Goal: Check status: Check status

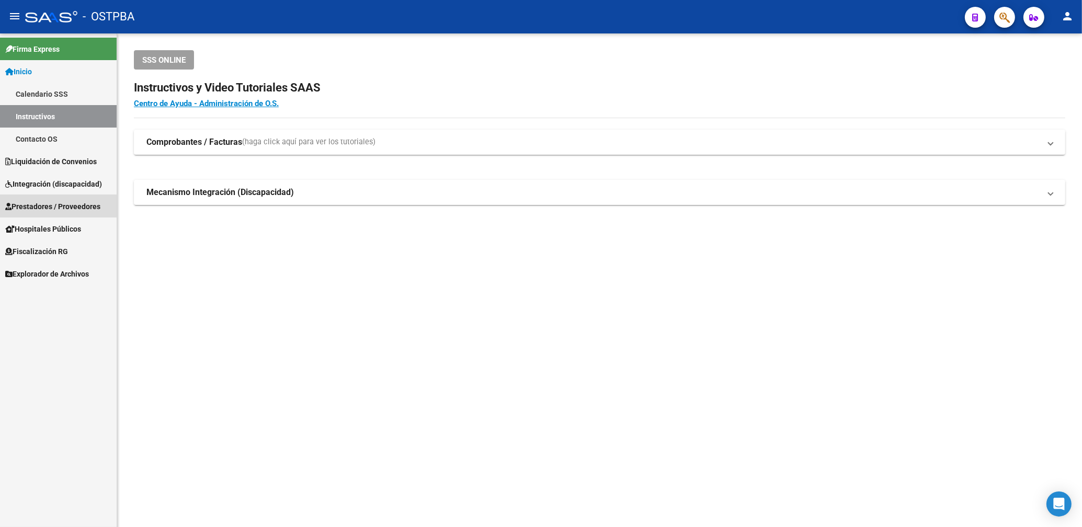
click at [44, 206] on span "Prestadores / Proveedores" at bounding box center [52, 207] width 95 height 12
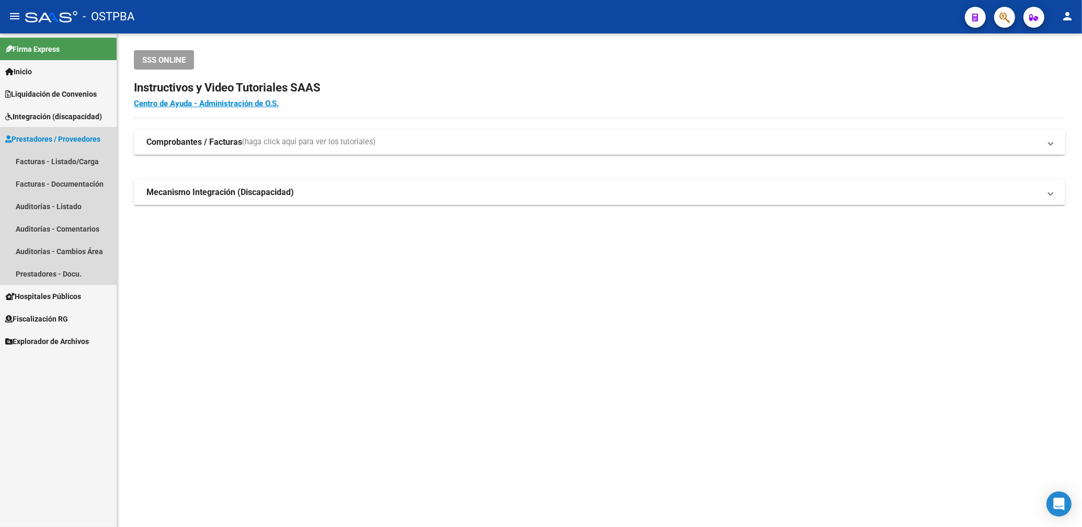
click at [61, 132] on link "Prestadores / Proveedores" at bounding box center [58, 139] width 117 height 22
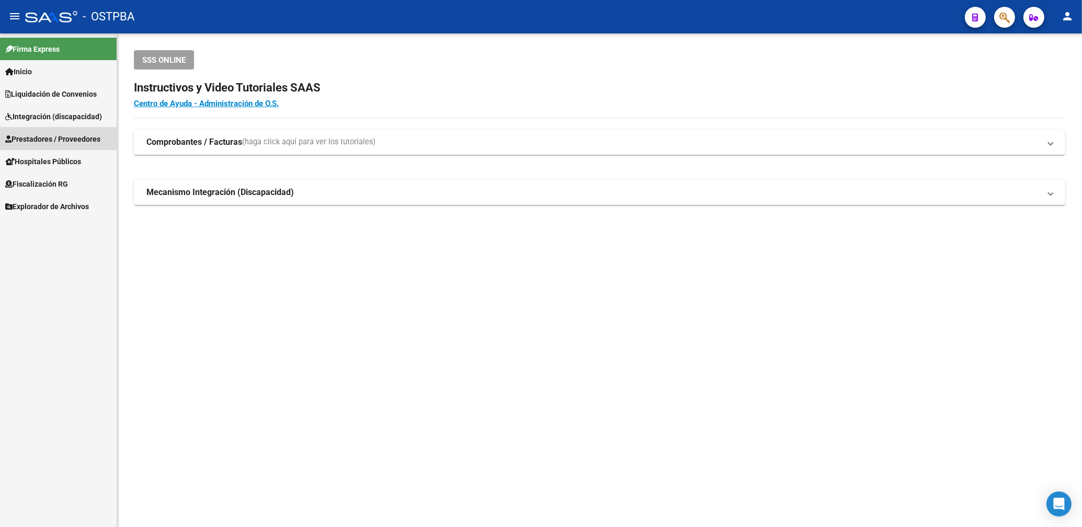
click at [58, 141] on span "Prestadores / Proveedores" at bounding box center [52, 139] width 95 height 12
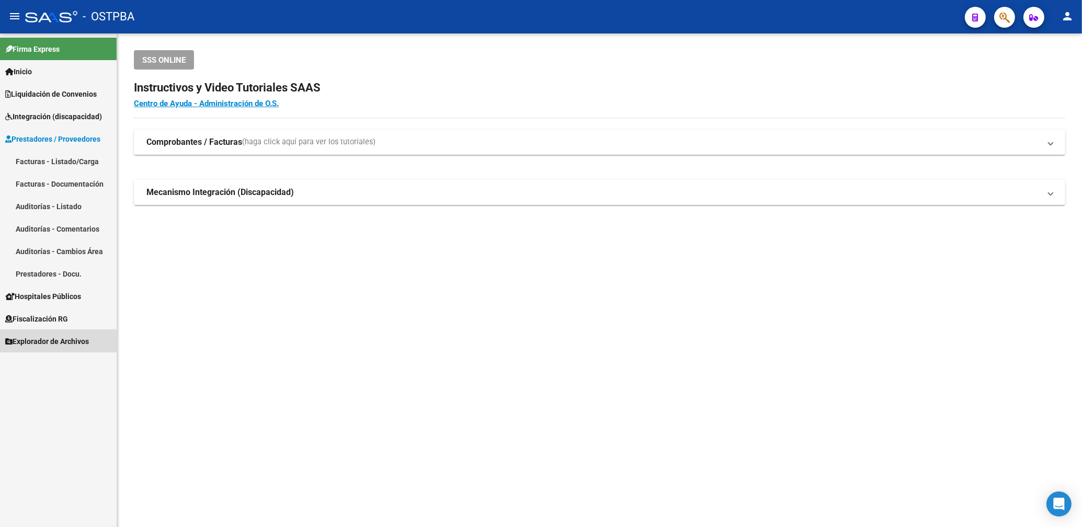
click at [69, 334] on link "Explorador de Archivos" at bounding box center [58, 341] width 117 height 22
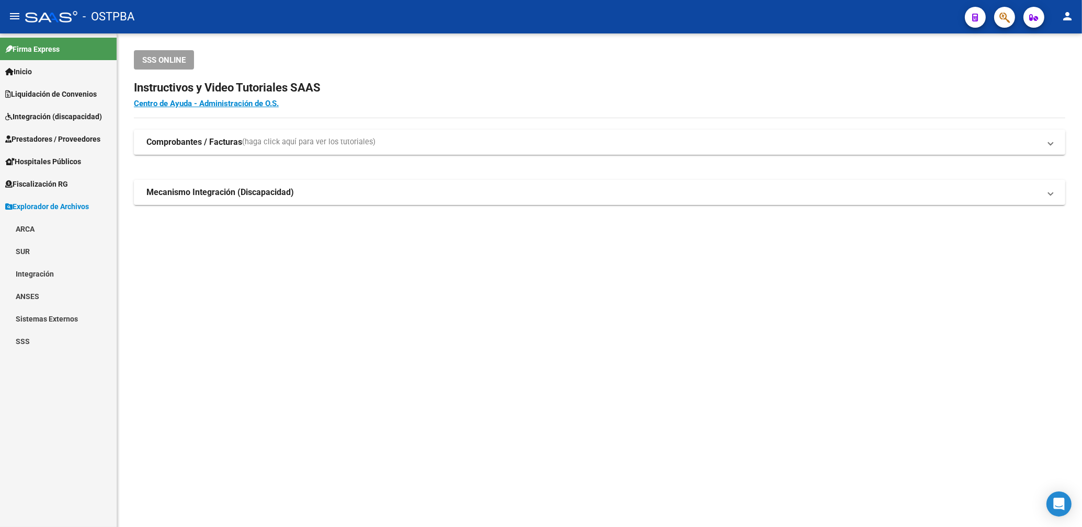
click at [31, 221] on link "ARCA" at bounding box center [58, 228] width 117 height 22
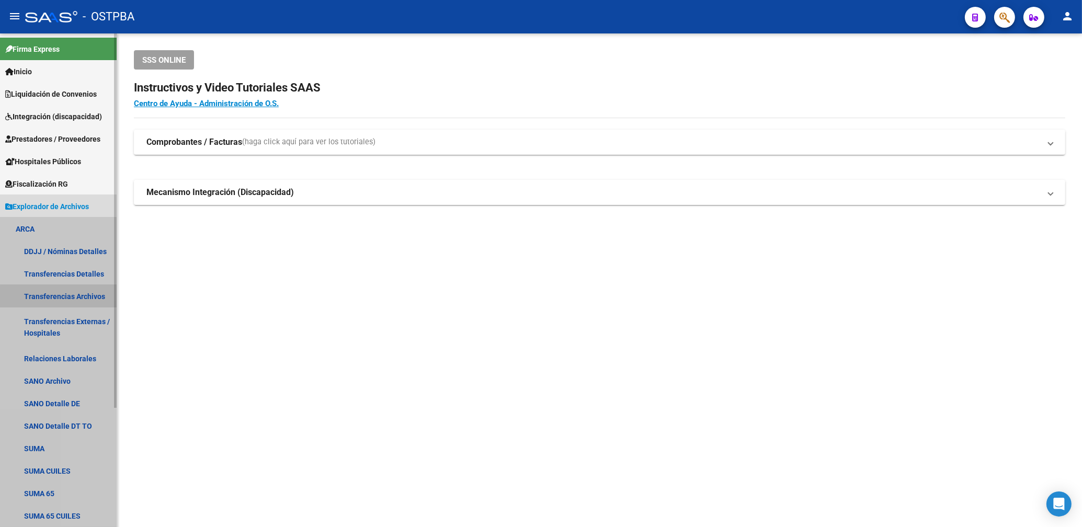
click at [82, 297] on link "Transferencias Archivos" at bounding box center [58, 296] width 117 height 22
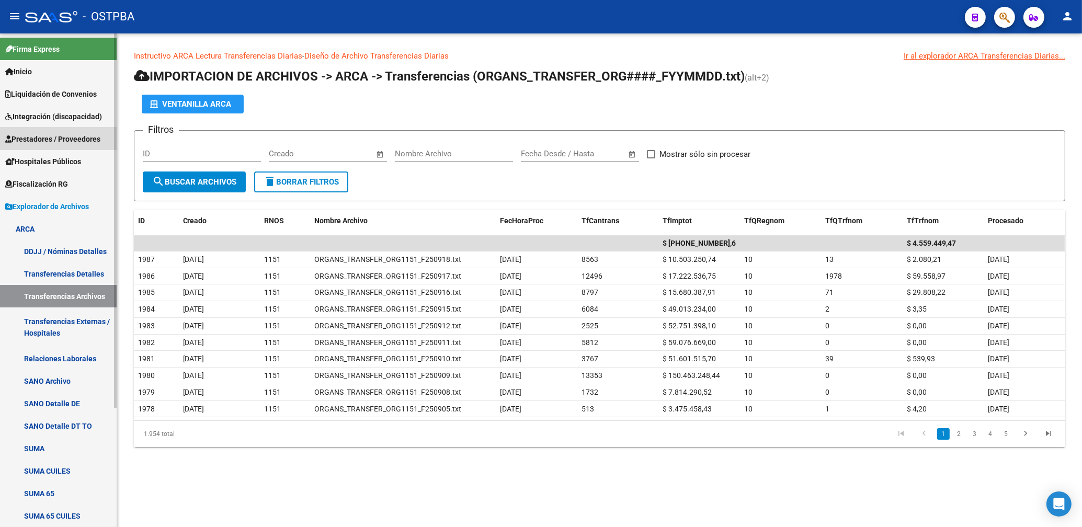
click at [63, 136] on span "Prestadores / Proveedores" at bounding box center [52, 139] width 95 height 12
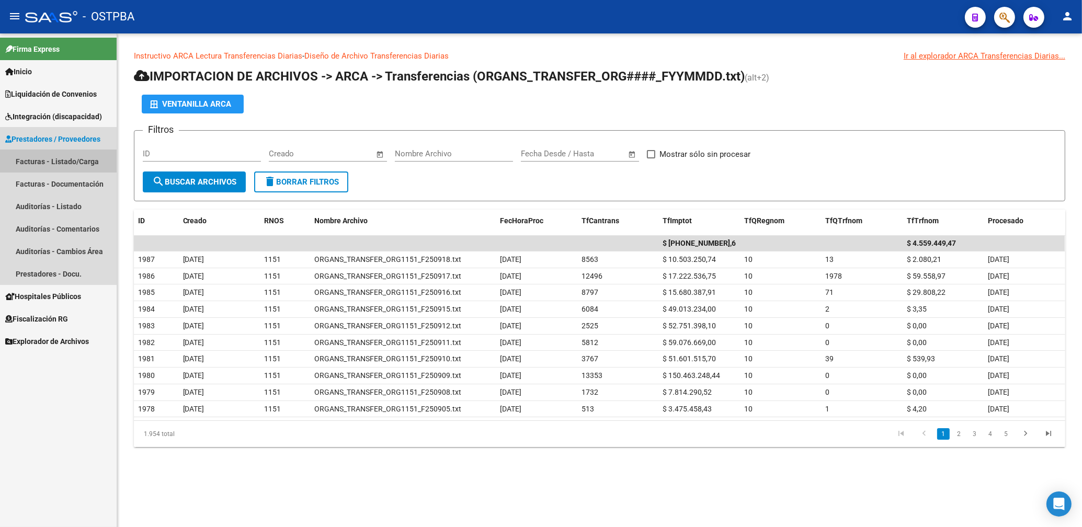
click at [72, 158] on link "Facturas - Listado/Carga" at bounding box center [58, 161] width 117 height 22
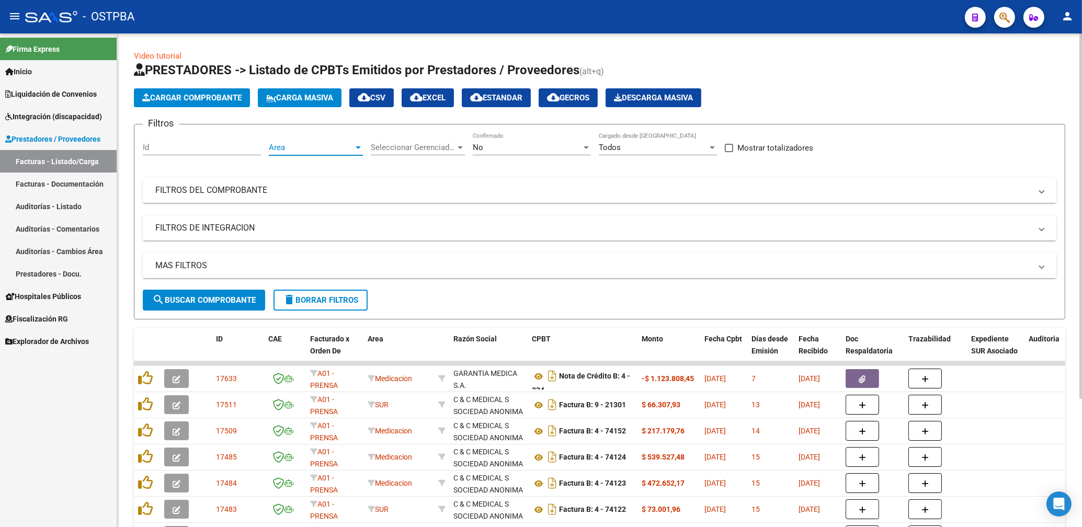
click at [353, 150] on span "Area" at bounding box center [311, 147] width 85 height 9
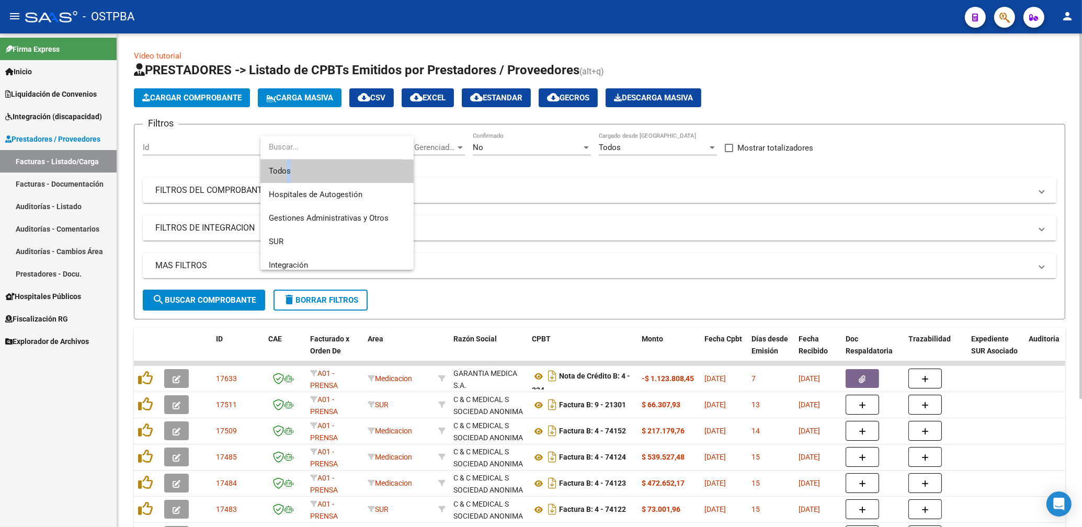
drag, startPoint x: 285, startPoint y: 167, endPoint x: 296, endPoint y: 165, distance: 11.3
click at [290, 165] on span "Todos" at bounding box center [337, 171] width 136 height 24
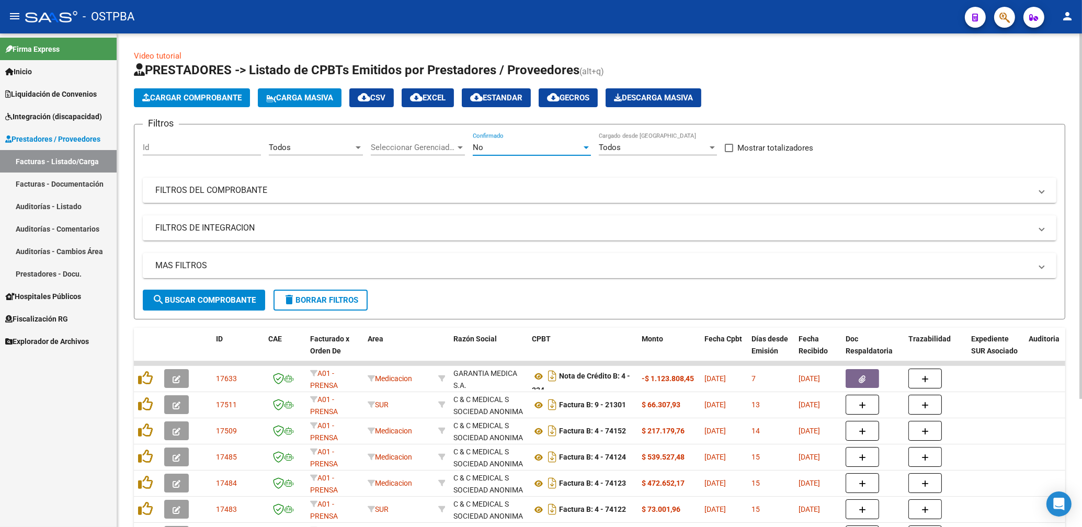
click at [516, 148] on div "No" at bounding box center [527, 147] width 109 height 9
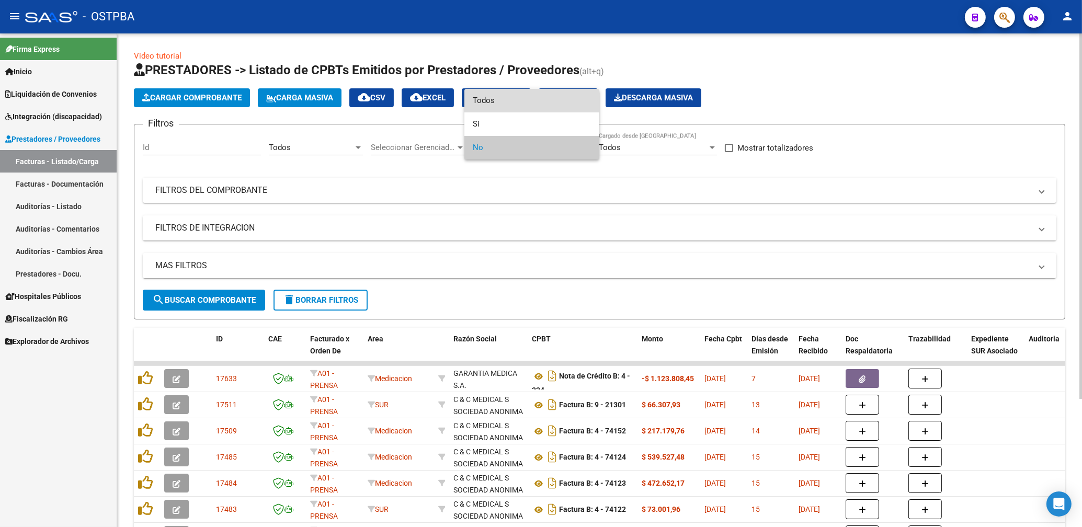
drag, startPoint x: 490, startPoint y: 99, endPoint x: 501, endPoint y: 113, distance: 17.5
click at [491, 99] on span "Todos" at bounding box center [532, 101] width 118 height 24
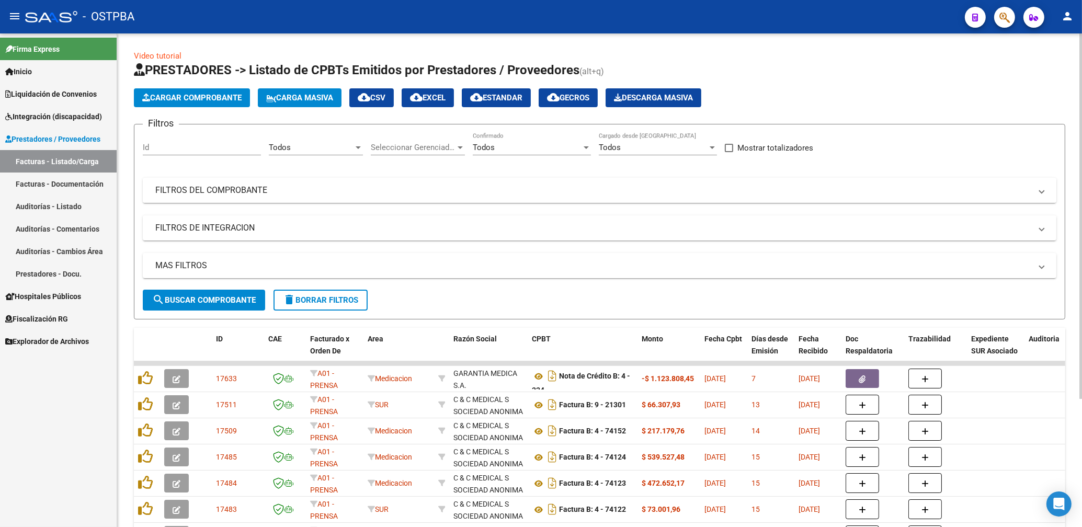
drag, startPoint x: 601, startPoint y: 185, endPoint x: 625, endPoint y: 220, distance: 41.8
click at [601, 186] on mat-panel-title "FILTROS DEL COMPROBANTE" at bounding box center [593, 191] width 876 height 12
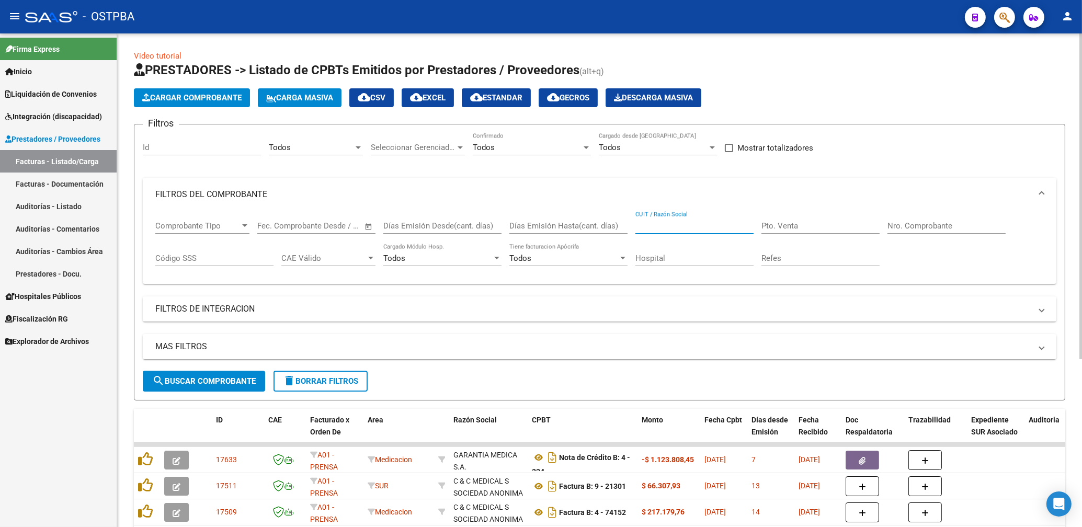
click at [671, 222] on input "CUIT / Razón Social" at bounding box center [694, 225] width 118 height 9
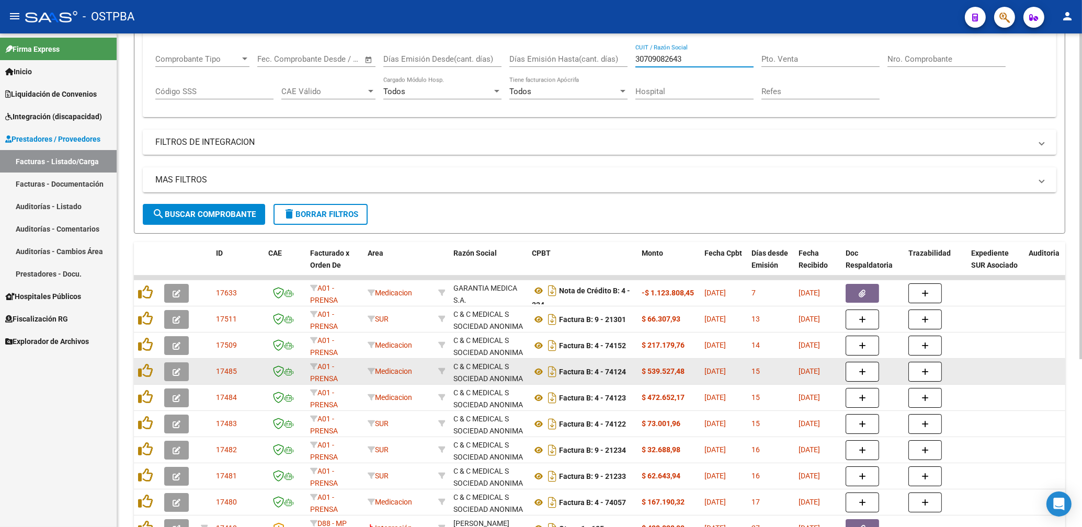
scroll to position [168, 0]
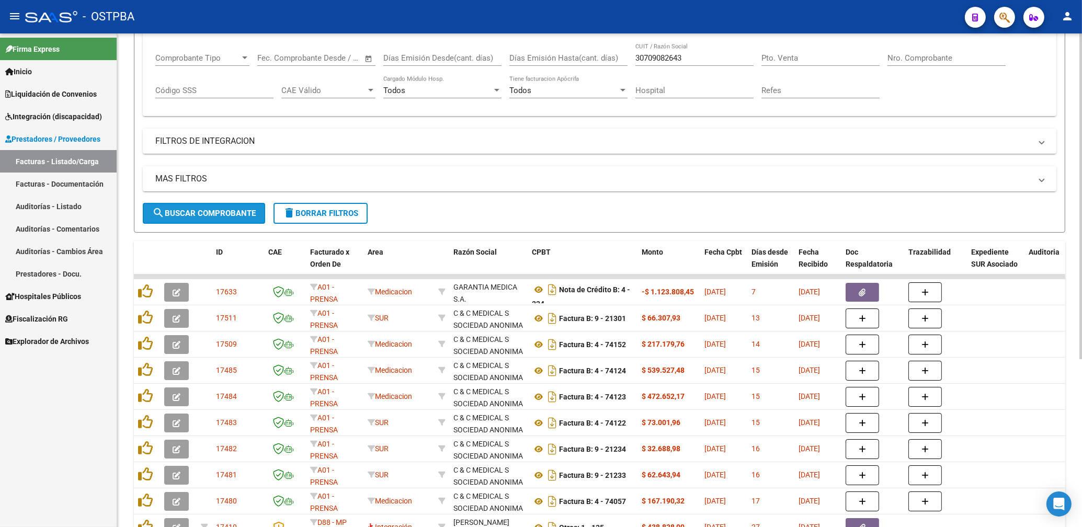
click at [224, 214] on span "search Buscar Comprobante" at bounding box center [204, 213] width 104 height 9
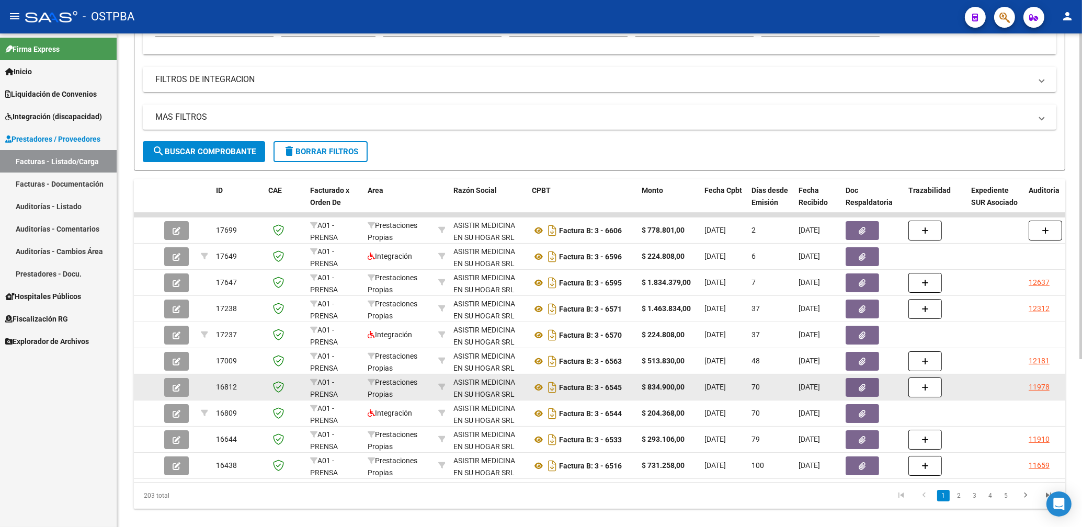
scroll to position [254, 0]
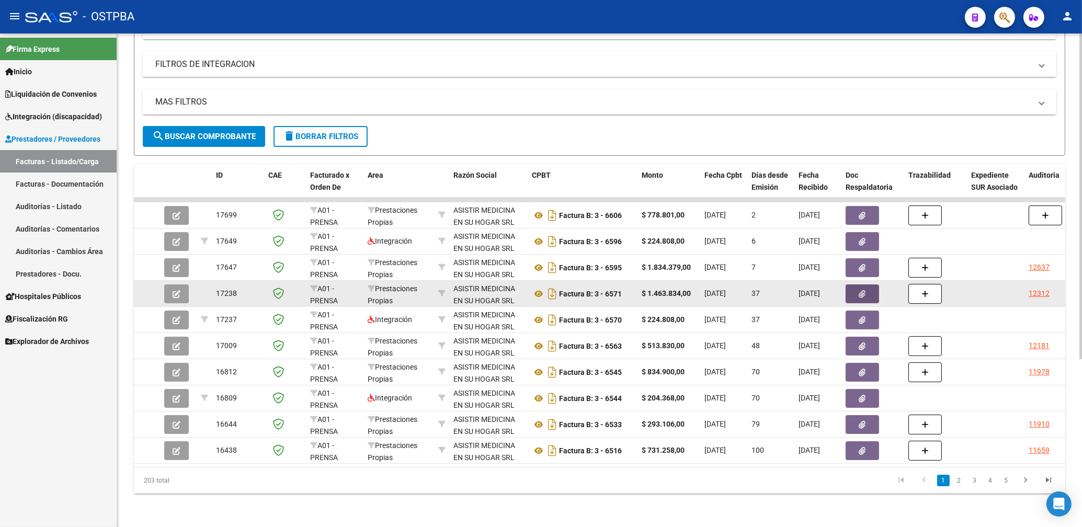
click at [867, 285] on button "button" at bounding box center [861, 293] width 33 height 19
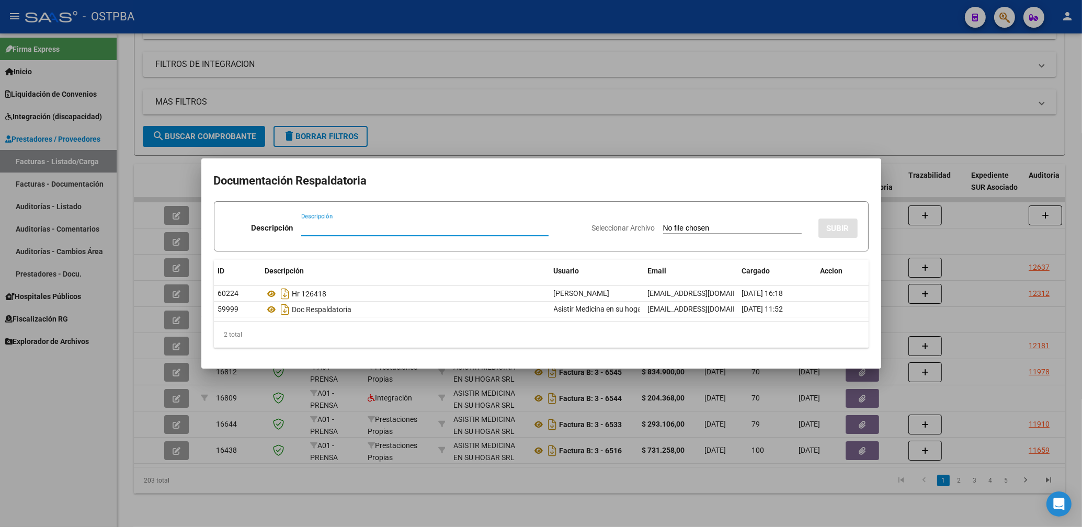
click at [511, 122] on div at bounding box center [541, 263] width 1082 height 527
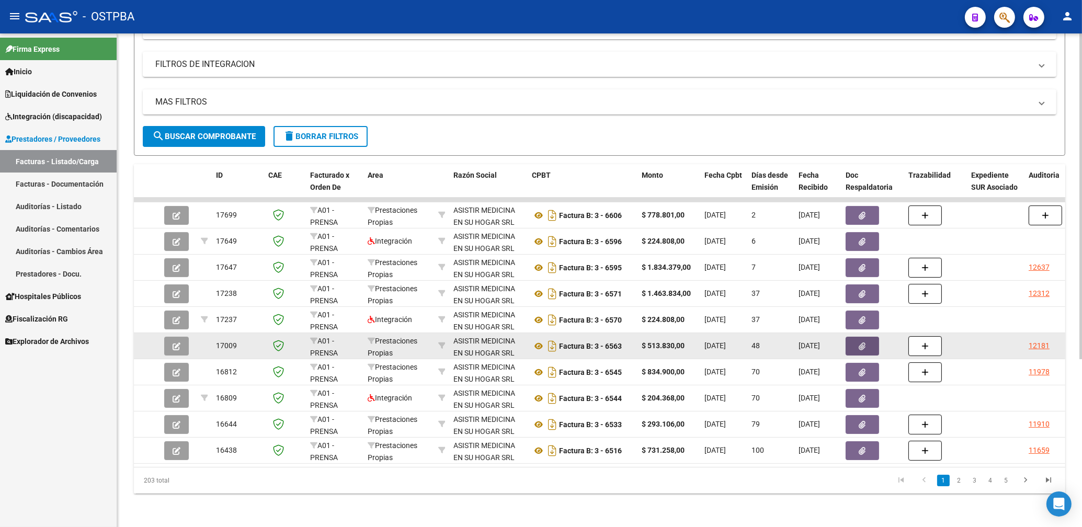
click at [869, 341] on button "button" at bounding box center [861, 346] width 33 height 19
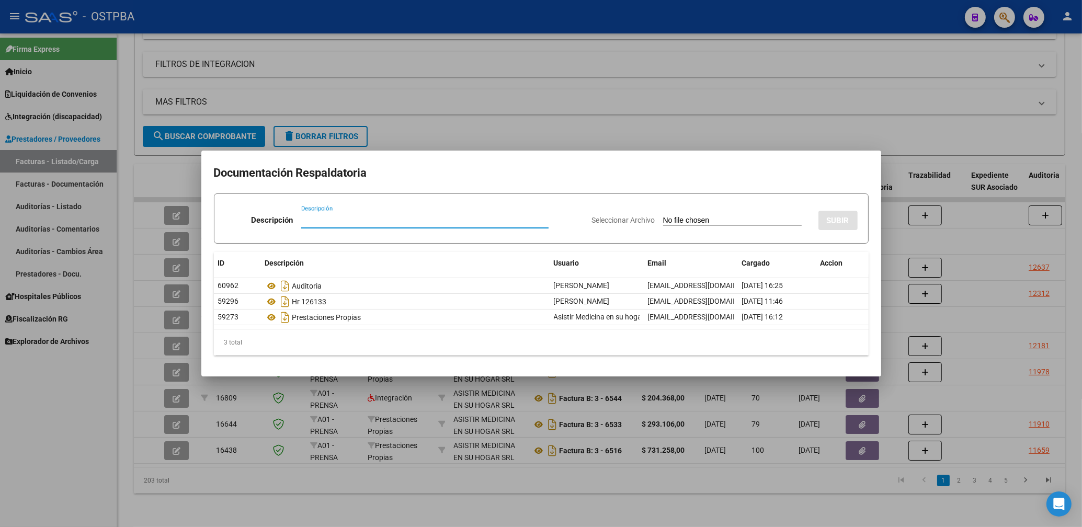
click at [737, 100] on div at bounding box center [541, 263] width 1082 height 527
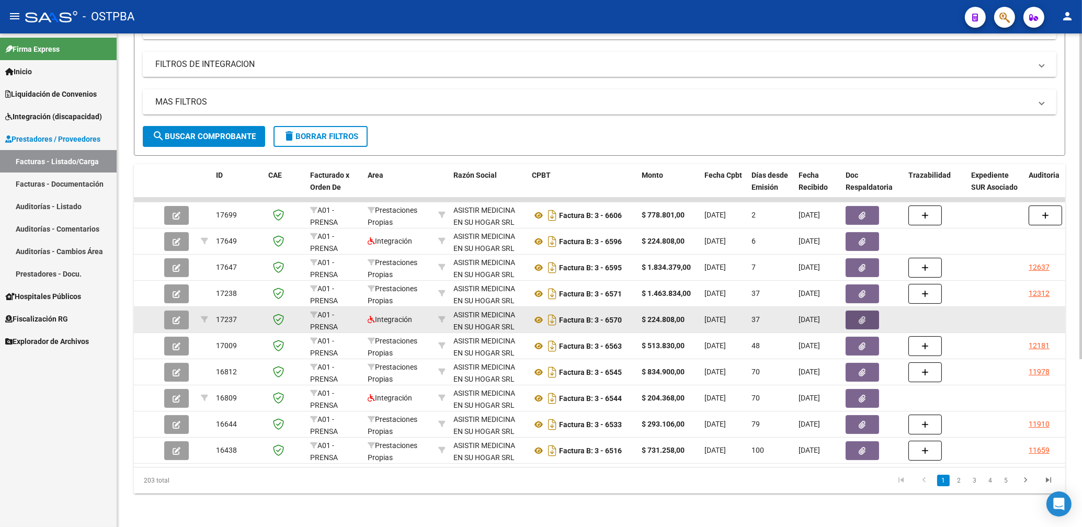
click at [865, 316] on icon "button" at bounding box center [862, 320] width 7 height 8
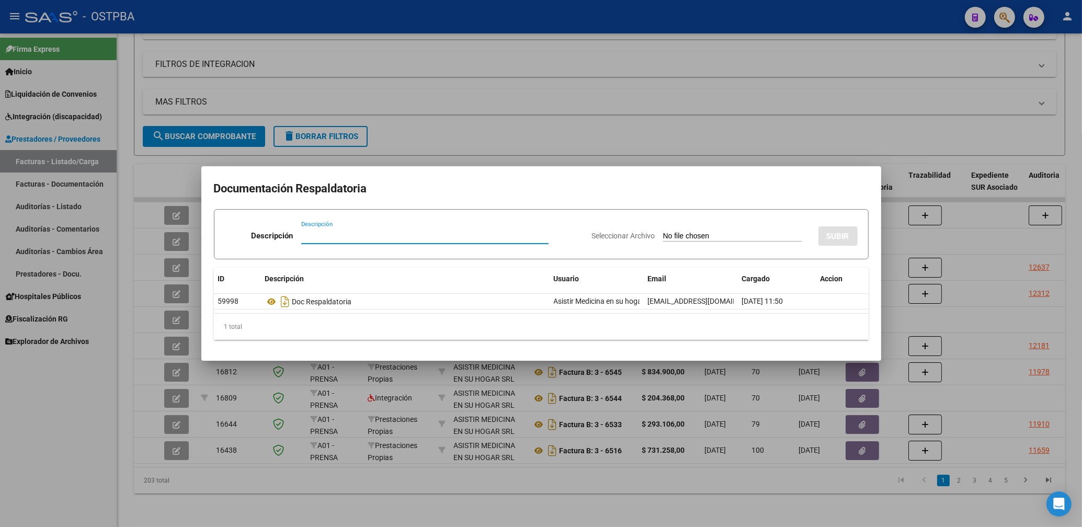
click at [707, 118] on div at bounding box center [541, 263] width 1082 height 527
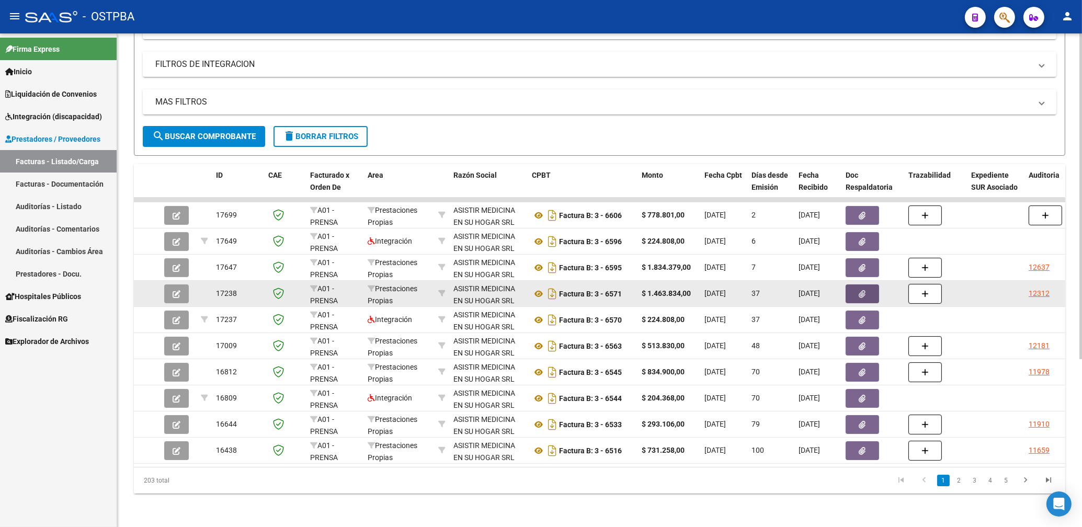
click at [871, 284] on button "button" at bounding box center [861, 293] width 33 height 19
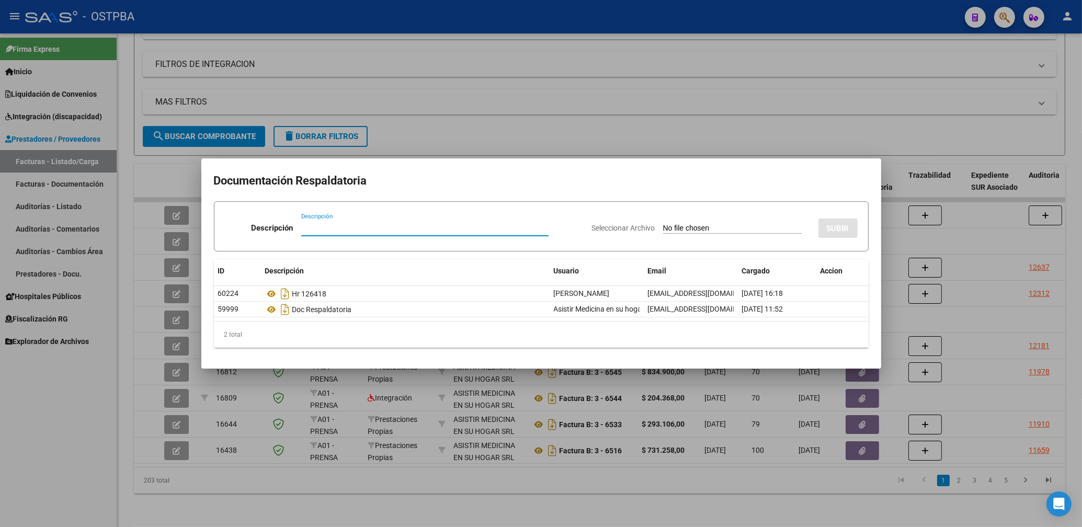
click at [670, 154] on div at bounding box center [541, 263] width 1082 height 527
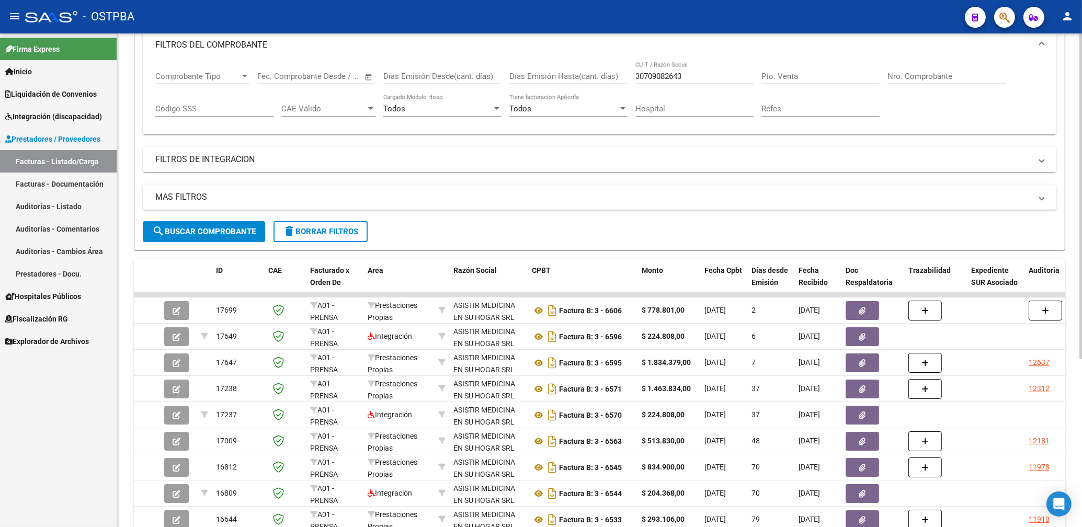
scroll to position [0, 0]
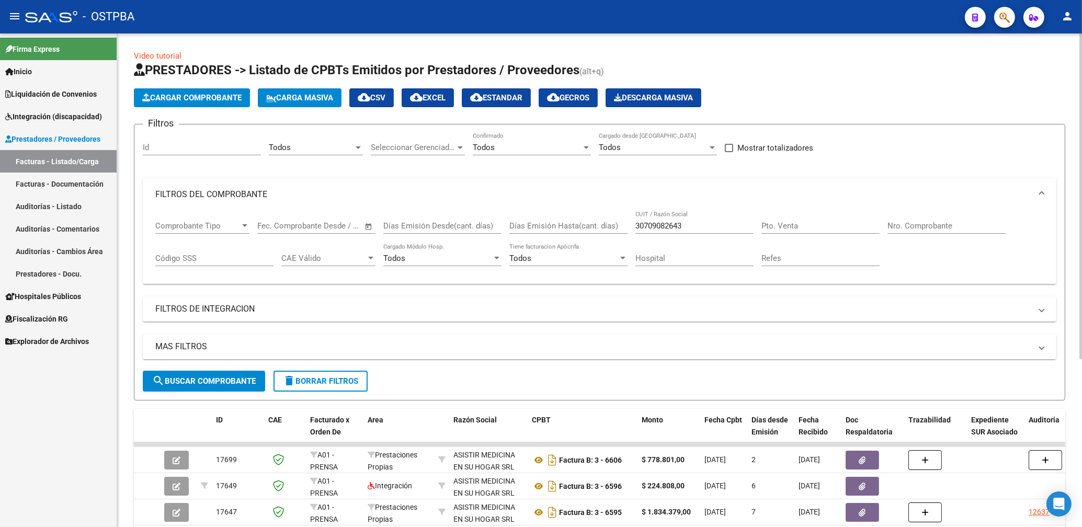
click at [698, 223] on input "30709082643" at bounding box center [694, 225] width 118 height 9
type input "3"
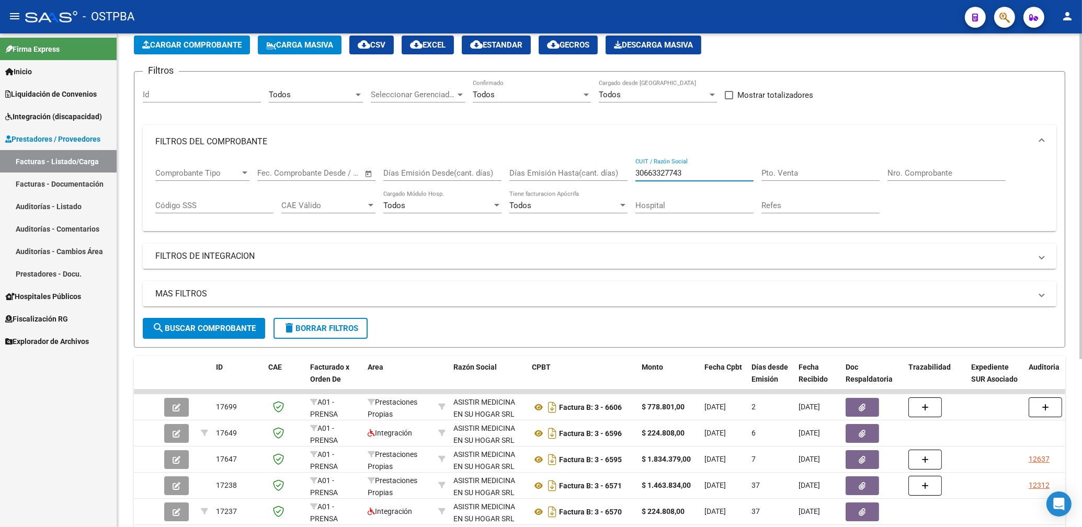
scroll to position [168, 0]
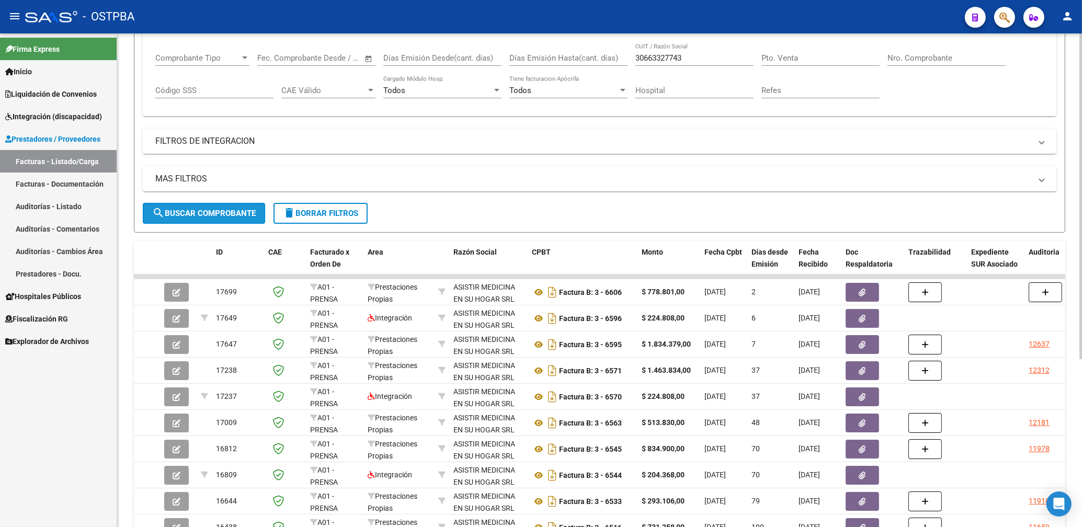
click at [251, 215] on span "search Buscar Comprobante" at bounding box center [204, 213] width 104 height 9
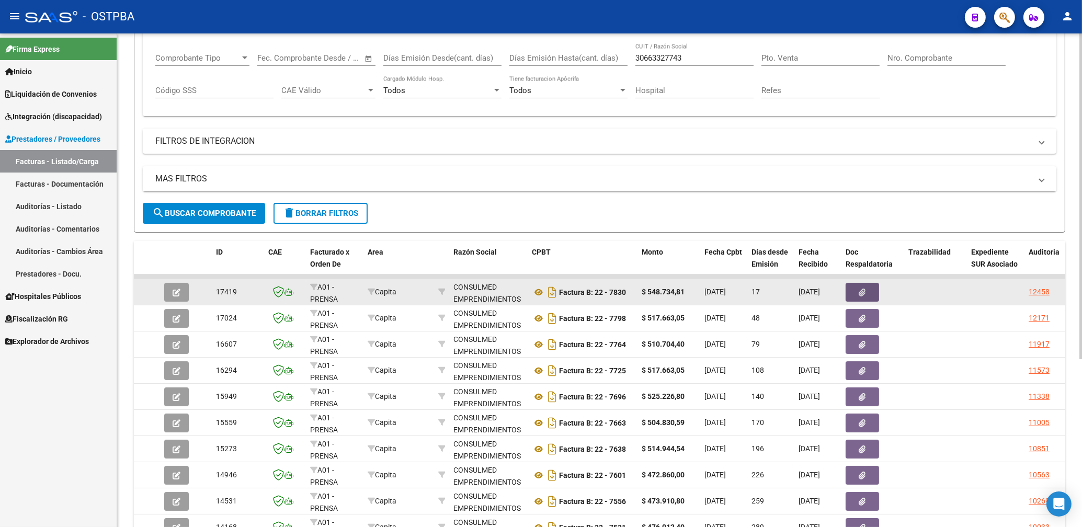
click at [866, 287] on button "button" at bounding box center [861, 292] width 33 height 19
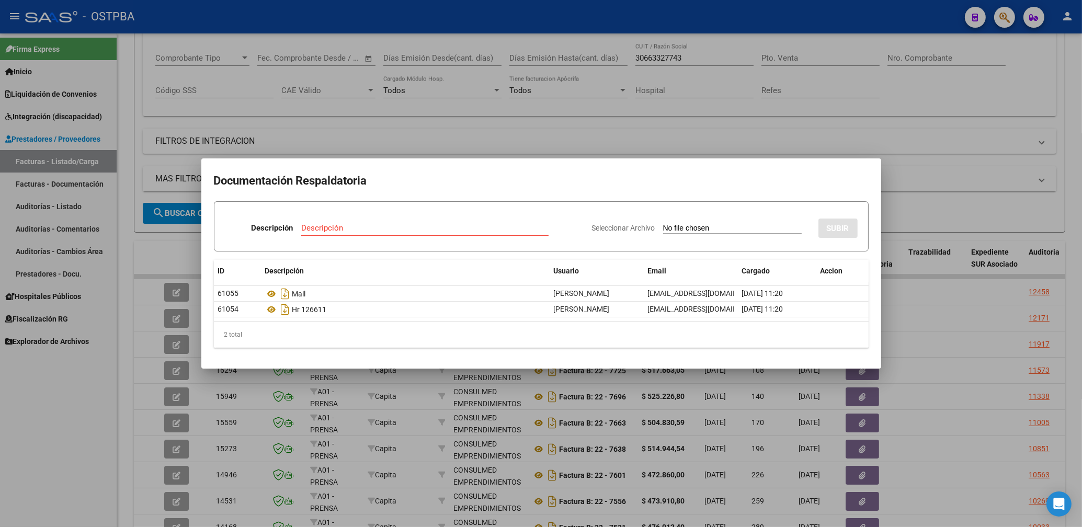
click at [549, 145] on div at bounding box center [541, 263] width 1082 height 527
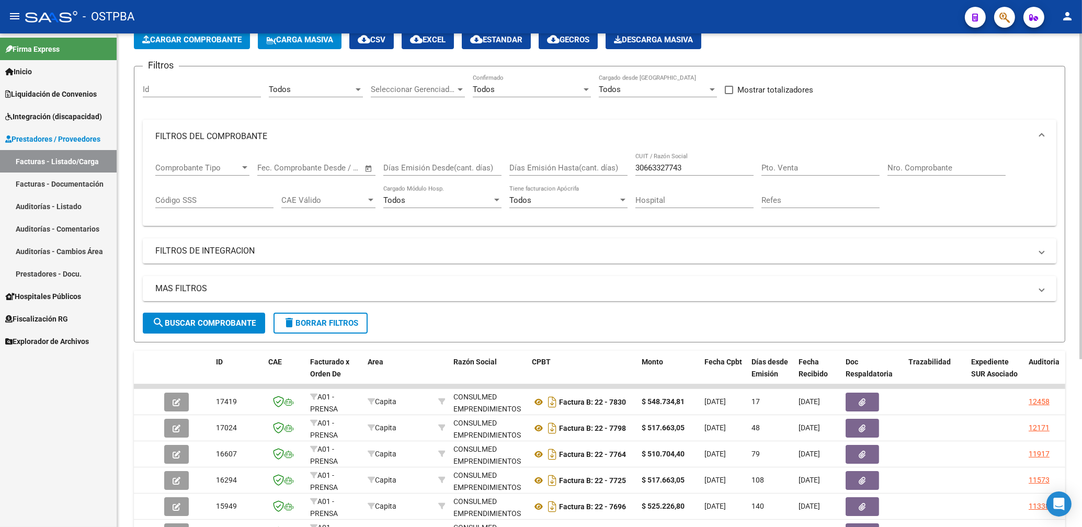
scroll to position [56, 0]
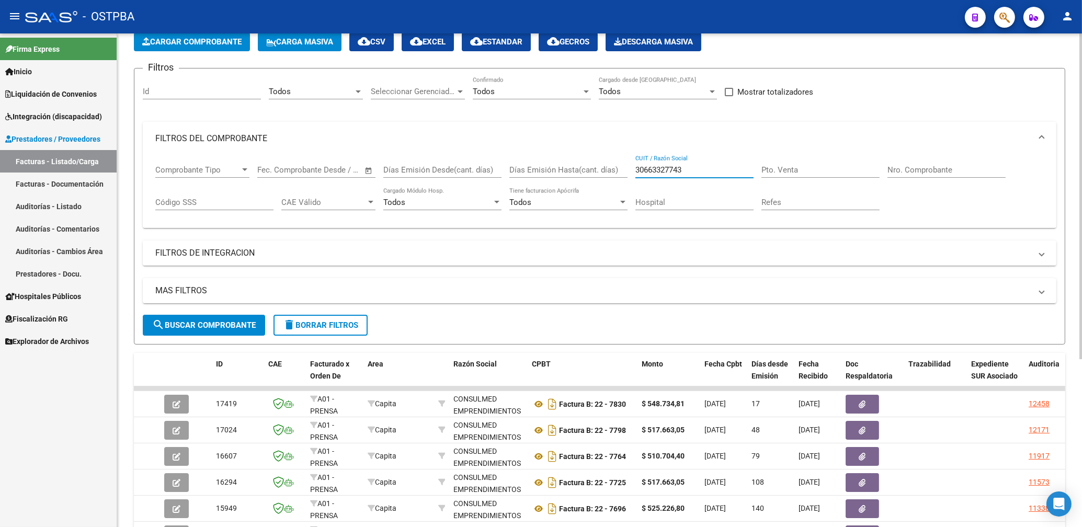
click at [694, 169] on input "30663327743" at bounding box center [694, 169] width 118 height 9
type input "3"
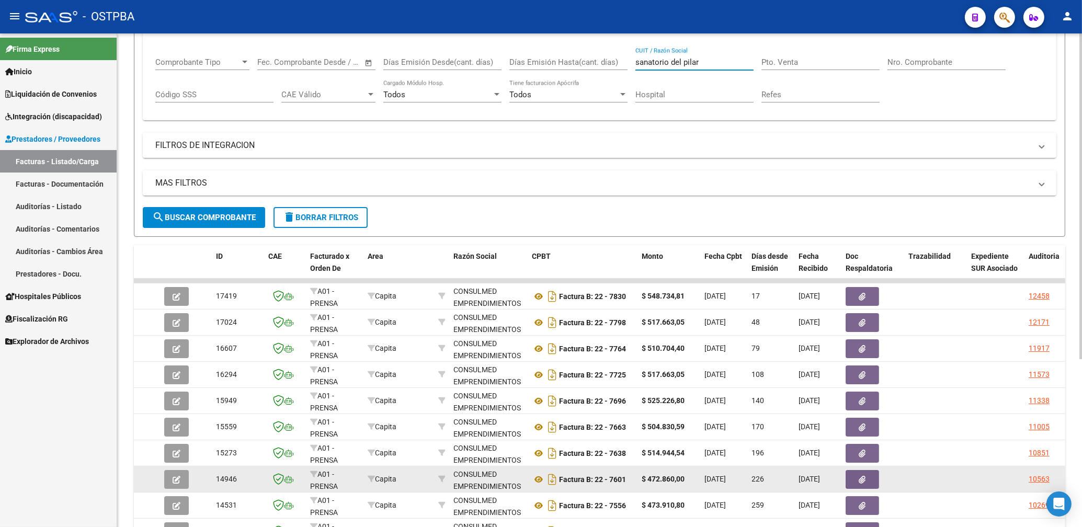
scroll to position [224, 0]
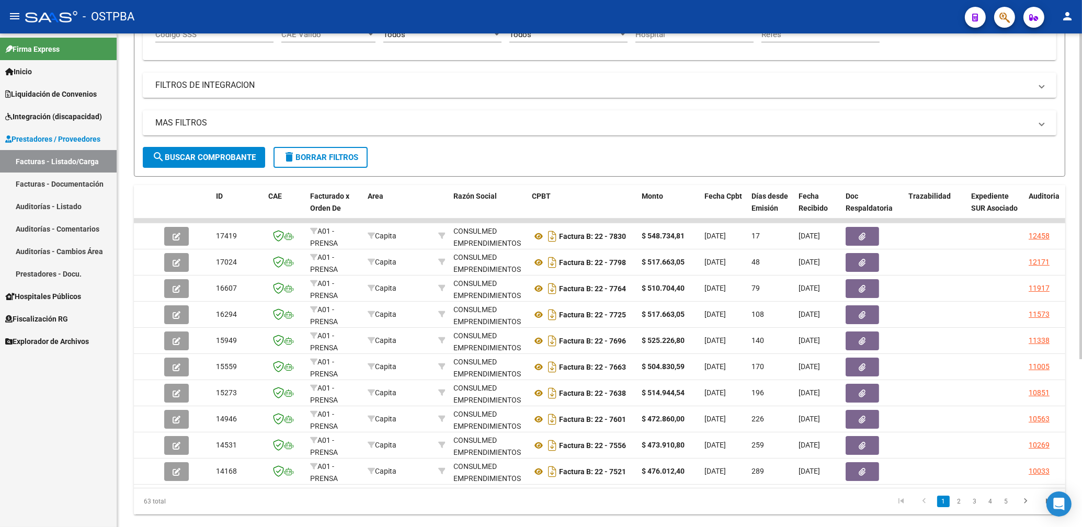
type input "sanatorio del pilar"
click at [204, 155] on span "search Buscar Comprobante" at bounding box center [204, 157] width 104 height 9
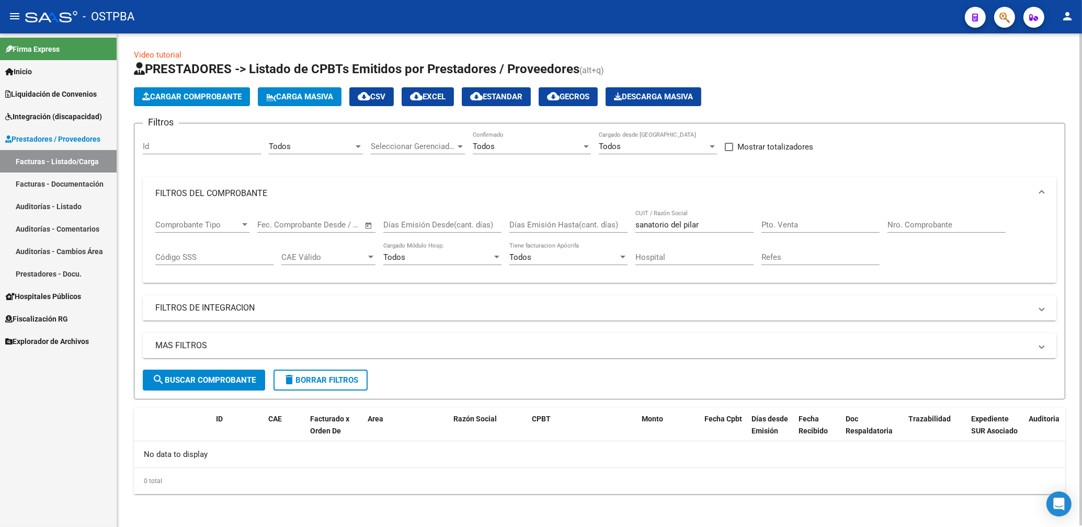
scroll to position [0, 0]
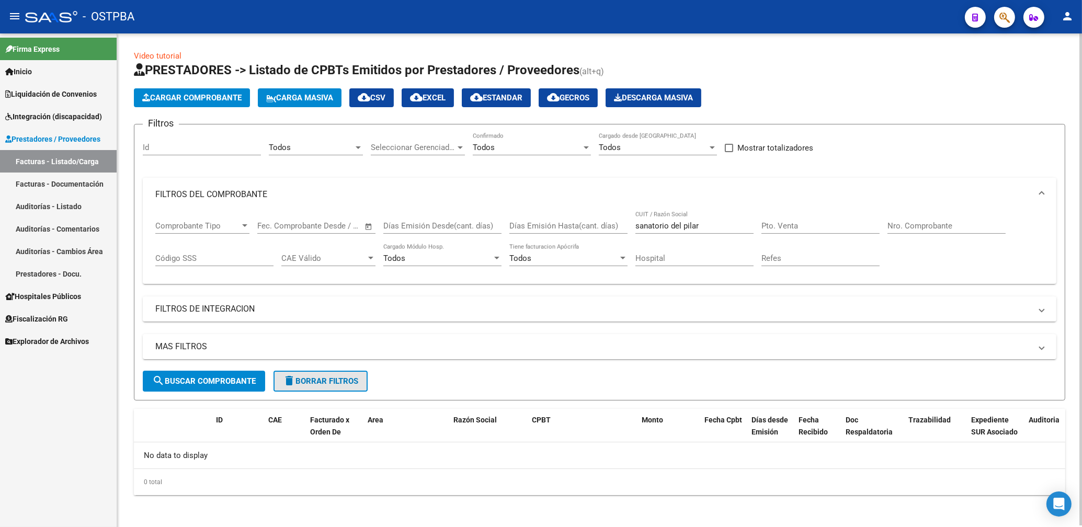
click at [317, 383] on span "delete Borrar Filtros" at bounding box center [320, 380] width 75 height 9
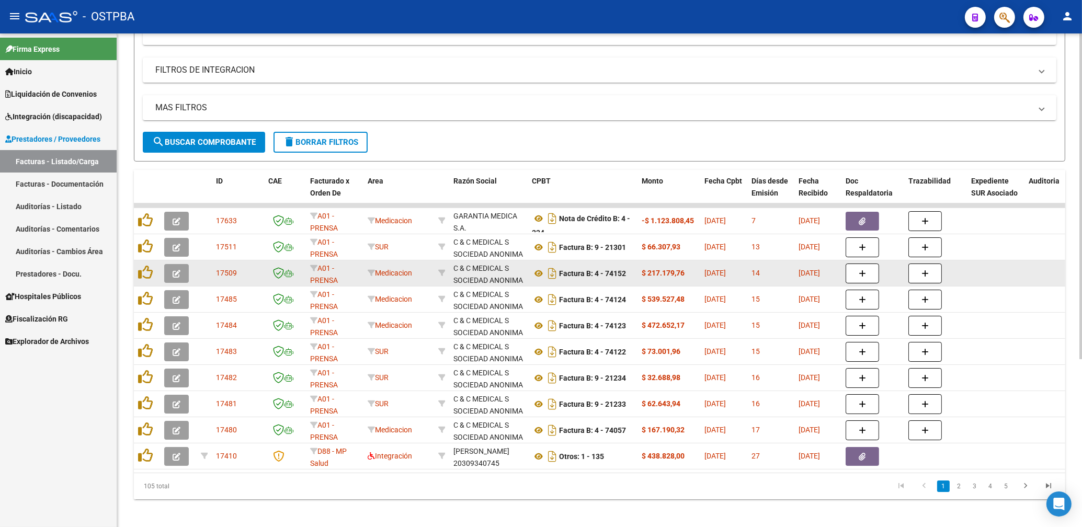
scroll to position [254, 0]
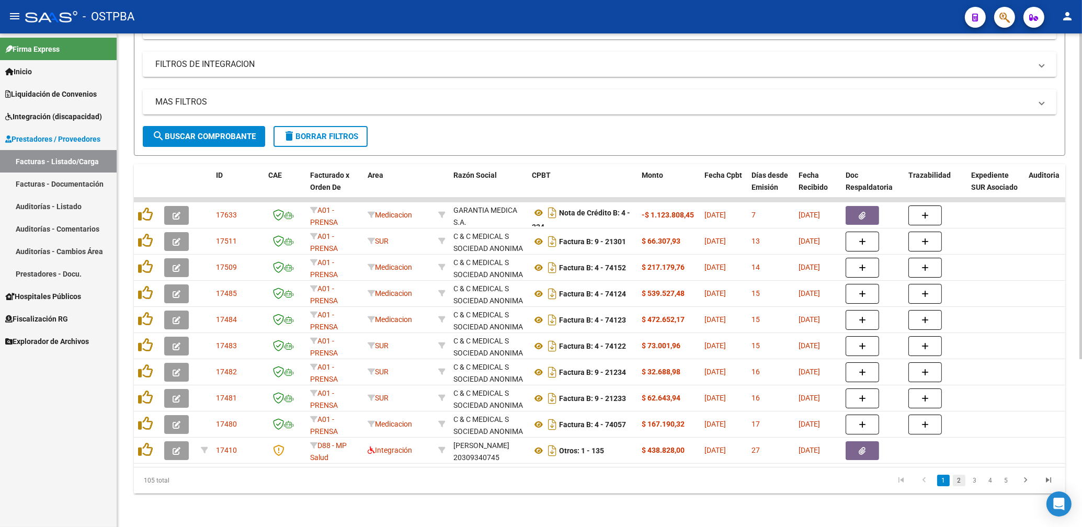
click at [959, 480] on link "2" at bounding box center [958, 481] width 13 height 12
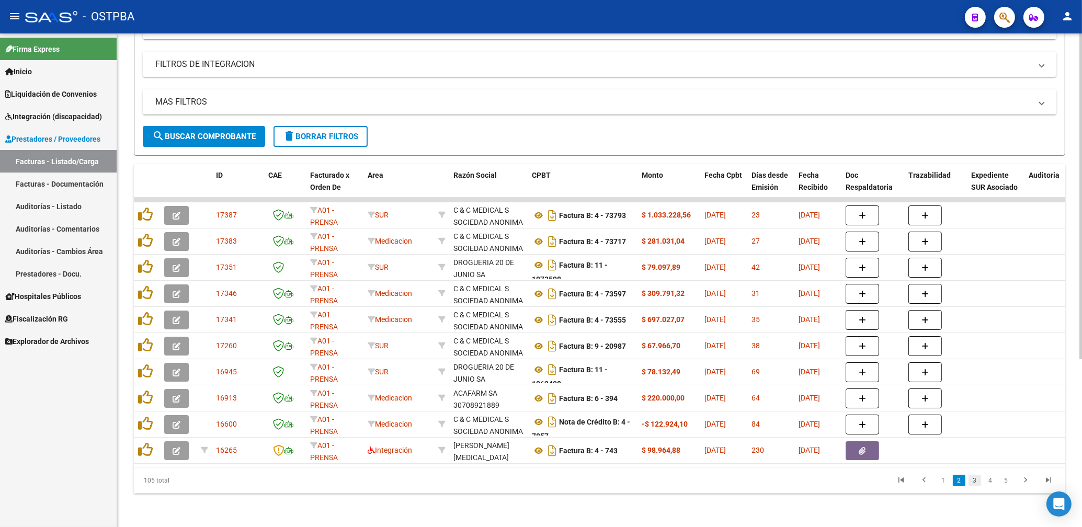
click at [973, 480] on link "3" at bounding box center [974, 481] width 13 height 12
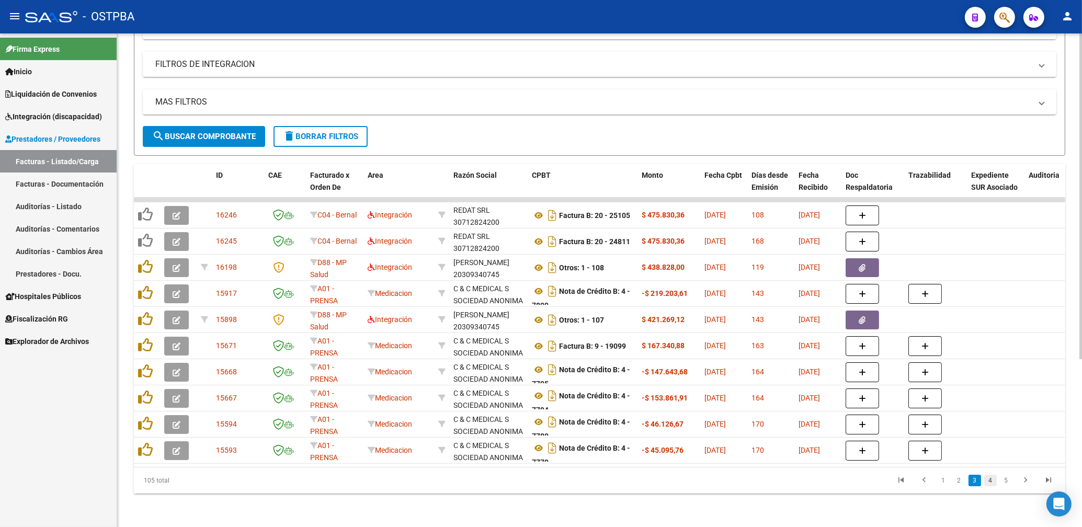
click at [990, 481] on link "4" at bounding box center [990, 481] width 13 height 12
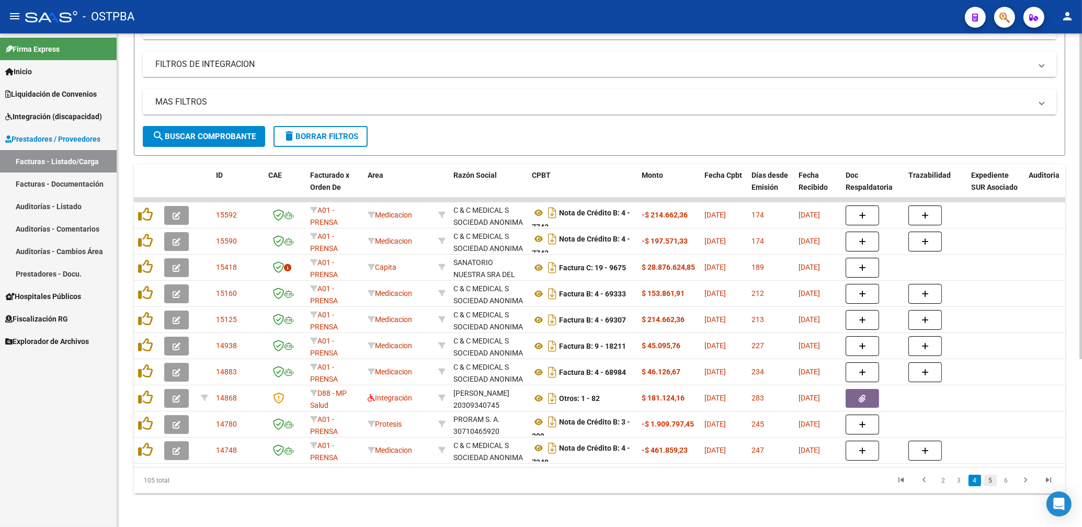
click at [993, 481] on link "5" at bounding box center [990, 481] width 13 height 12
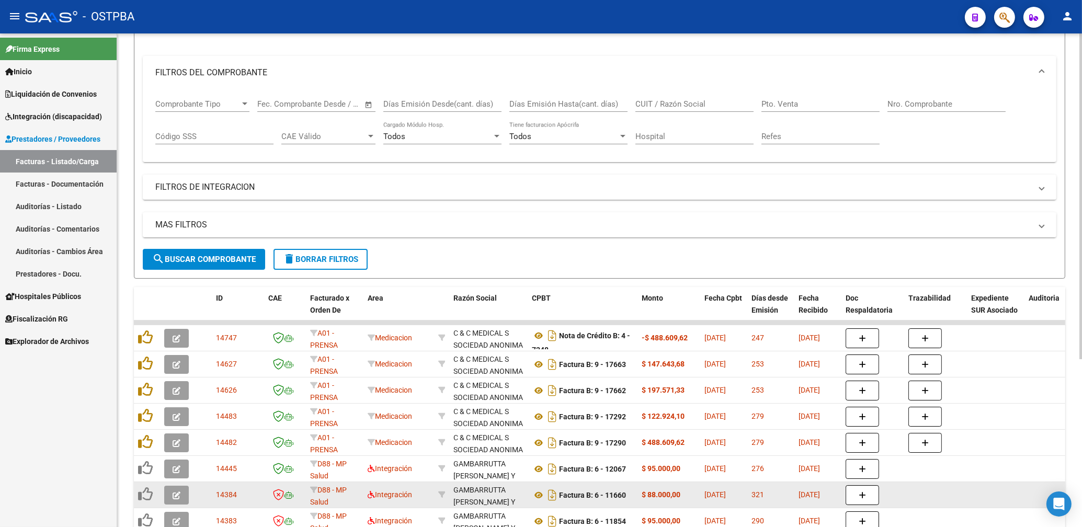
scroll to position [0, 0]
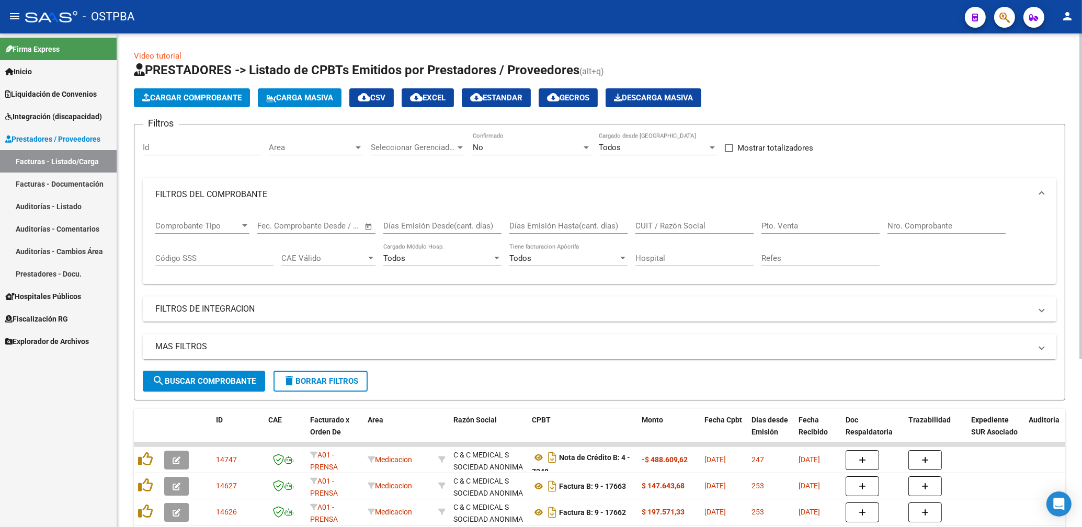
click at [342, 149] on span "Area" at bounding box center [311, 147] width 85 height 9
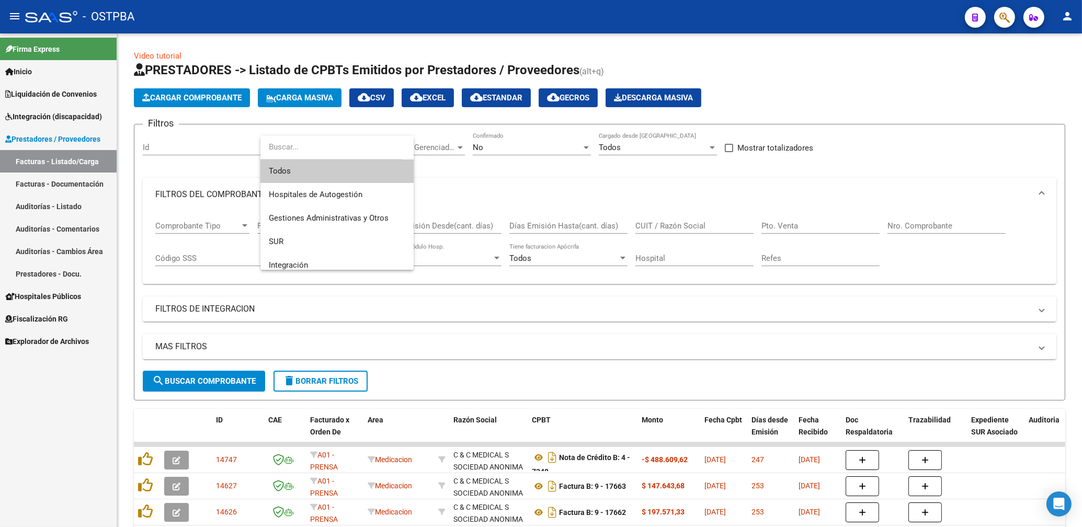
click at [383, 124] on div at bounding box center [541, 263] width 1082 height 527
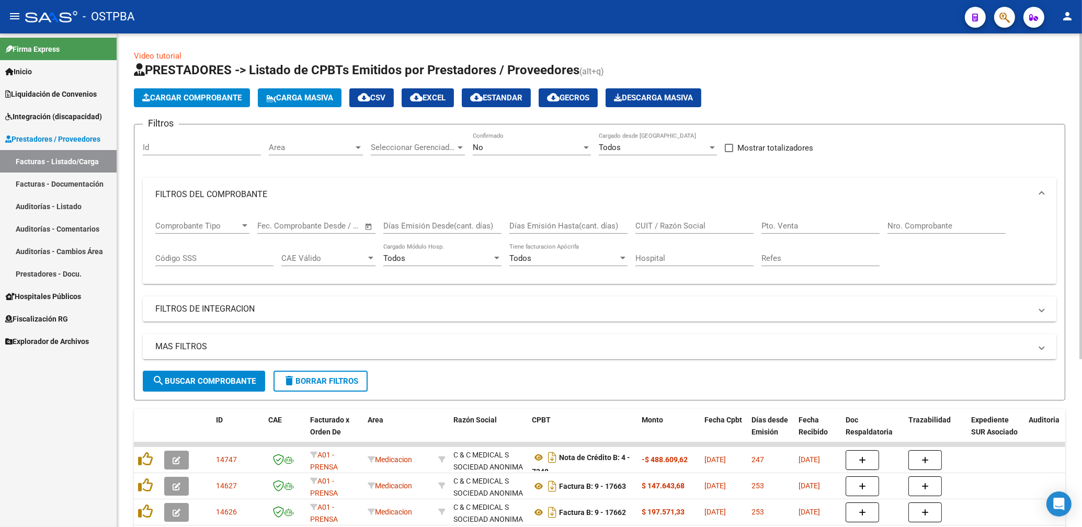
click at [355, 148] on div at bounding box center [357, 147] width 9 height 8
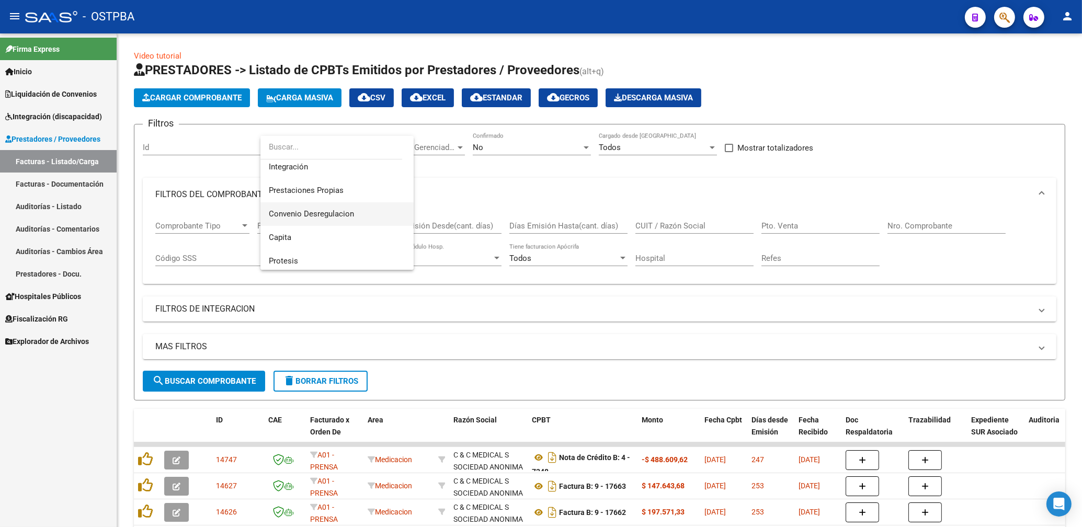
scroll to position [97, 0]
click at [324, 190] on span "Prestaciones Propias" at bounding box center [306, 191] width 75 height 9
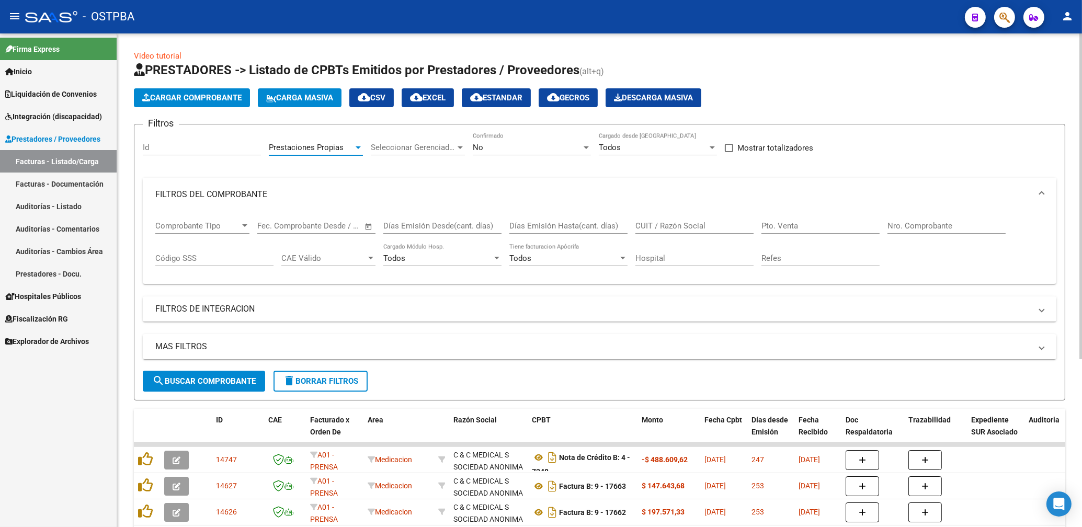
click at [514, 146] on div "No" at bounding box center [527, 147] width 109 height 9
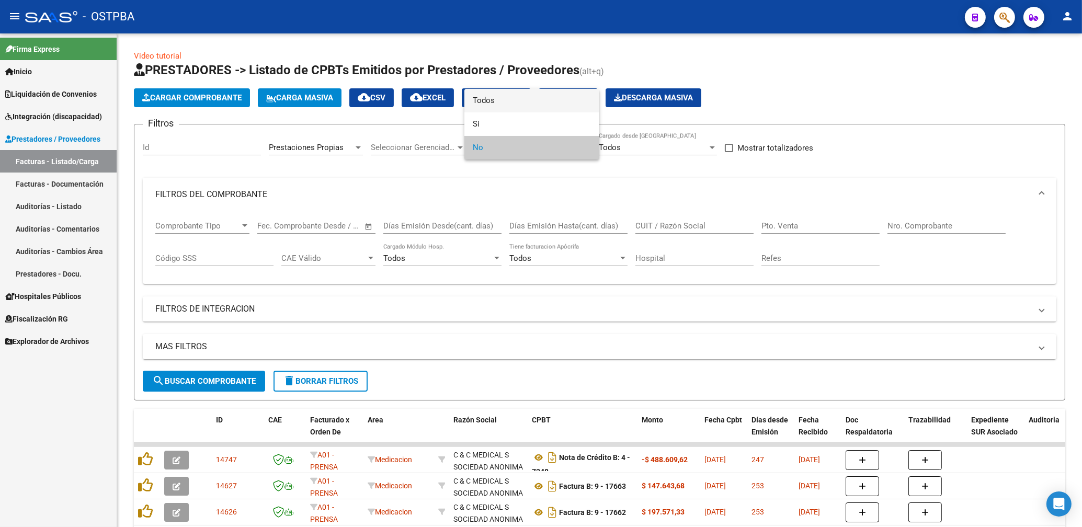
drag, startPoint x: 487, startPoint y: 101, endPoint x: 518, endPoint y: 141, distance: 50.0
click at [489, 103] on span "Todos" at bounding box center [532, 101] width 118 height 24
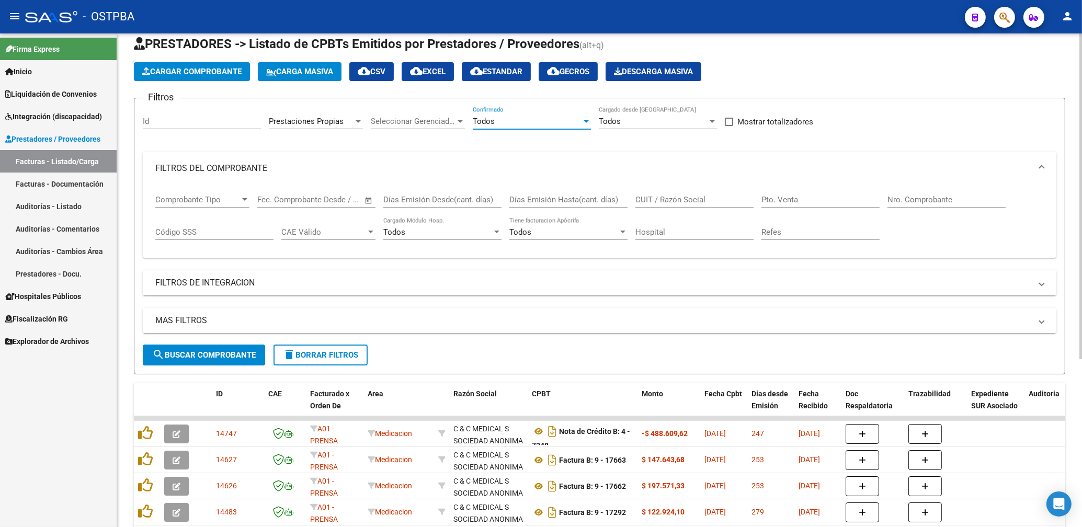
scroll to position [56, 0]
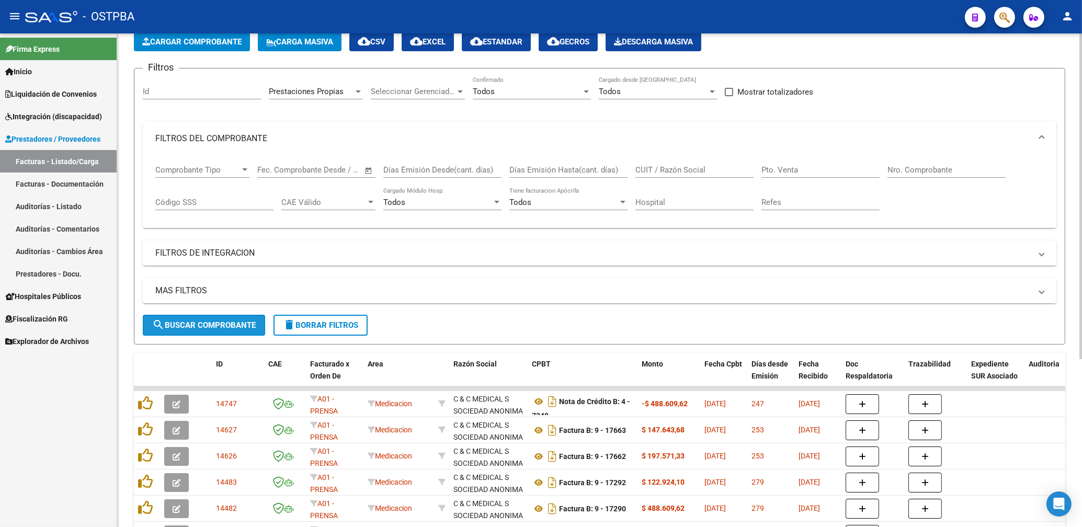
click at [246, 321] on span "search Buscar Comprobante" at bounding box center [204, 324] width 104 height 9
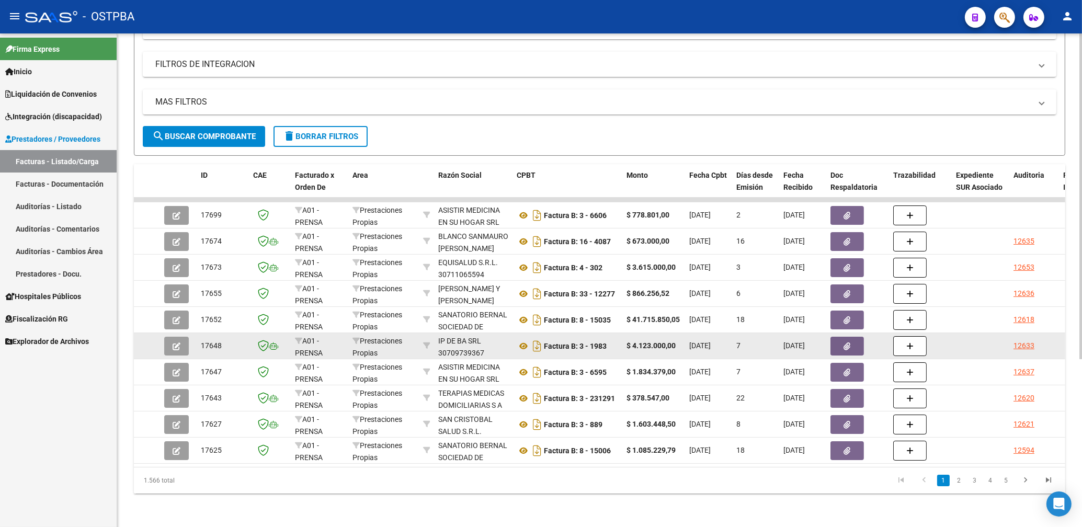
scroll to position [254, 0]
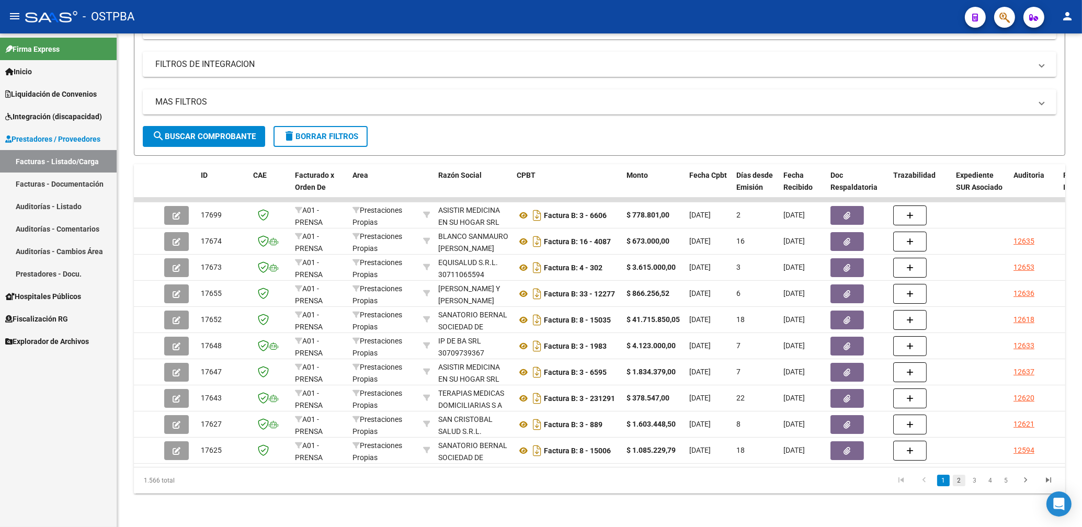
click at [959, 484] on link "2" at bounding box center [958, 481] width 13 height 12
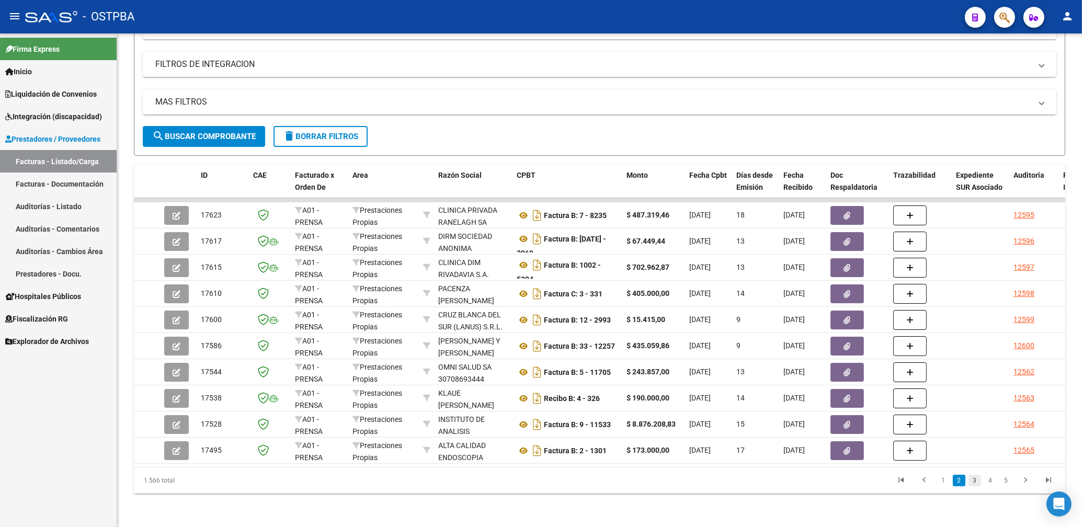
click at [973, 477] on link "3" at bounding box center [974, 481] width 13 height 12
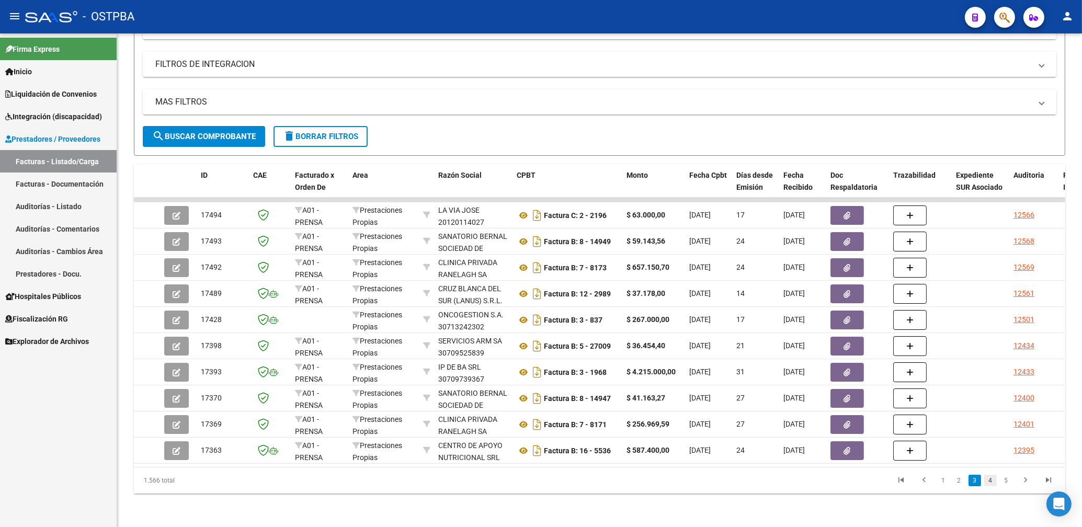
click at [989, 480] on link "4" at bounding box center [990, 481] width 13 height 12
click at [990, 478] on link "5" at bounding box center [990, 481] width 13 height 12
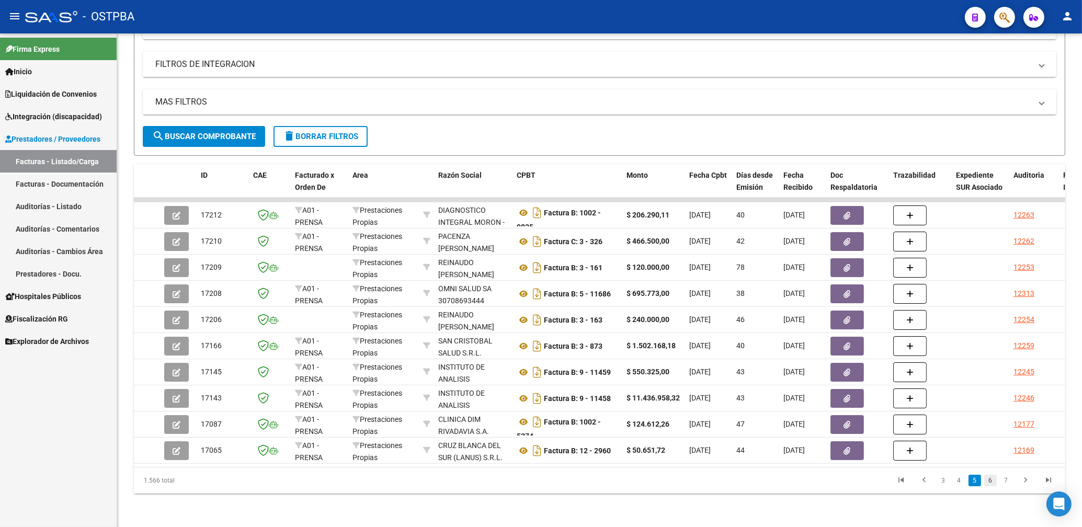
click at [989, 482] on link "6" at bounding box center [990, 481] width 13 height 12
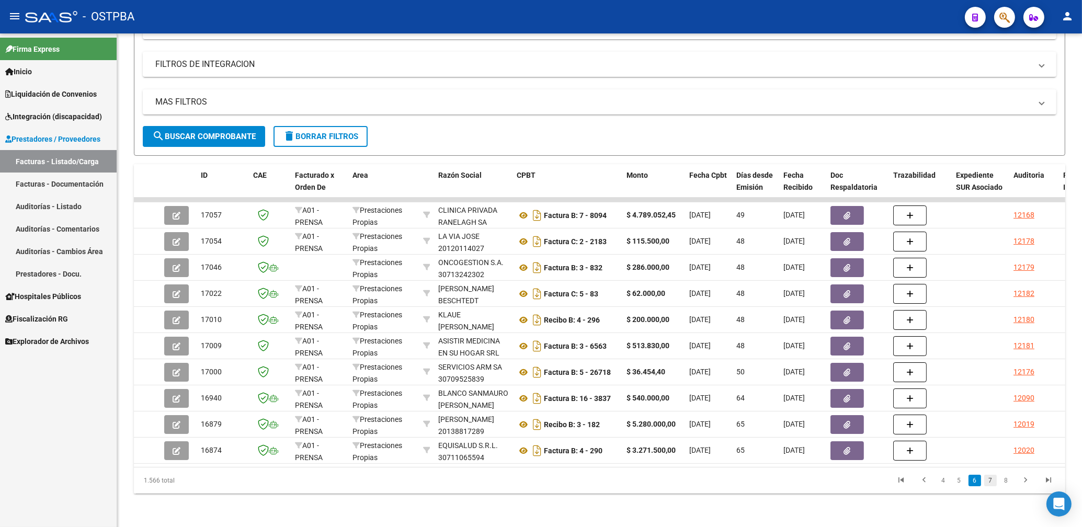
click at [990, 479] on link "7" at bounding box center [990, 481] width 13 height 12
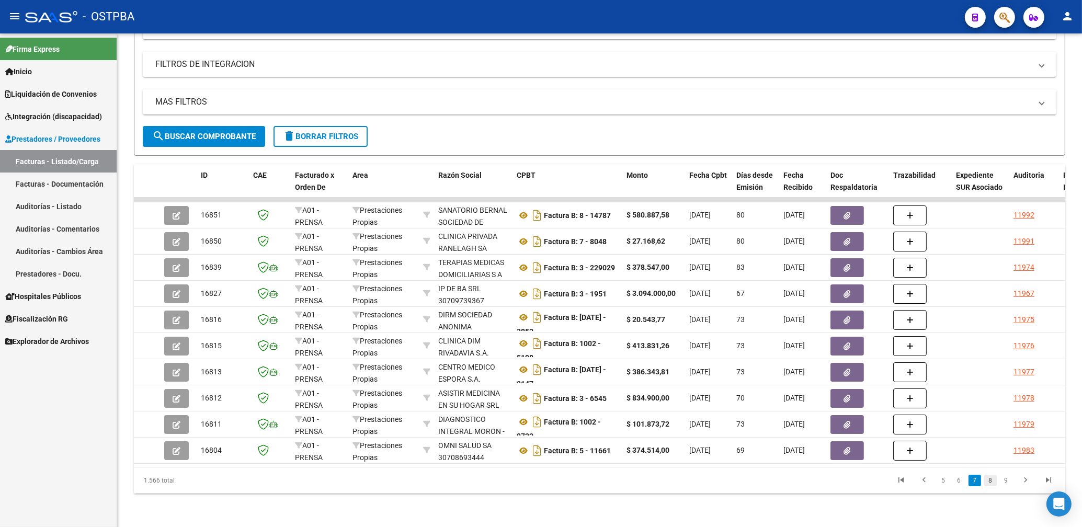
click at [994, 481] on link "8" at bounding box center [990, 481] width 13 height 12
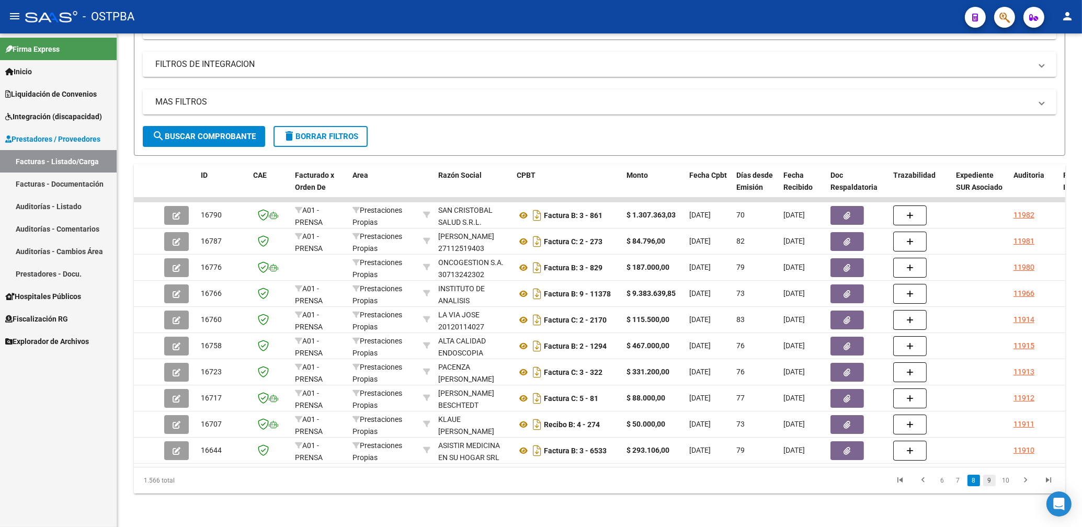
click at [989, 481] on link "9" at bounding box center [989, 481] width 13 height 12
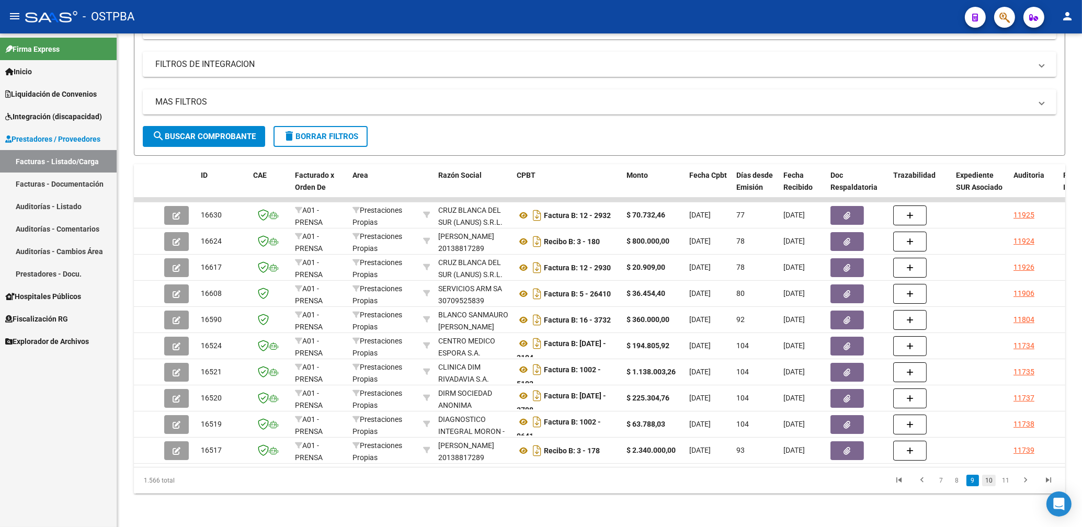
click at [985, 480] on link "10" at bounding box center [989, 481] width 14 height 12
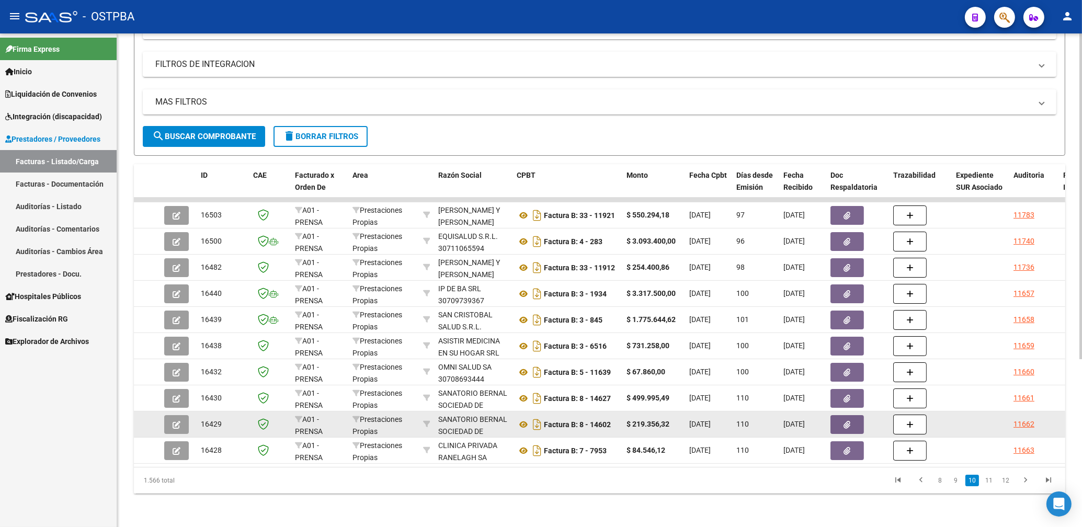
scroll to position [29, 0]
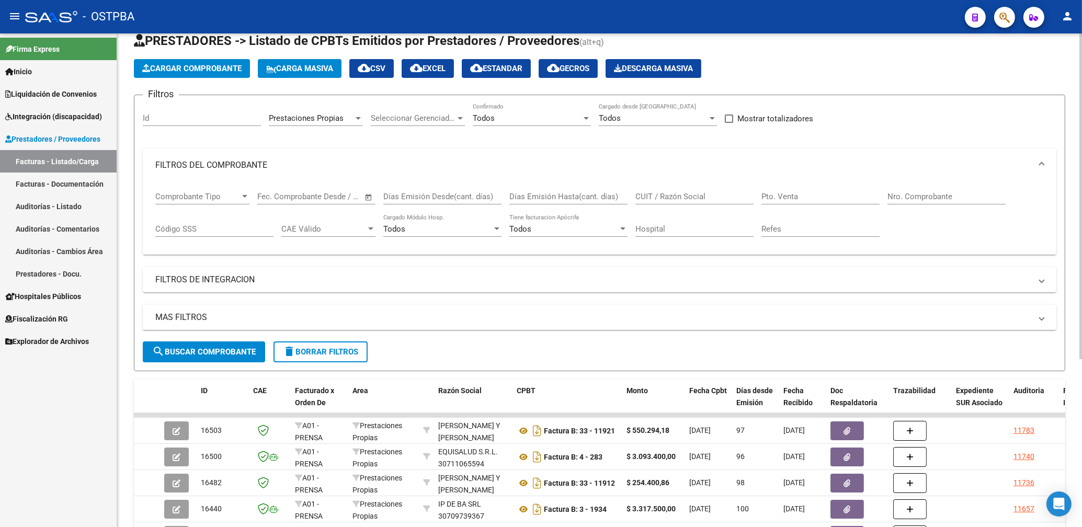
click at [320, 350] on span "delete Borrar Filtros" at bounding box center [320, 351] width 75 height 9
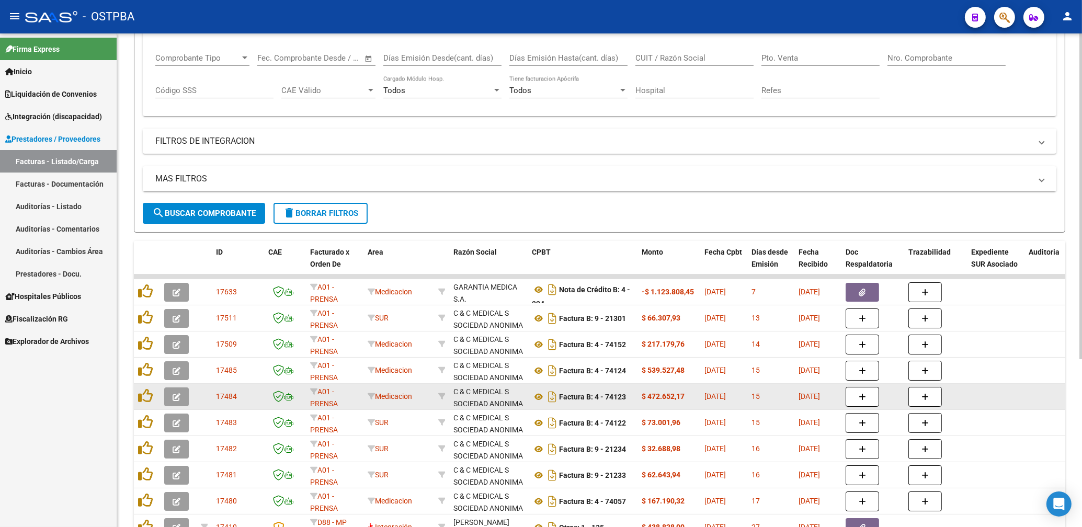
scroll to position [254, 0]
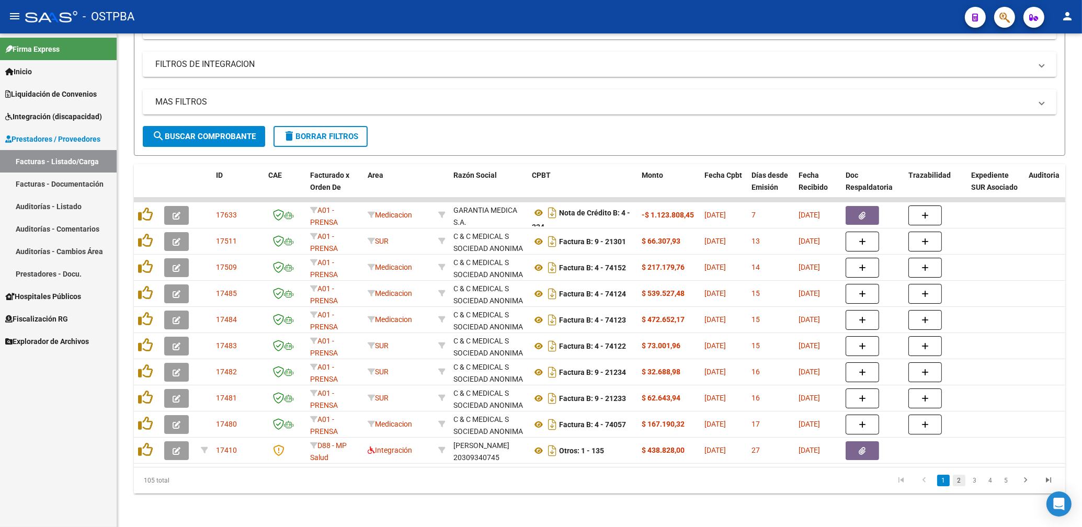
click at [954, 482] on link "2" at bounding box center [958, 481] width 13 height 12
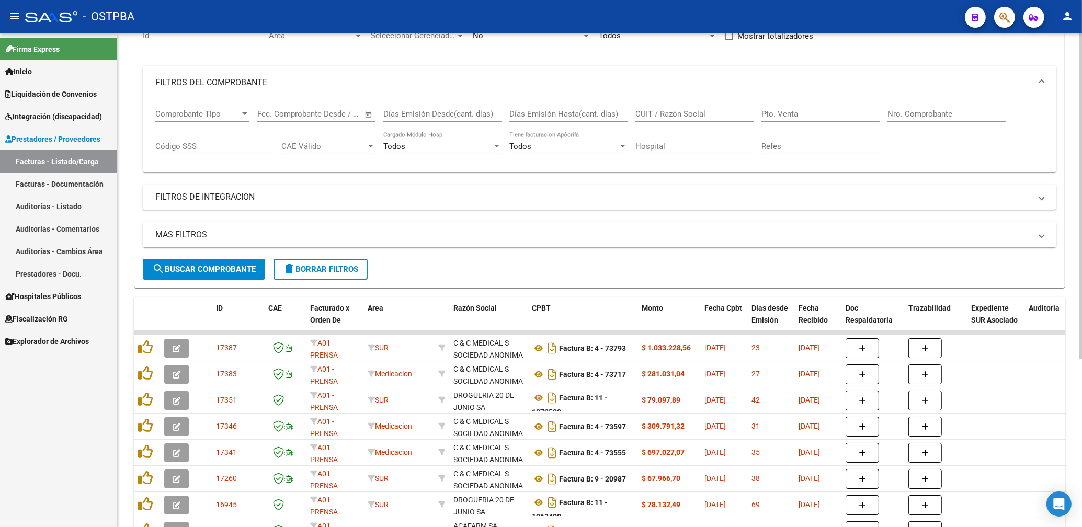
scroll to position [0, 0]
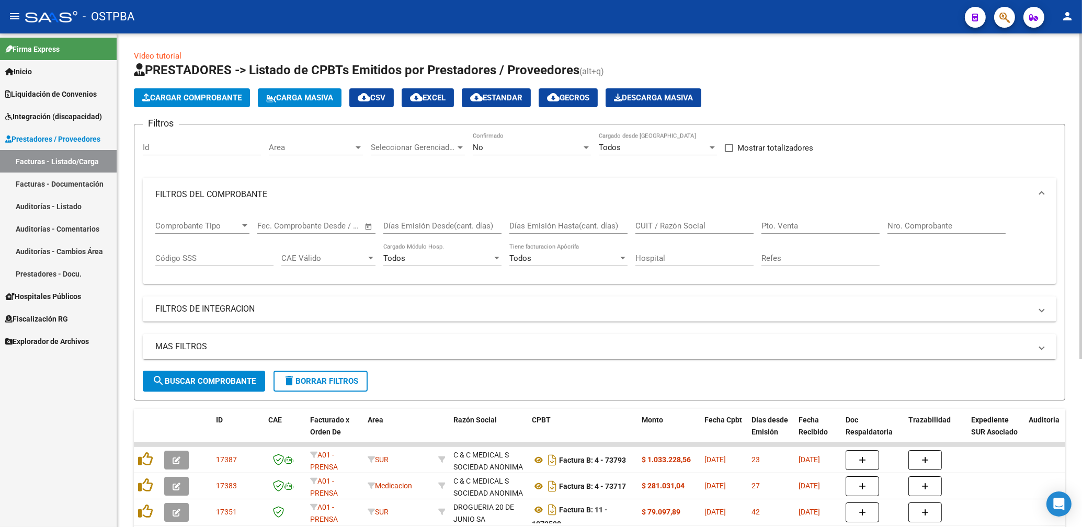
click at [496, 144] on div "No" at bounding box center [527, 147] width 109 height 9
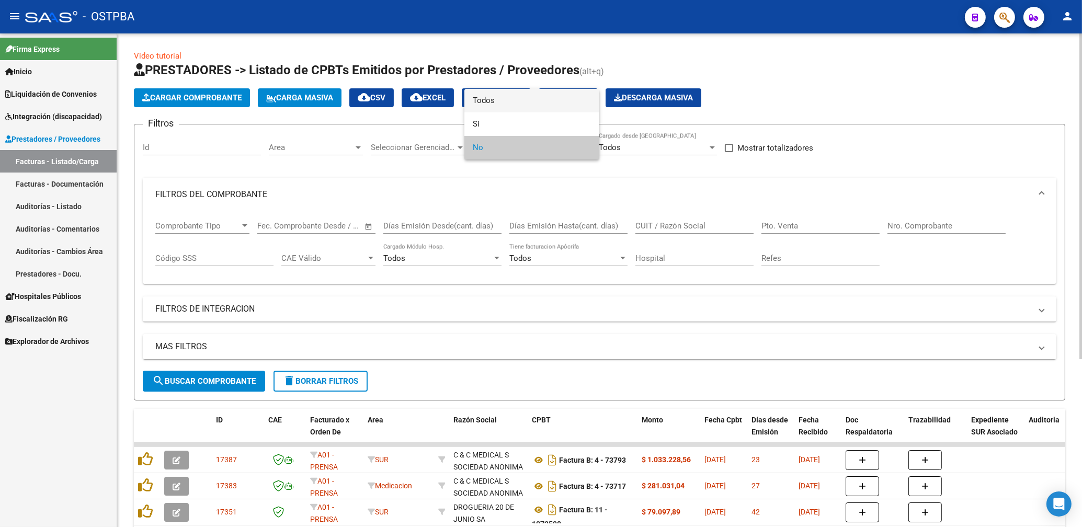
drag, startPoint x: 478, startPoint y: 102, endPoint x: 484, endPoint y: 106, distance: 7.1
click at [479, 101] on span "Todos" at bounding box center [532, 101] width 118 height 24
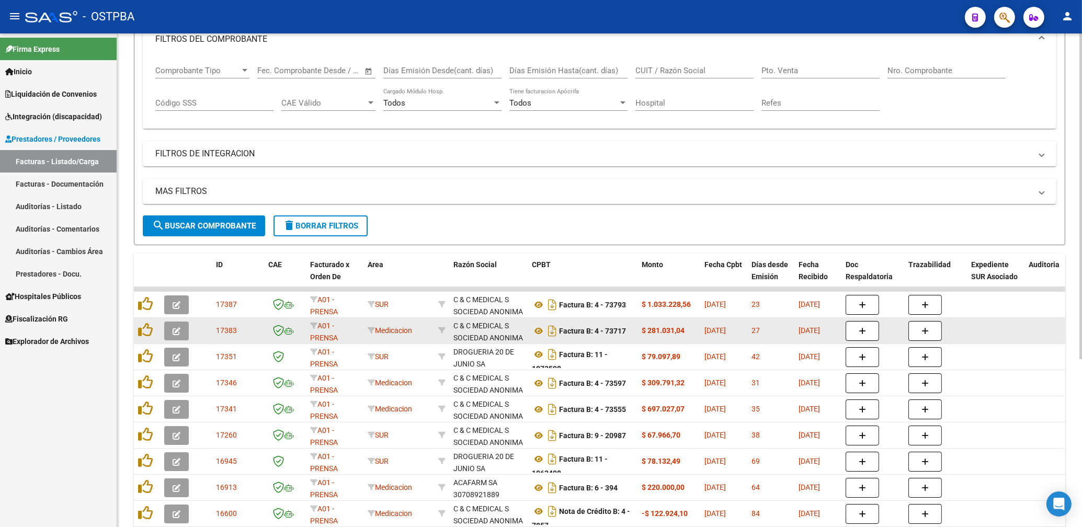
scroll to position [224, 0]
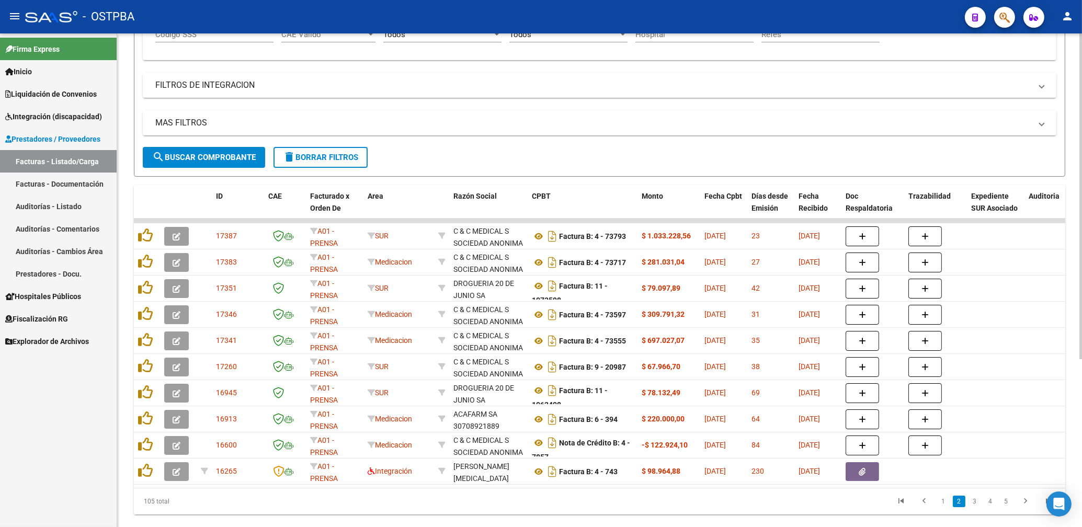
click at [199, 163] on button "search Buscar Comprobante" at bounding box center [204, 157] width 122 height 21
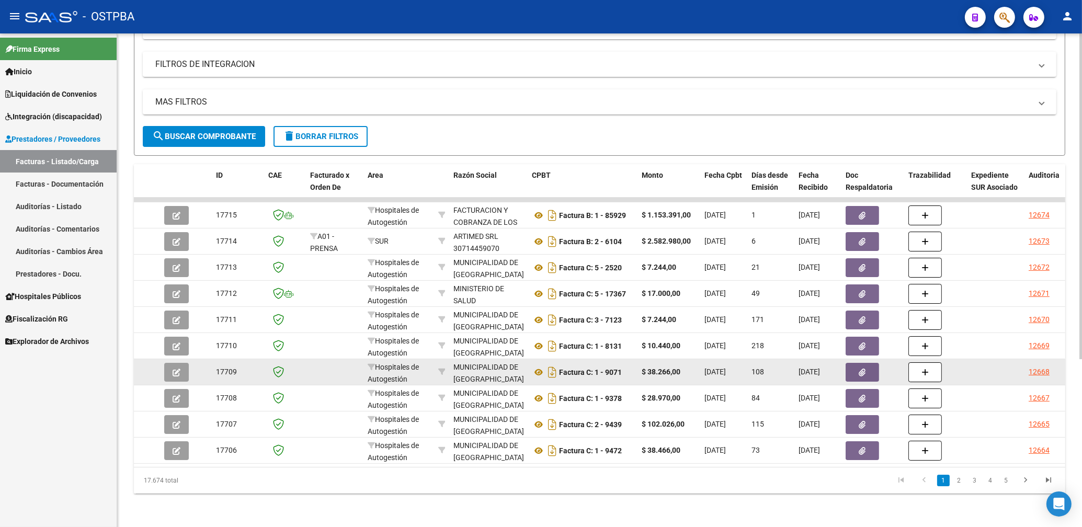
scroll to position [254, 0]
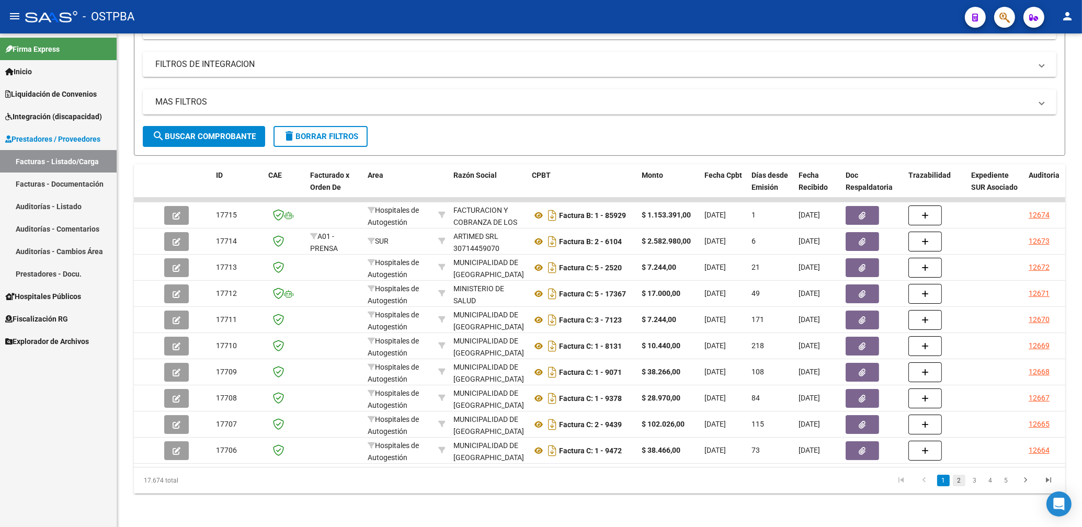
click at [953, 477] on link "2" at bounding box center [958, 481] width 13 height 12
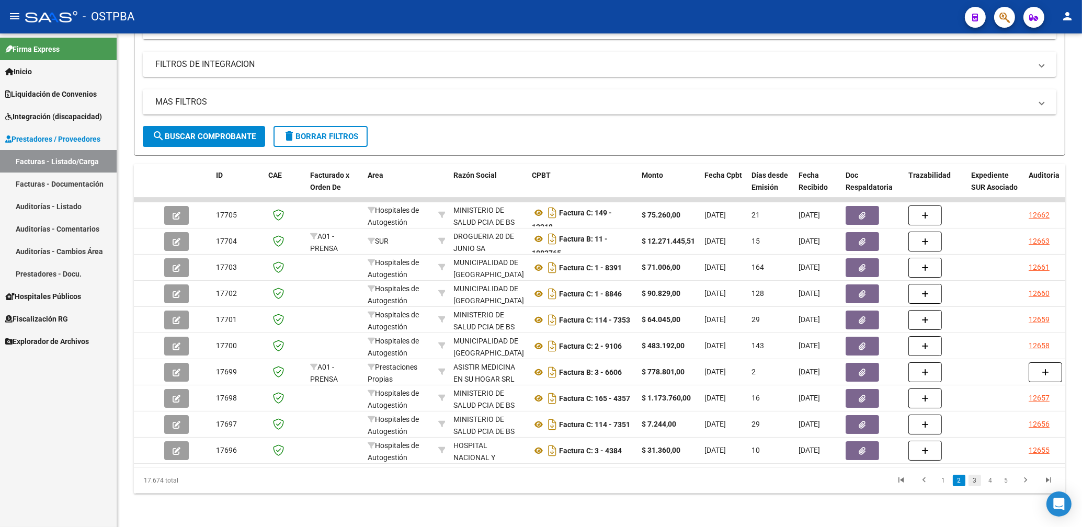
click at [970, 478] on link "3" at bounding box center [974, 481] width 13 height 12
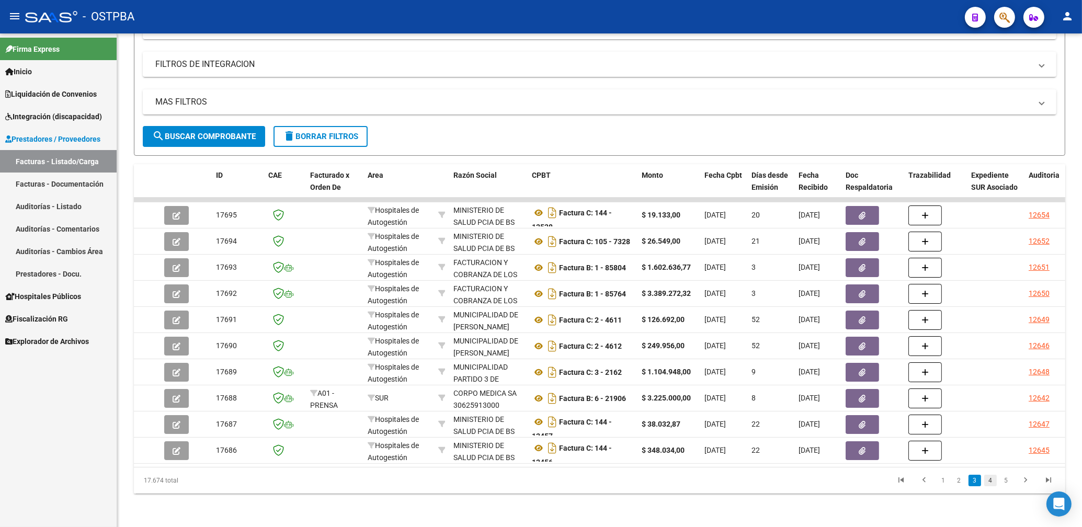
click at [992, 479] on link "4" at bounding box center [990, 481] width 13 height 12
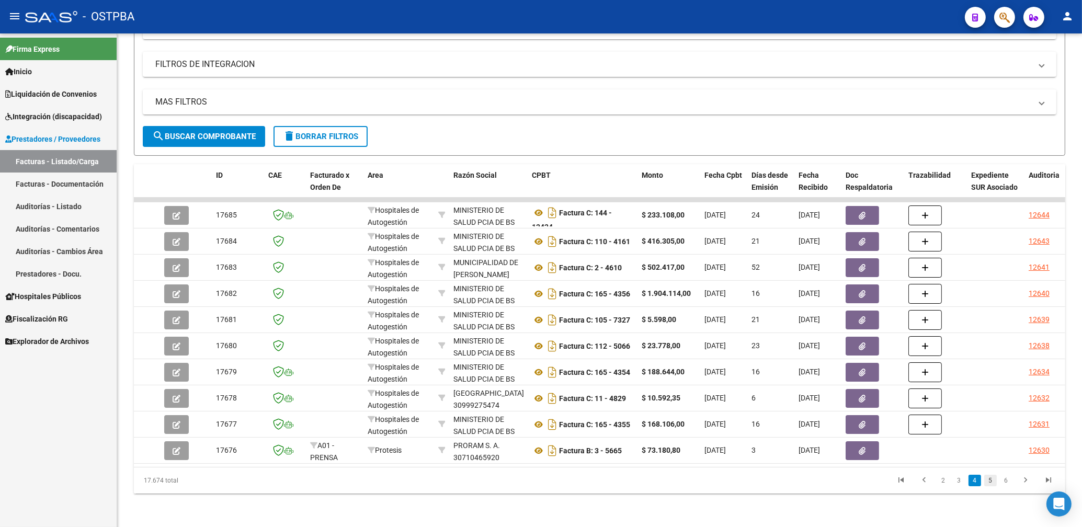
click at [986, 480] on link "5" at bounding box center [990, 481] width 13 height 12
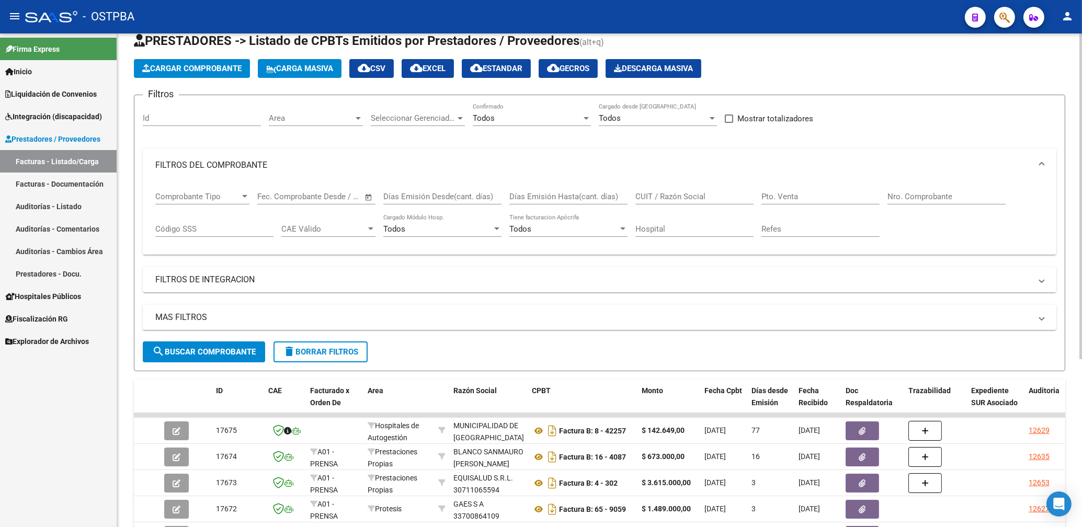
scroll to position [0, 0]
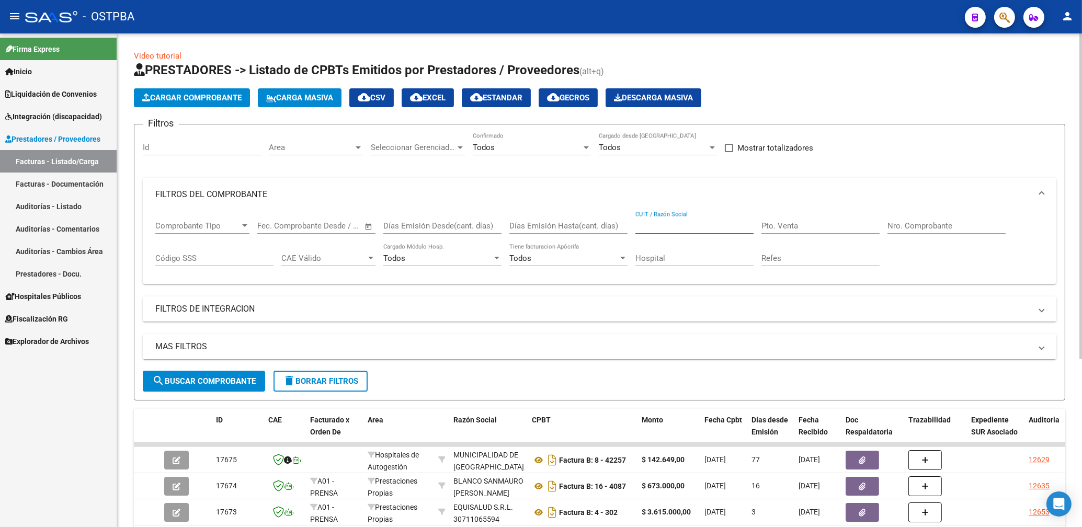
drag, startPoint x: 651, startPoint y: 229, endPoint x: 638, endPoint y: 225, distance: 13.7
click at [649, 228] on input "CUIT / Razón Social" at bounding box center [694, 225] width 118 height 9
click at [202, 385] on span "search Buscar Comprobante" at bounding box center [204, 380] width 104 height 9
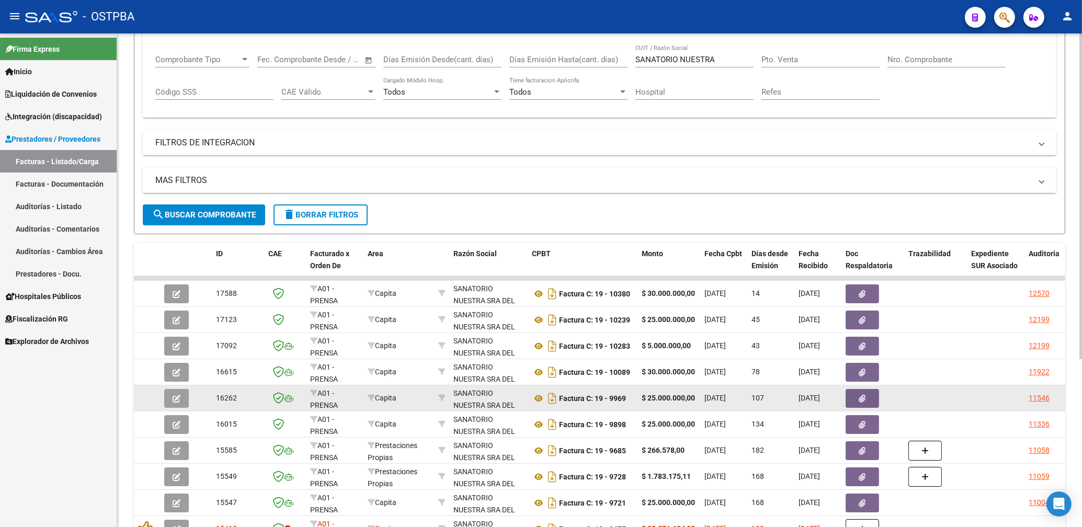
scroll to position [168, 0]
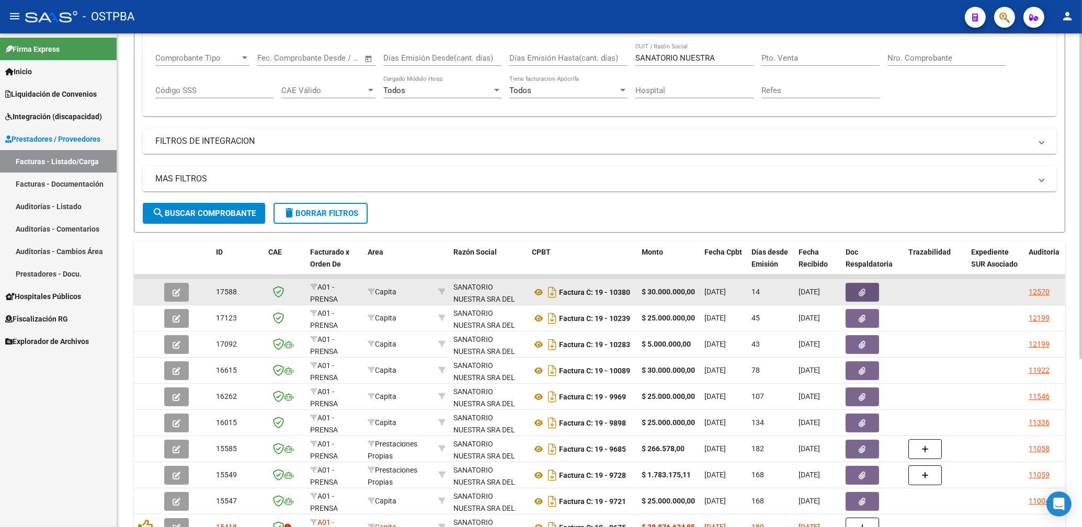
click at [867, 291] on button "button" at bounding box center [861, 292] width 33 height 19
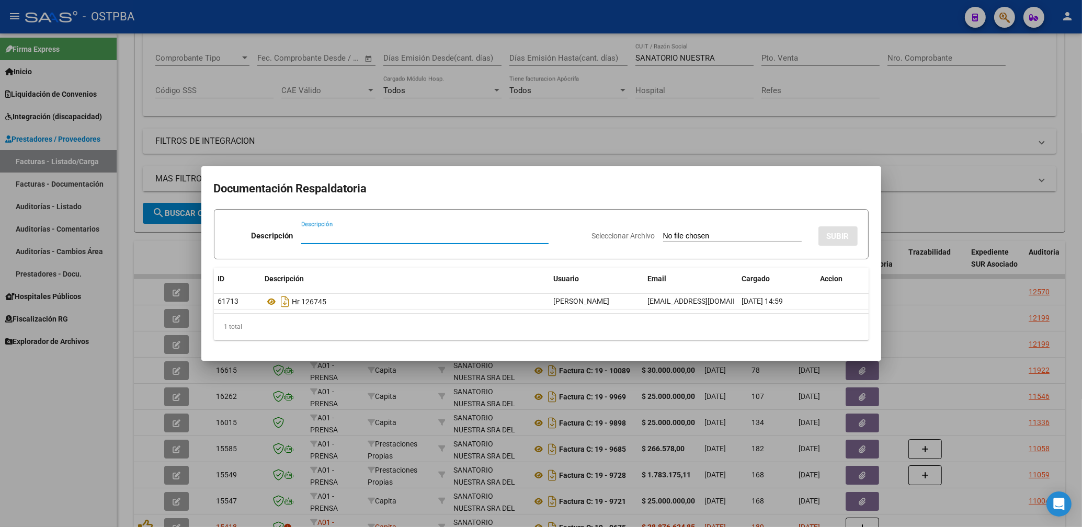
click at [475, 136] on div at bounding box center [541, 263] width 1082 height 527
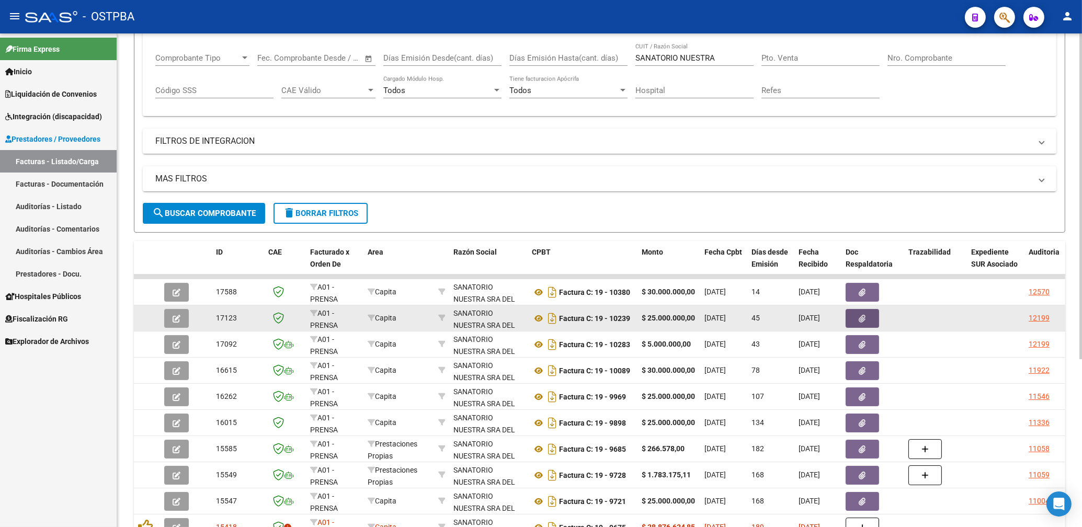
click at [867, 320] on button "button" at bounding box center [861, 318] width 33 height 19
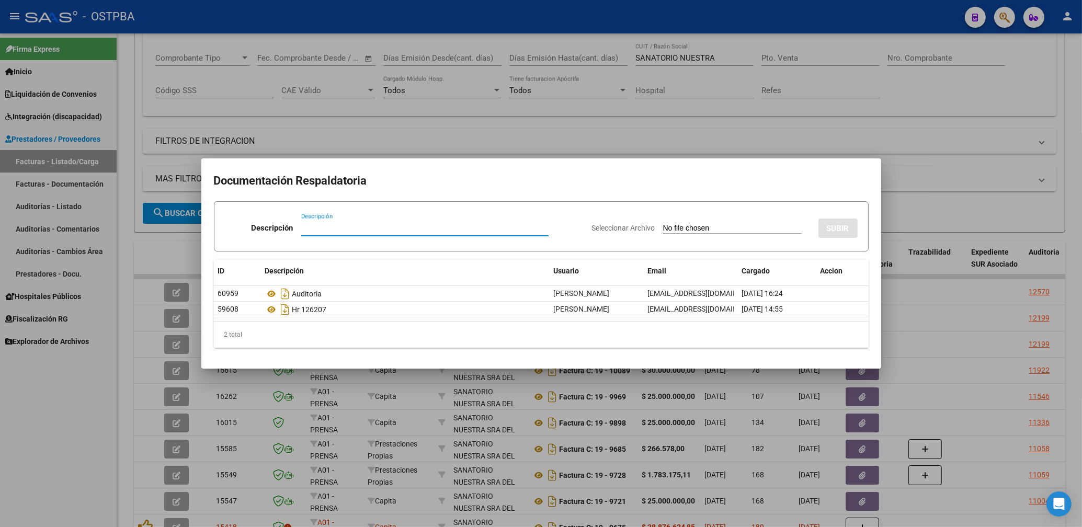
click at [488, 124] on div at bounding box center [541, 263] width 1082 height 527
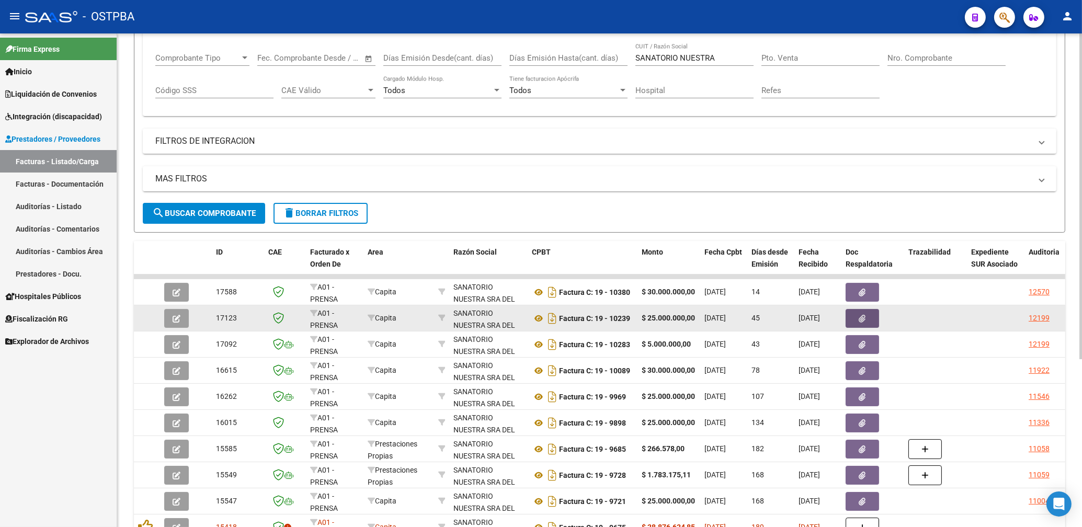
click at [861, 317] on icon "button" at bounding box center [862, 319] width 7 height 8
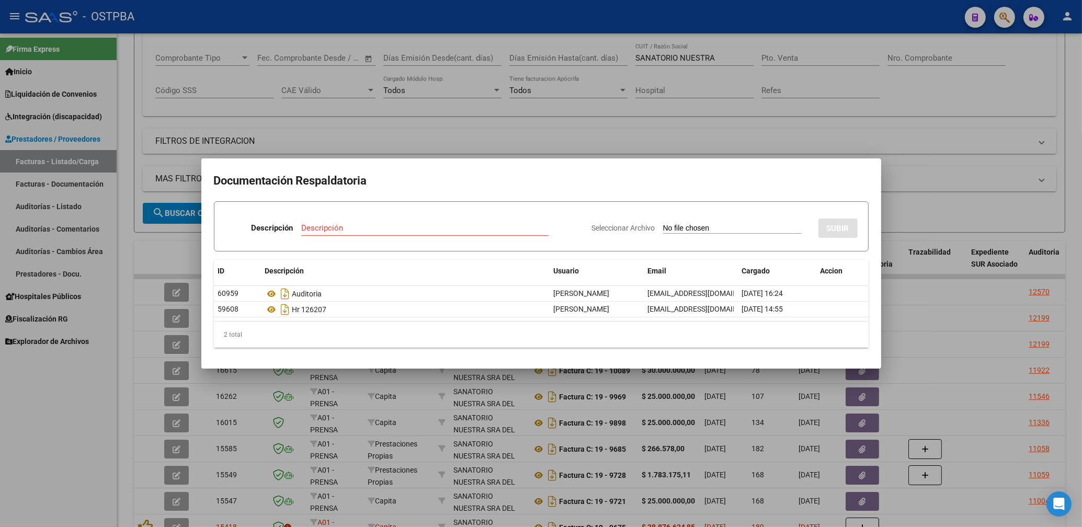
click at [706, 125] on div at bounding box center [541, 263] width 1082 height 527
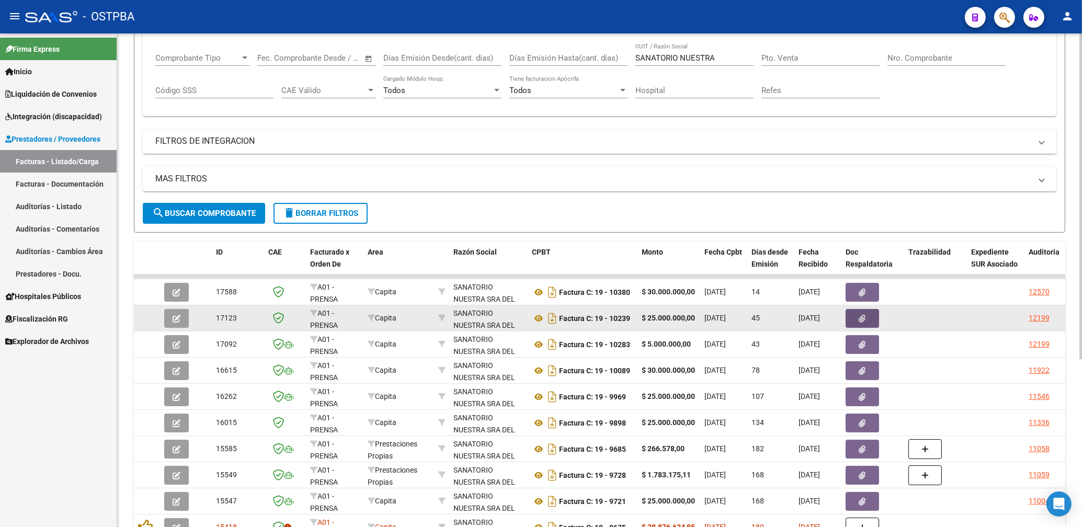
click at [857, 311] on button "button" at bounding box center [861, 318] width 33 height 19
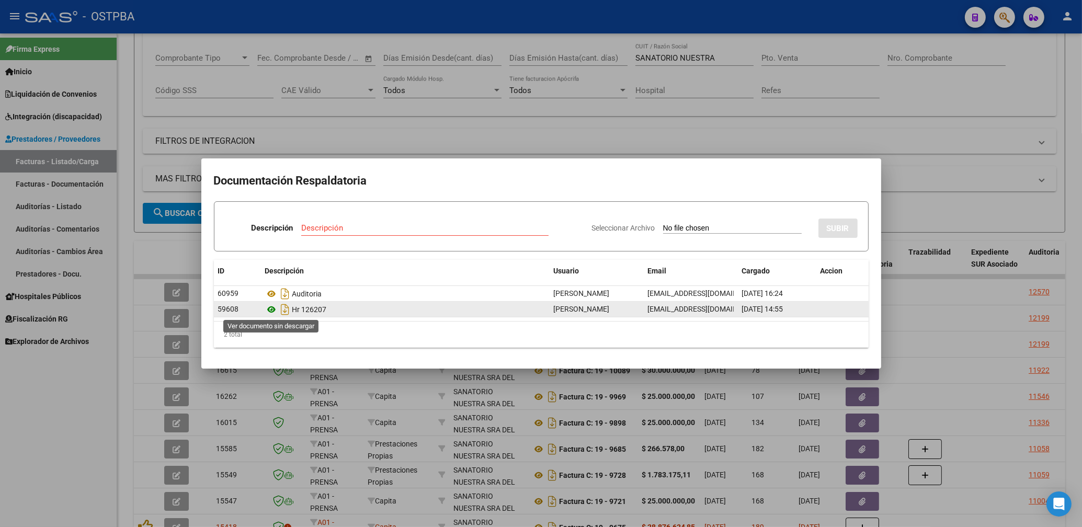
click at [269, 311] on icon at bounding box center [272, 309] width 14 height 13
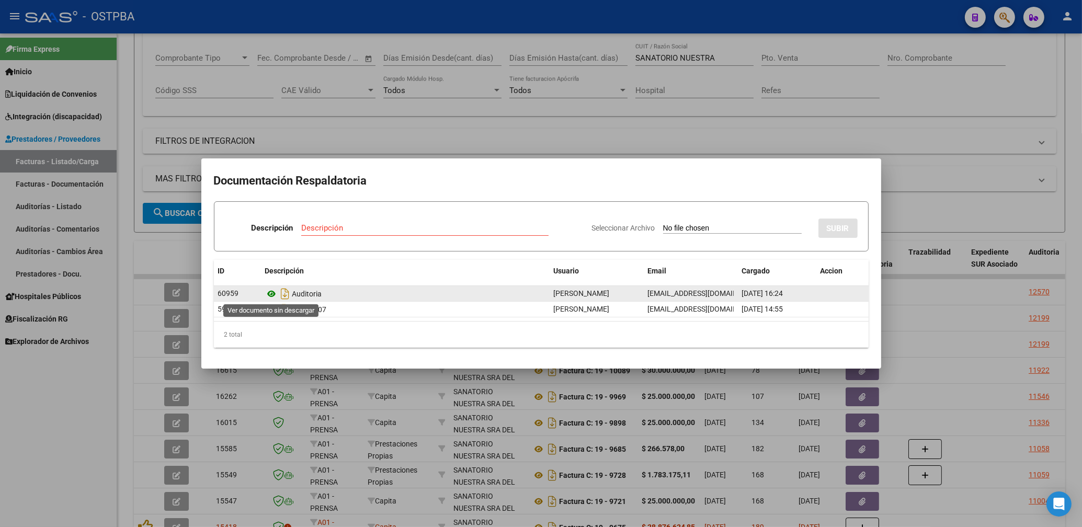
click at [270, 297] on icon at bounding box center [272, 294] width 14 height 13
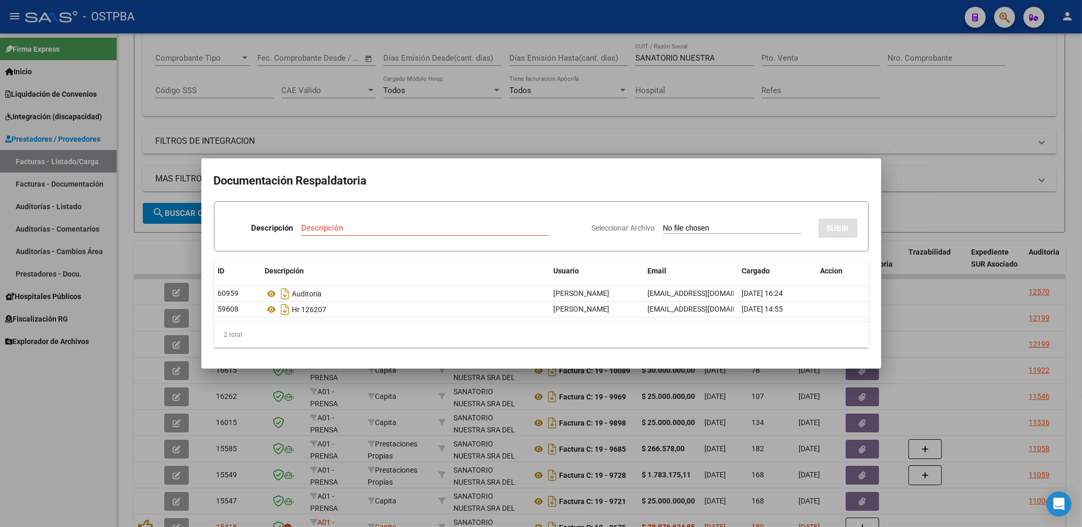
click at [692, 130] on div at bounding box center [541, 263] width 1082 height 527
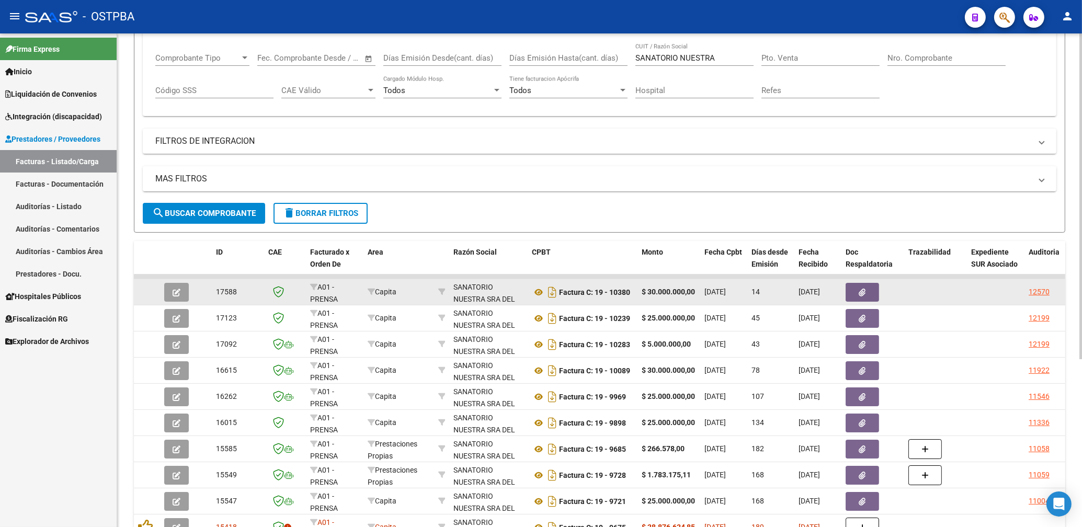
click at [865, 292] on icon "button" at bounding box center [862, 293] width 7 height 8
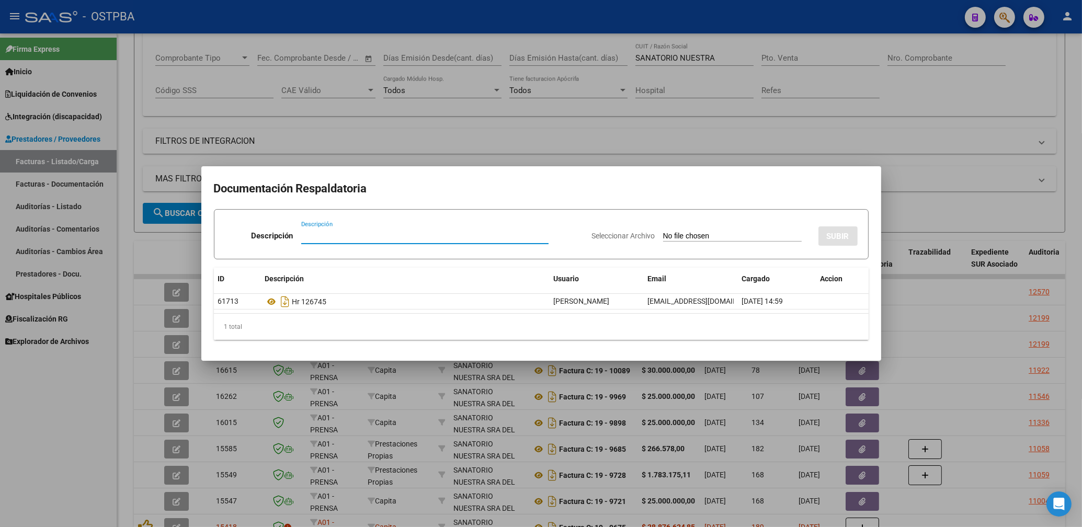
click at [825, 125] on div at bounding box center [541, 263] width 1082 height 527
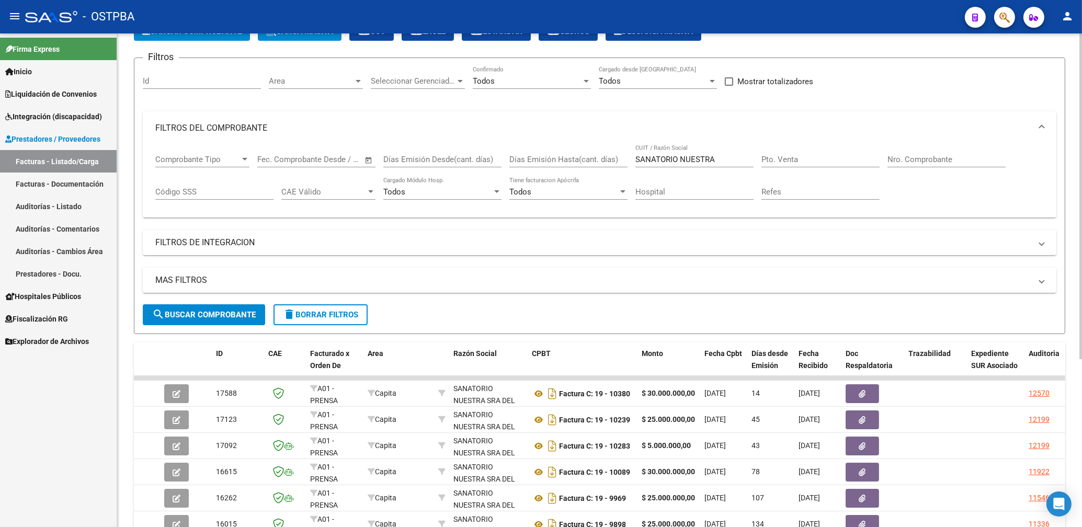
scroll to position [56, 0]
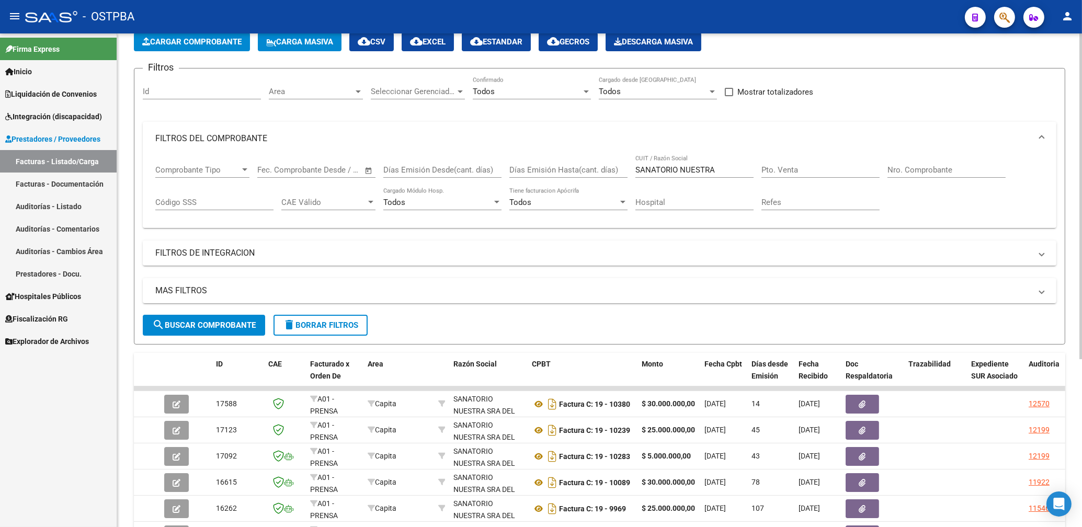
click at [725, 175] on input "SANATORIO NUESTRA" at bounding box center [694, 169] width 118 height 9
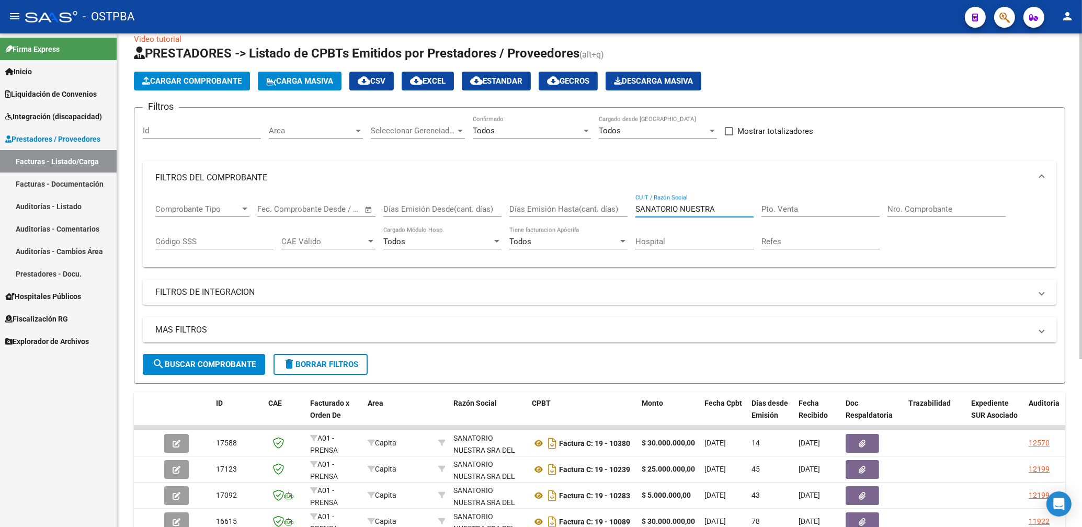
scroll to position [0, 0]
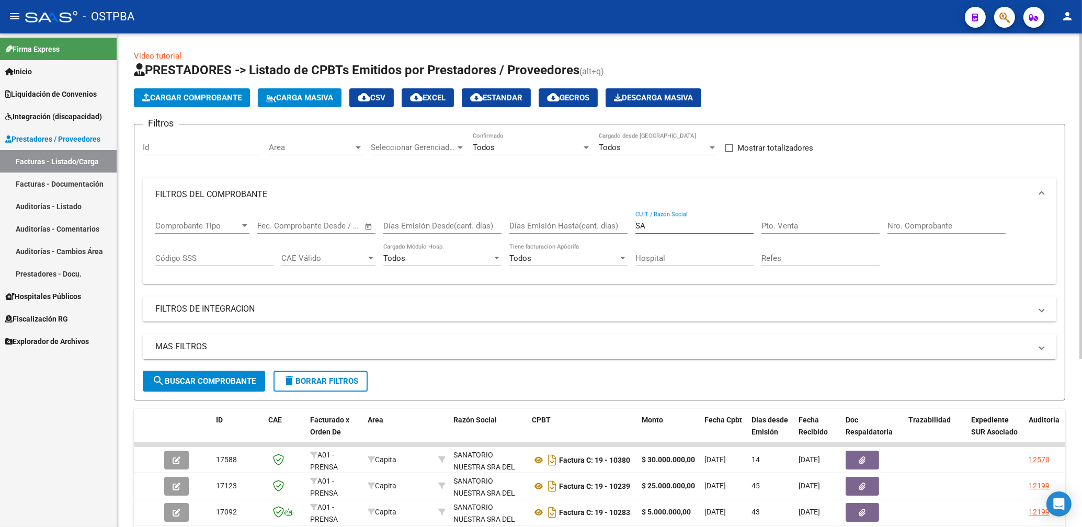
type input "S"
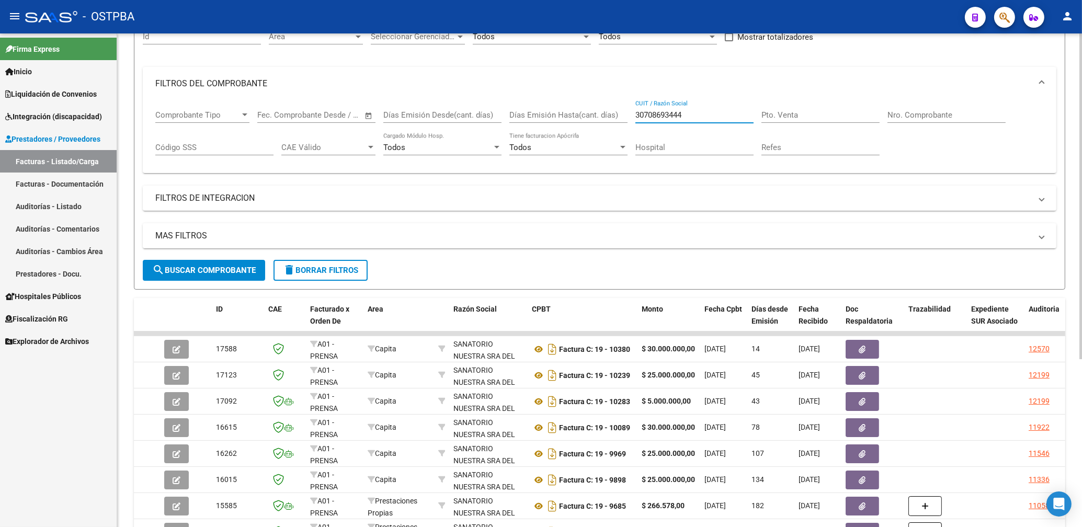
scroll to position [112, 0]
click at [231, 273] on span "search Buscar Comprobante" at bounding box center [204, 269] width 104 height 9
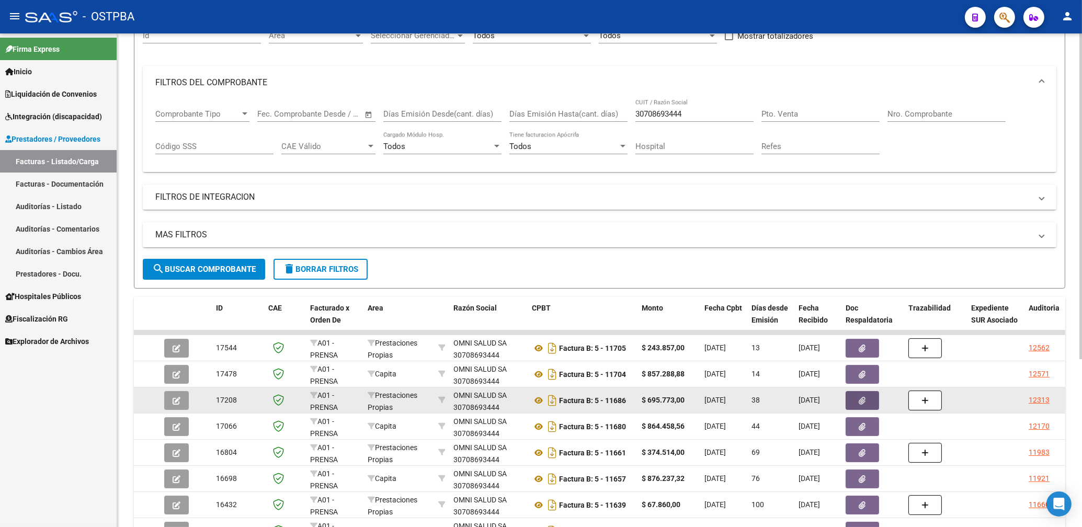
click at [854, 401] on button "button" at bounding box center [861, 400] width 33 height 19
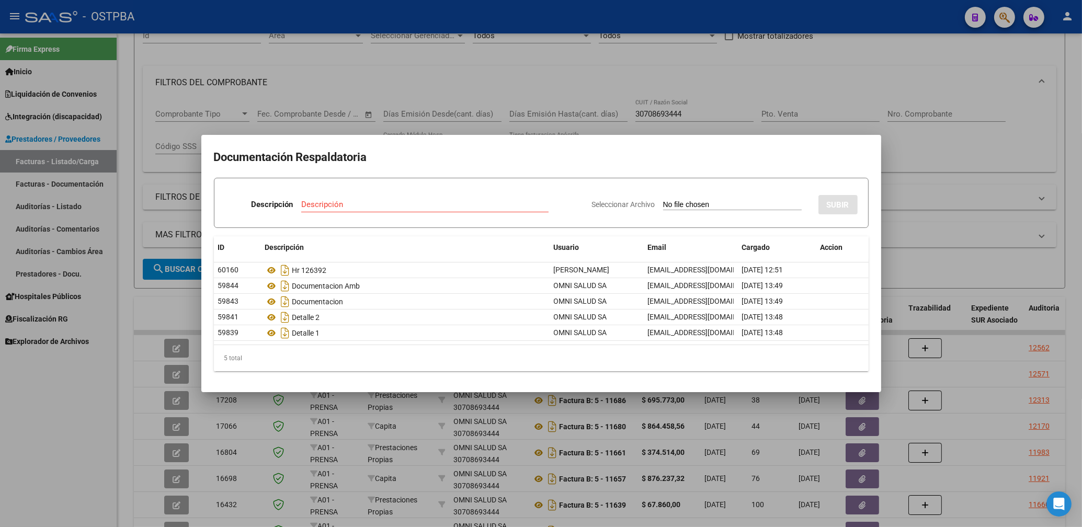
click at [695, 113] on div at bounding box center [541, 263] width 1082 height 527
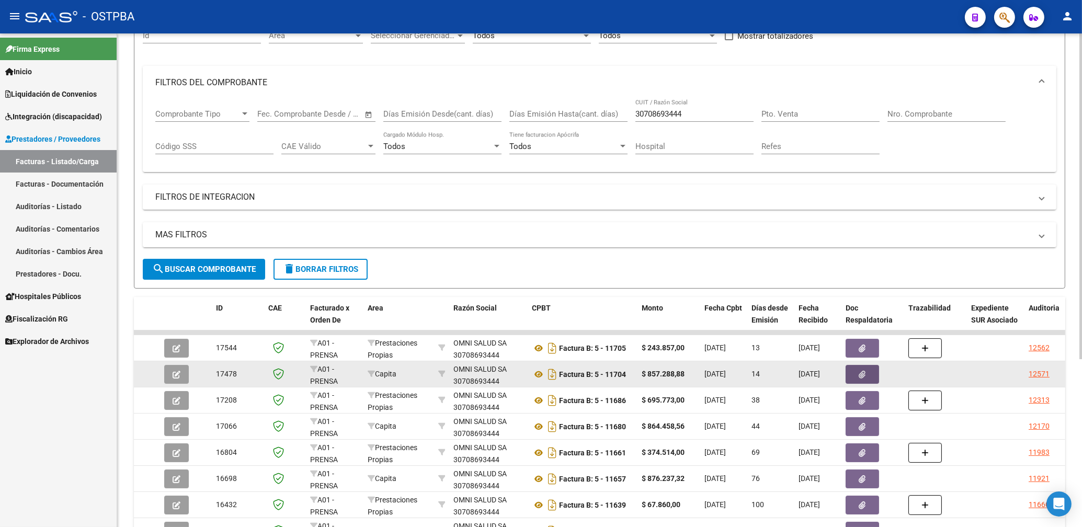
click at [870, 376] on button "button" at bounding box center [861, 374] width 33 height 19
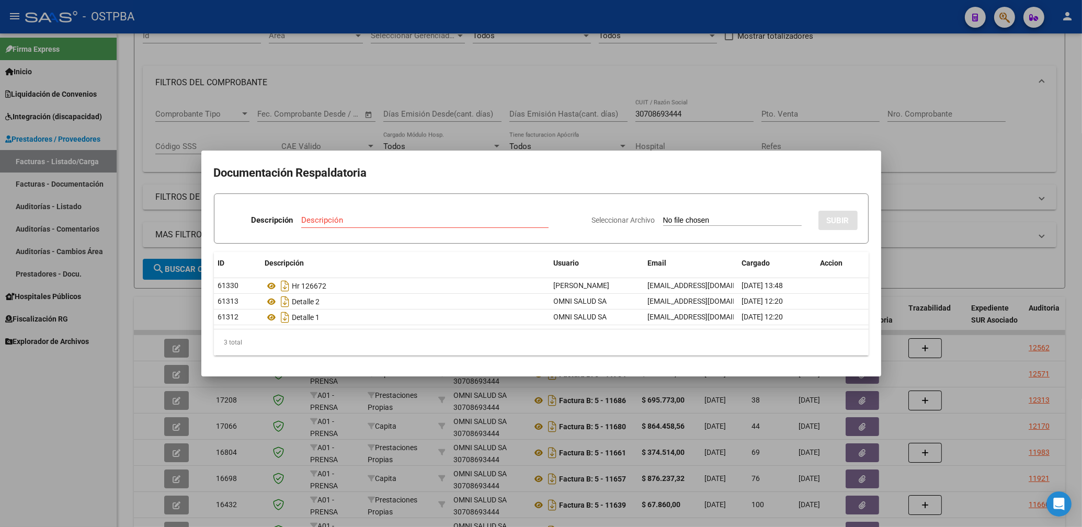
click at [737, 93] on div at bounding box center [541, 263] width 1082 height 527
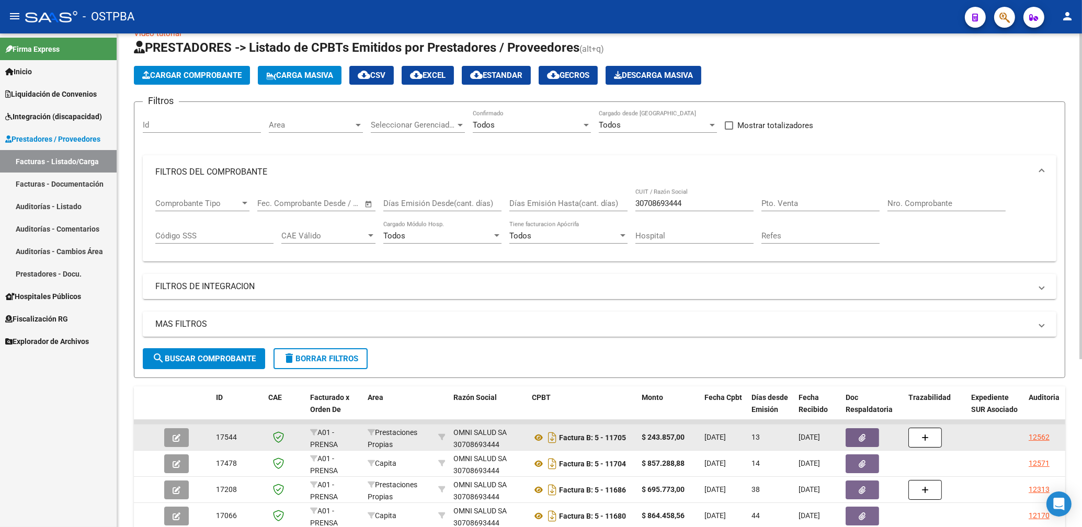
scroll to position [0, 0]
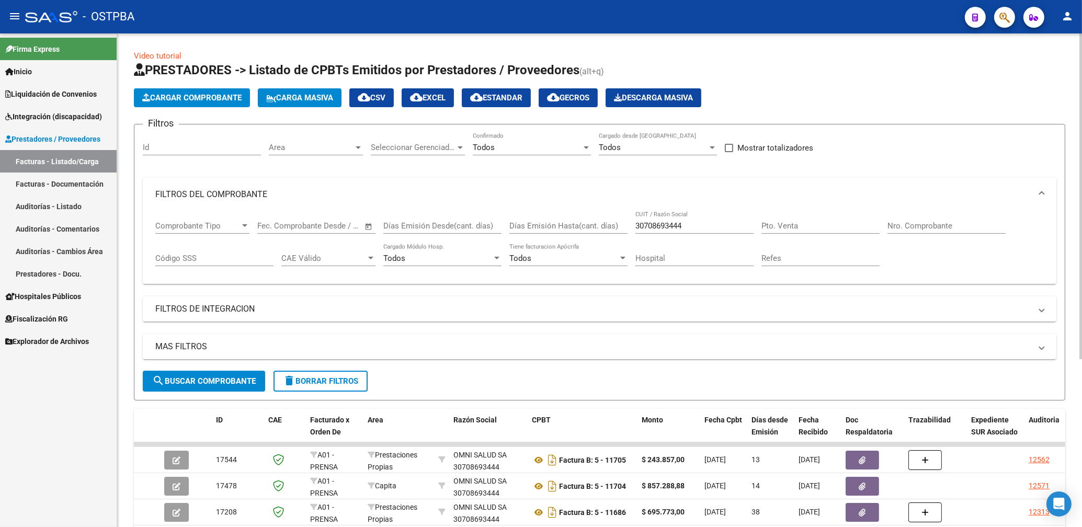
click at [690, 225] on input "30708693444" at bounding box center [694, 225] width 118 height 9
type input "3"
type input "PACENZA"
click at [190, 387] on button "search Buscar Comprobante" at bounding box center [204, 381] width 122 height 21
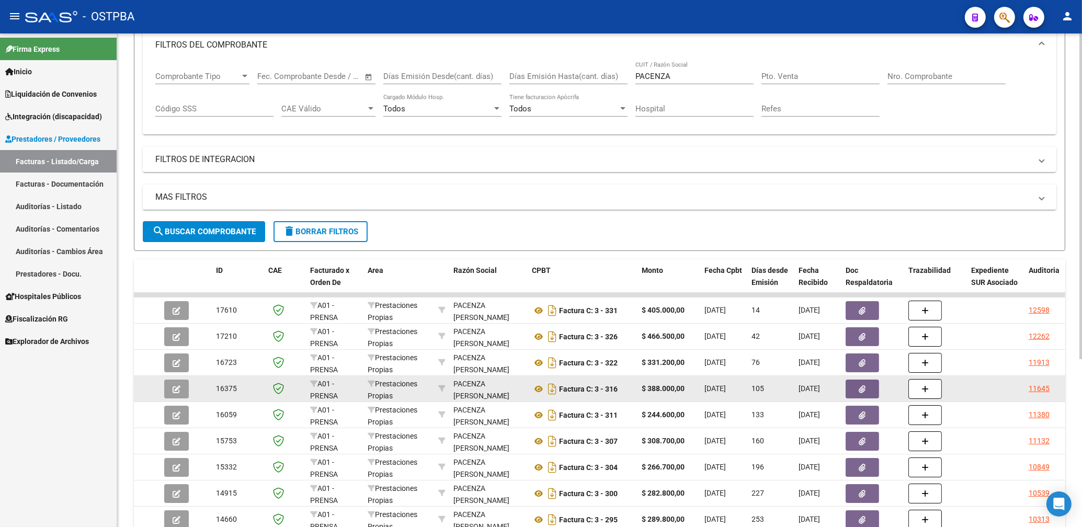
scroll to position [168, 0]
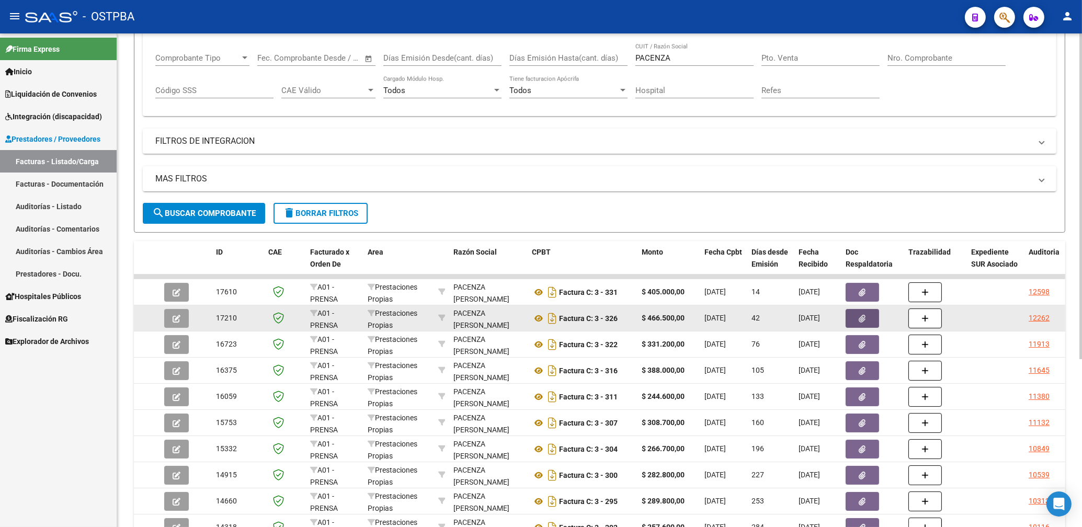
click at [856, 319] on button "button" at bounding box center [861, 318] width 33 height 19
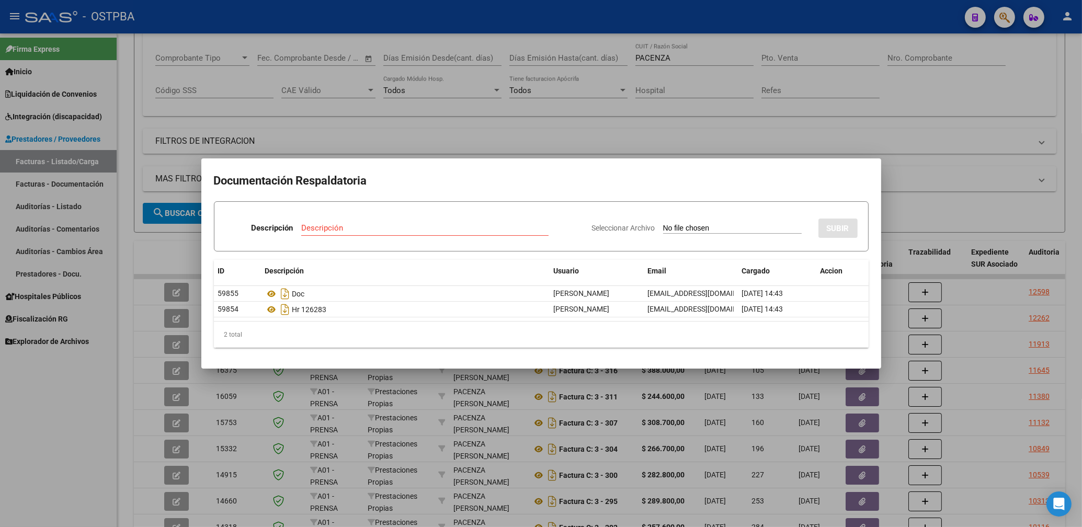
drag, startPoint x: 620, startPoint y: 119, endPoint x: 591, endPoint y: 159, distance: 49.8
click at [620, 119] on div at bounding box center [541, 263] width 1082 height 527
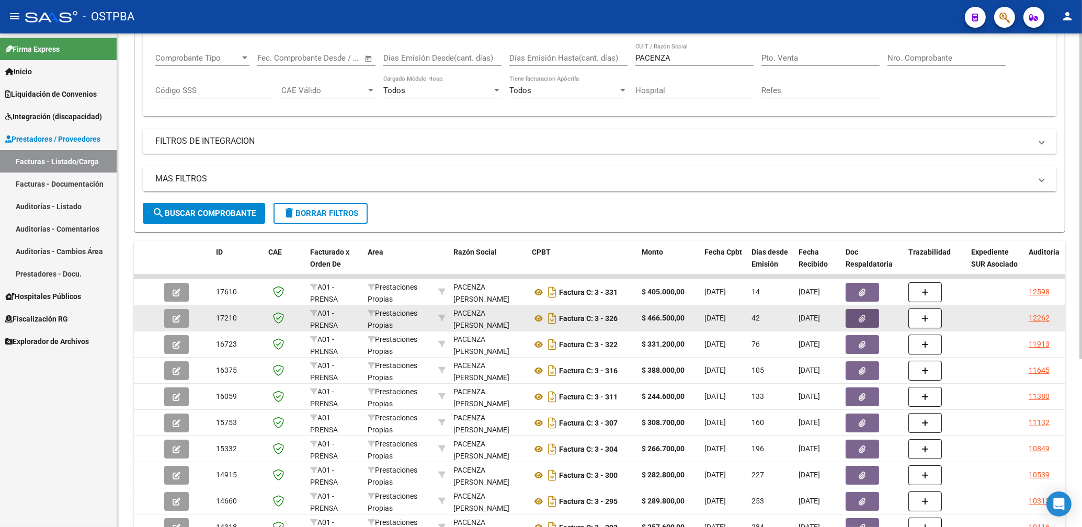
click at [860, 317] on icon "button" at bounding box center [862, 319] width 7 height 8
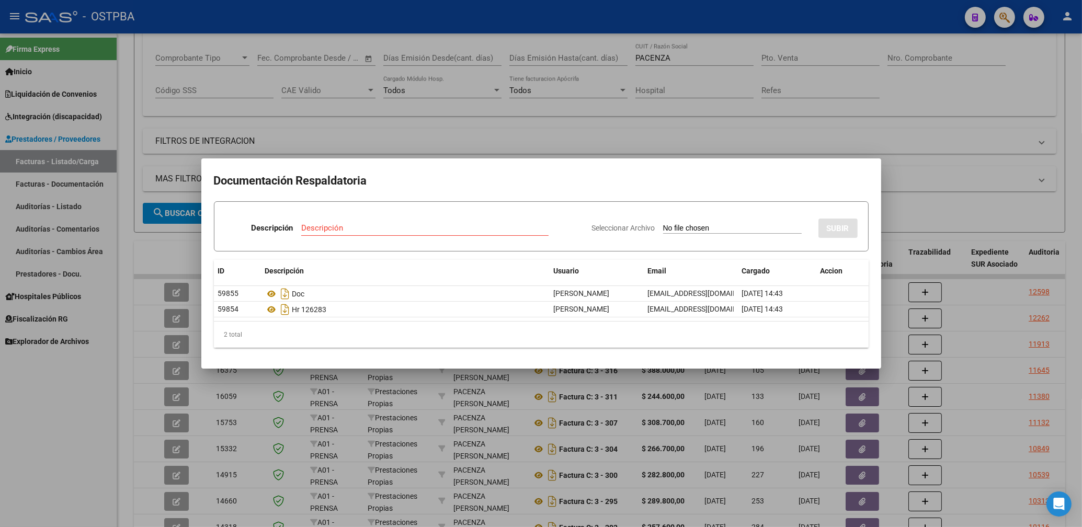
click at [583, 145] on div at bounding box center [541, 263] width 1082 height 527
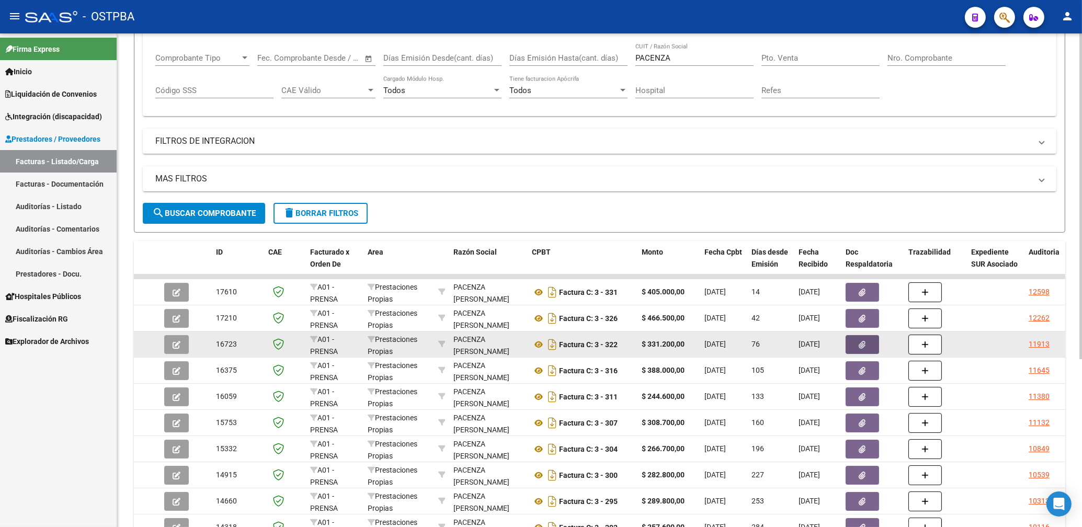
click at [863, 342] on icon "button" at bounding box center [862, 345] width 7 height 8
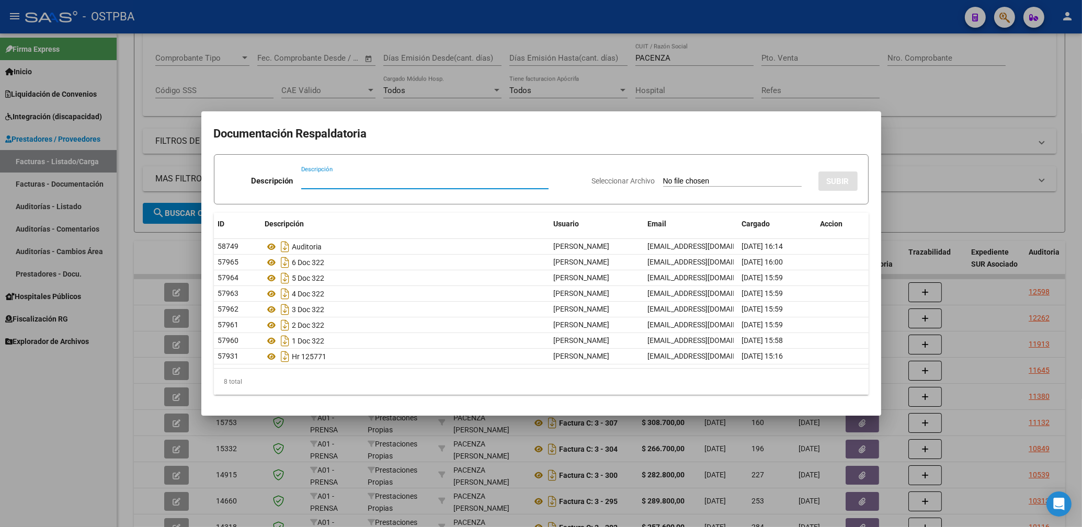
click at [657, 97] on div at bounding box center [541, 263] width 1082 height 527
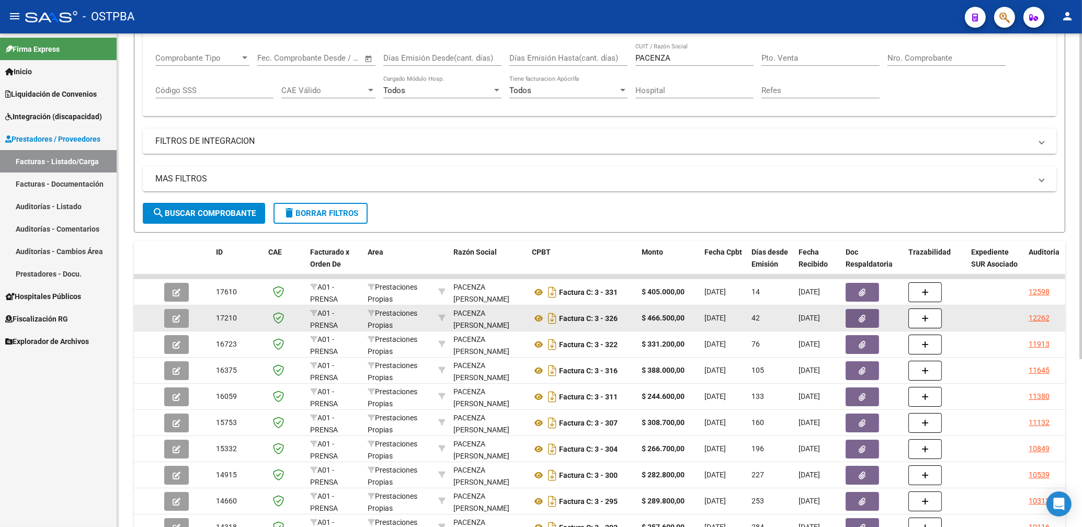
click at [867, 316] on button "button" at bounding box center [861, 318] width 33 height 19
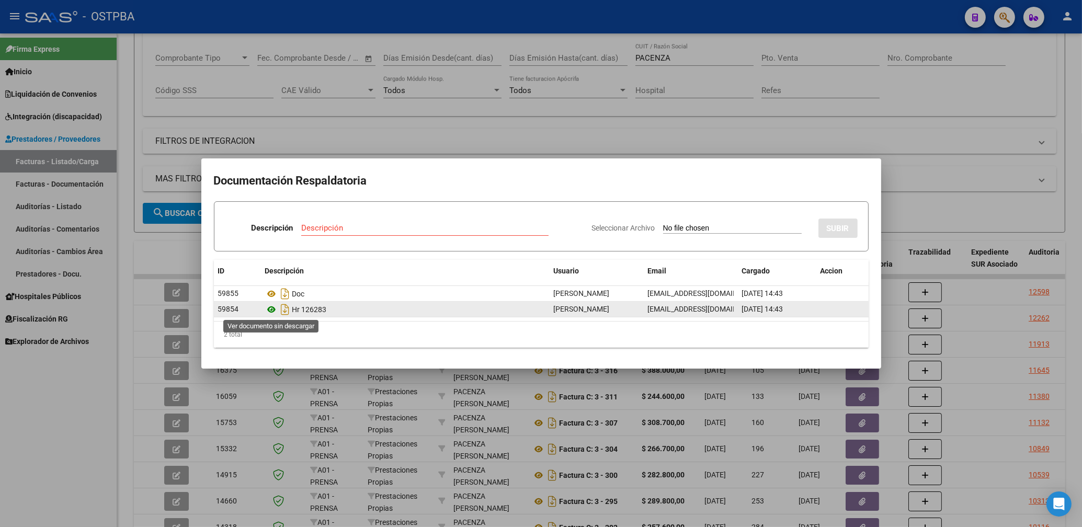
click at [272, 311] on icon at bounding box center [272, 309] width 14 height 13
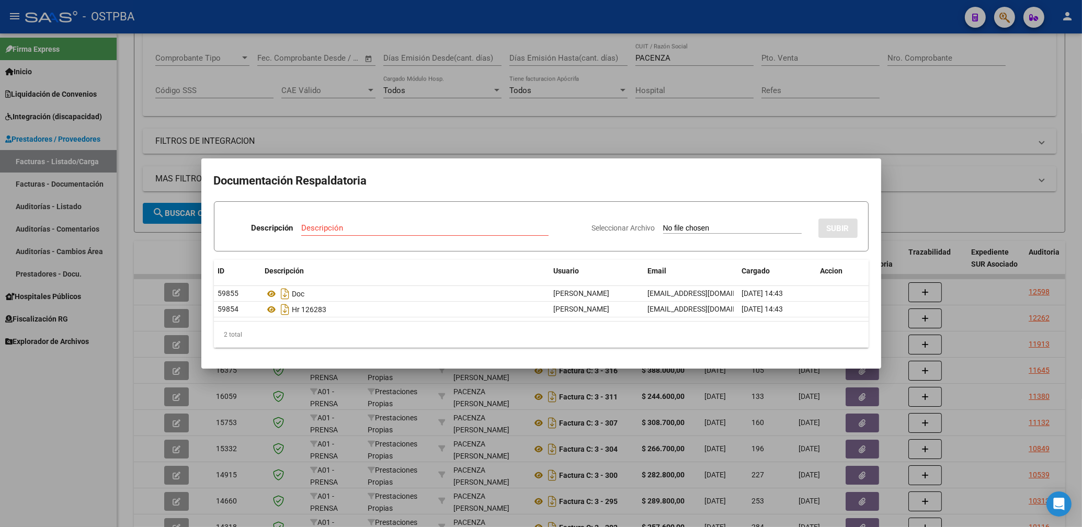
click at [611, 131] on div at bounding box center [541, 263] width 1082 height 527
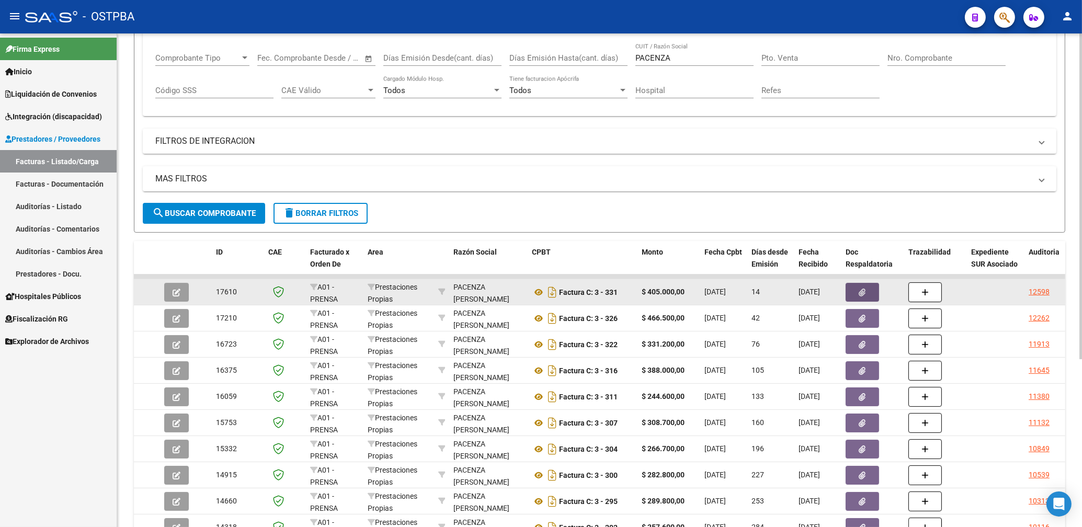
click at [861, 289] on icon "button" at bounding box center [862, 293] width 7 height 8
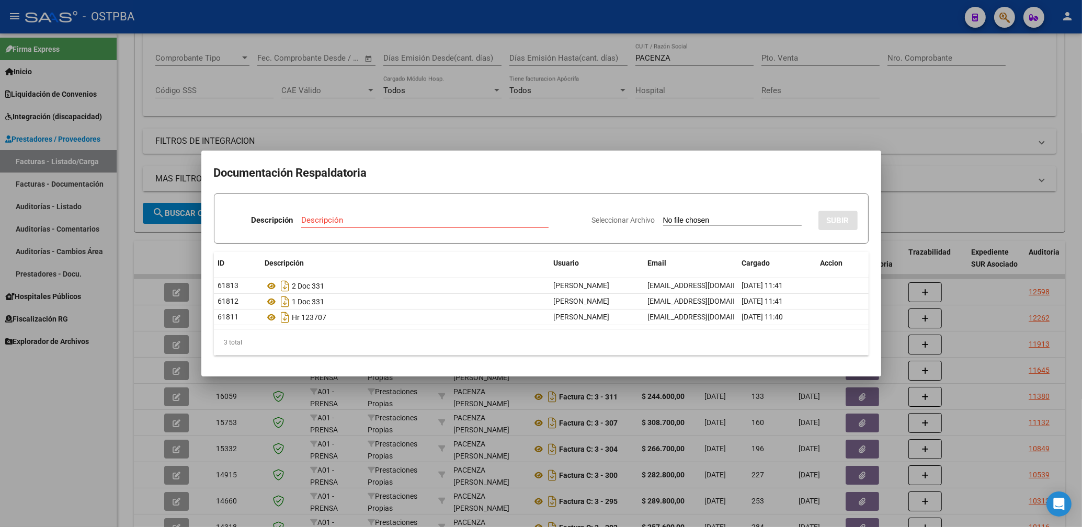
click at [602, 130] on div at bounding box center [541, 263] width 1082 height 527
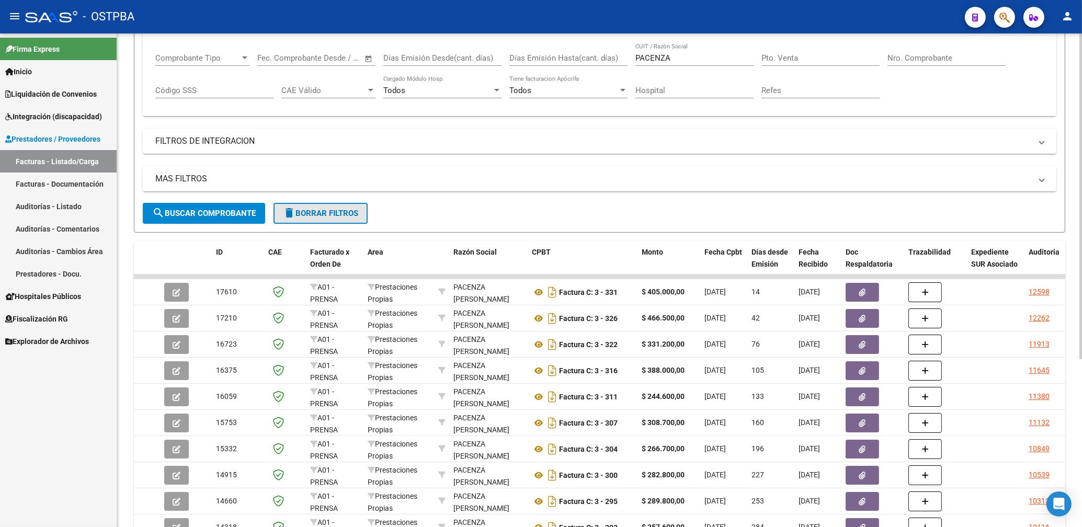
click at [302, 216] on span "delete Borrar Filtros" at bounding box center [320, 213] width 75 height 9
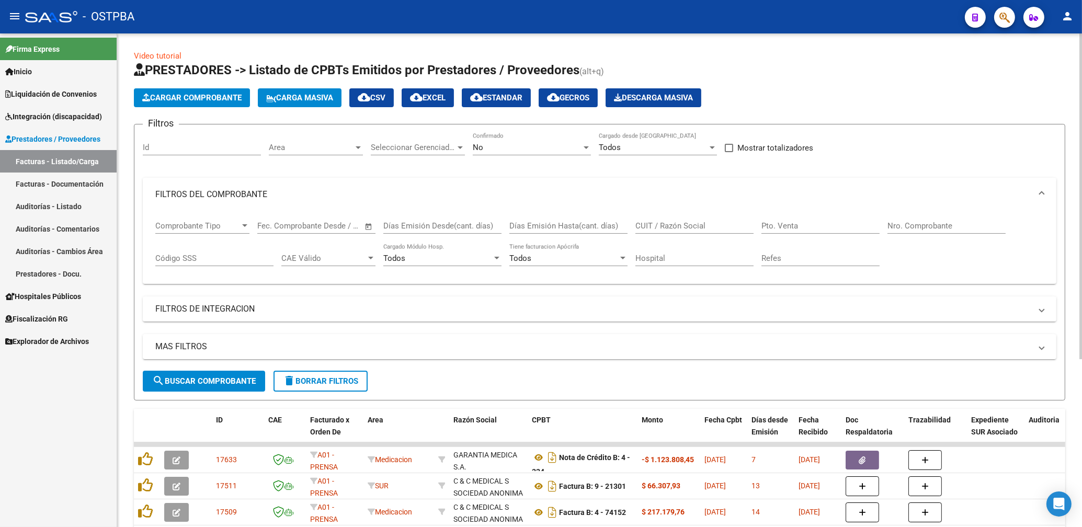
click at [279, 142] on div "Area Area" at bounding box center [316, 144] width 94 height 22
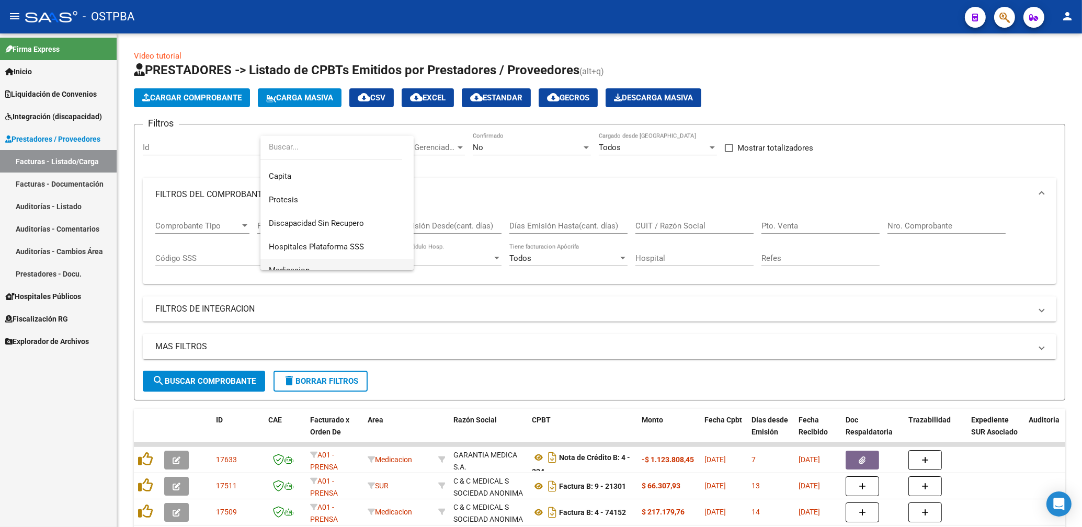
scroll to position [169, 0]
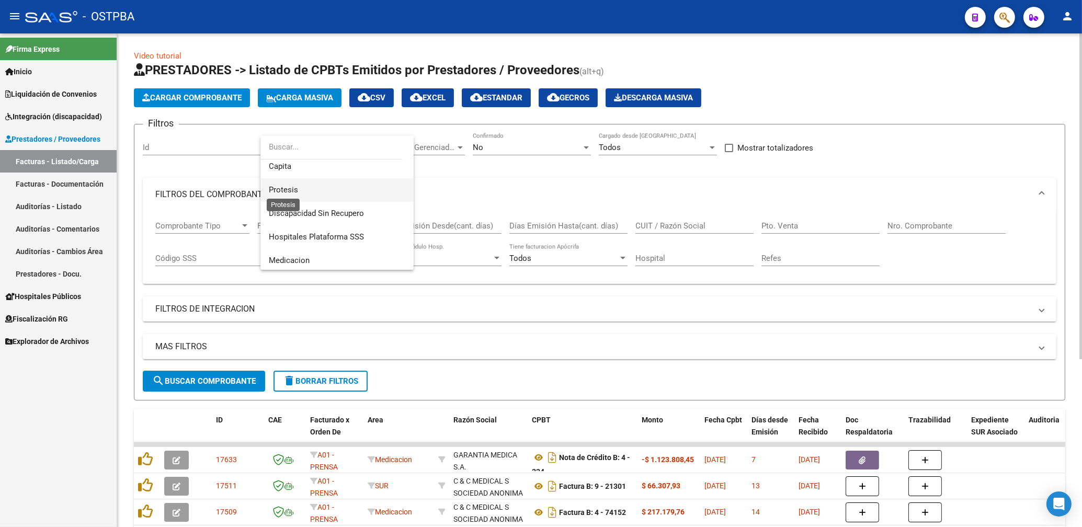
drag, startPoint x: 284, startPoint y: 188, endPoint x: 290, endPoint y: 185, distance: 6.8
click at [285, 188] on span "Protesis" at bounding box center [283, 189] width 29 height 9
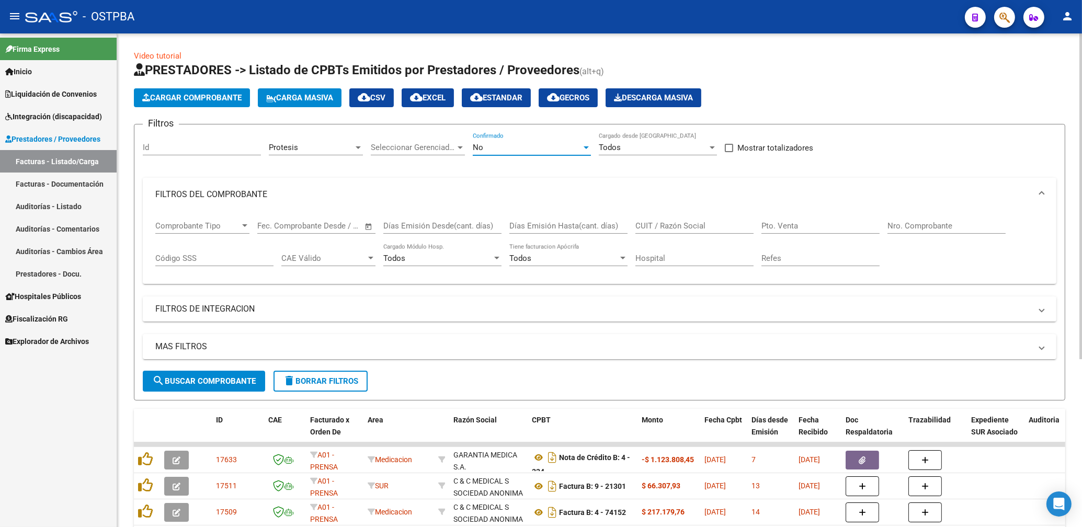
click at [511, 148] on div "No" at bounding box center [527, 147] width 109 height 9
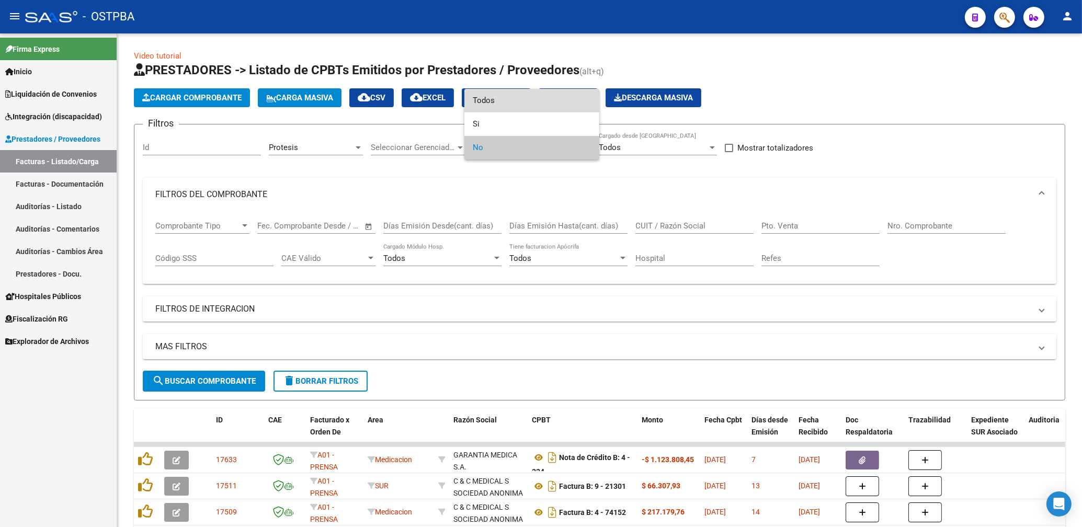
click at [490, 97] on span "Todos" at bounding box center [532, 101] width 118 height 24
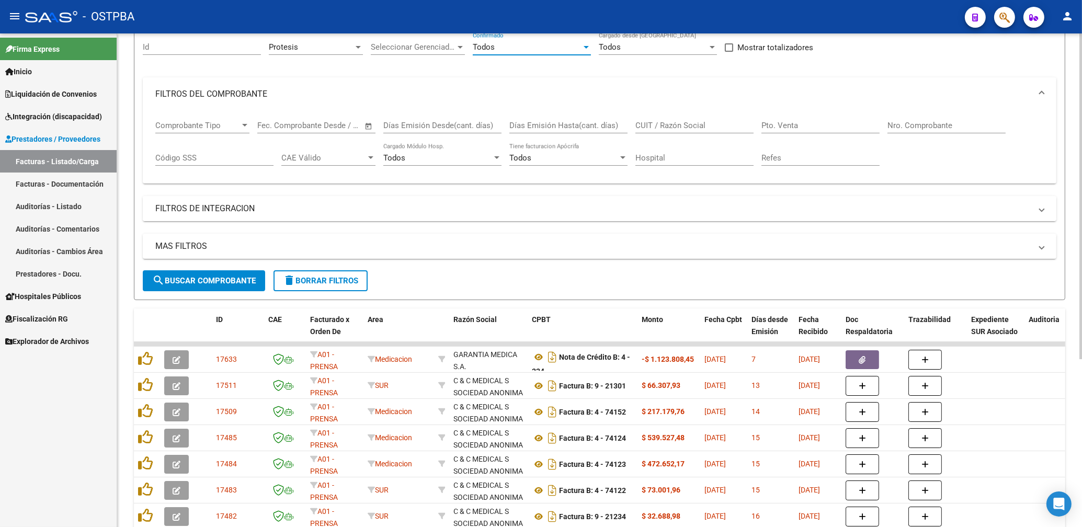
scroll to position [112, 0]
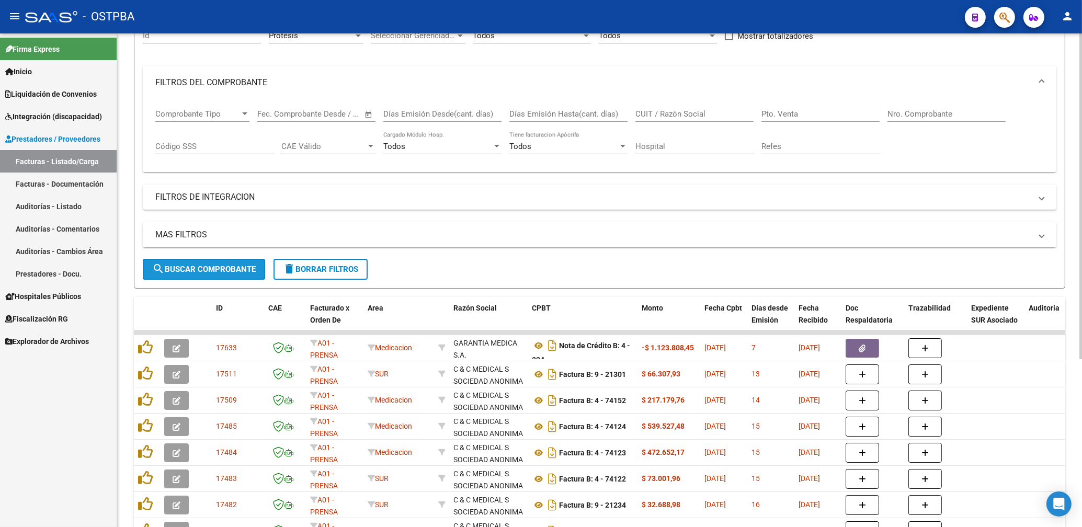
click at [224, 272] on span "search Buscar Comprobante" at bounding box center [204, 269] width 104 height 9
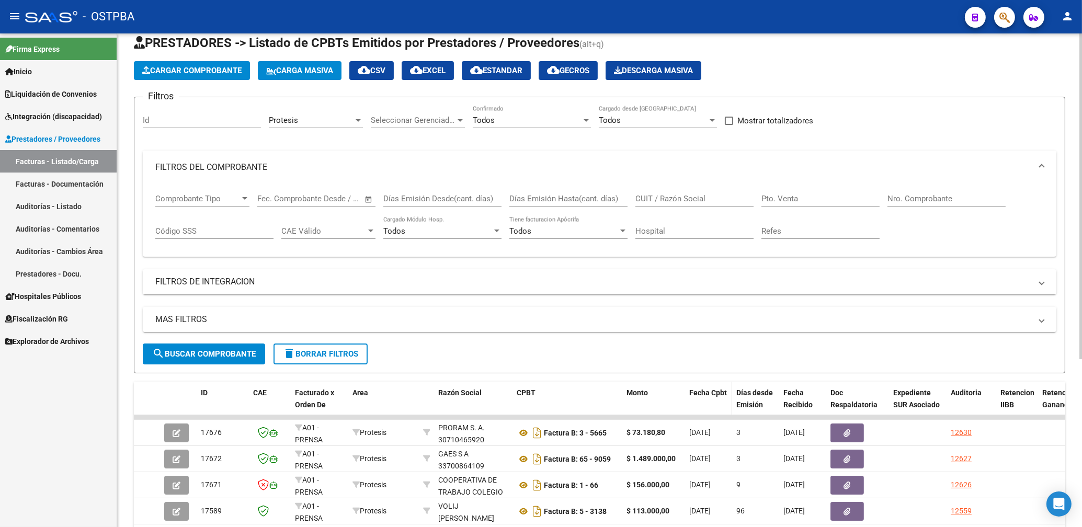
scroll to position [0, 0]
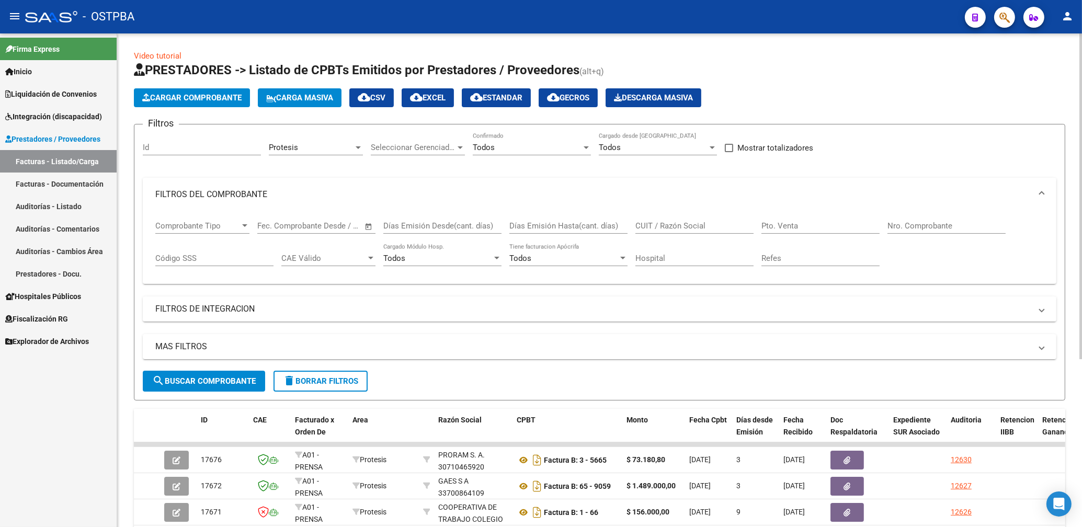
click at [279, 151] on span "Protesis" at bounding box center [283, 147] width 29 height 9
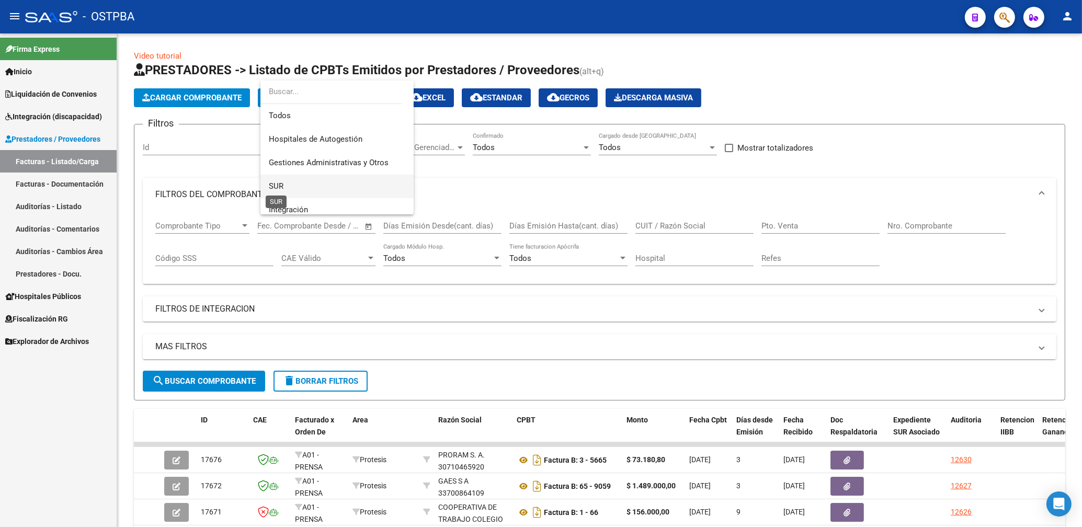
click at [270, 182] on span "SUR" at bounding box center [276, 185] width 15 height 9
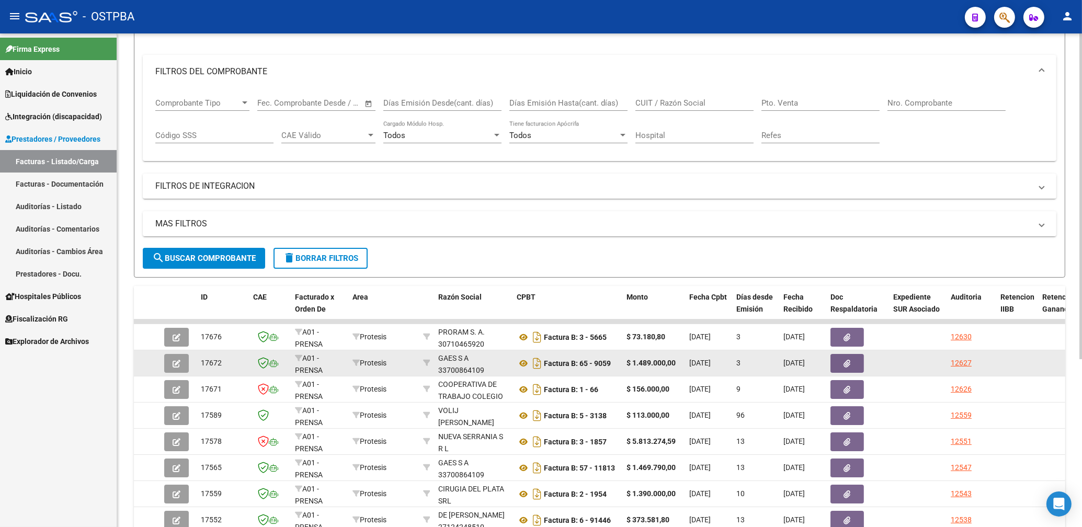
scroll to position [224, 0]
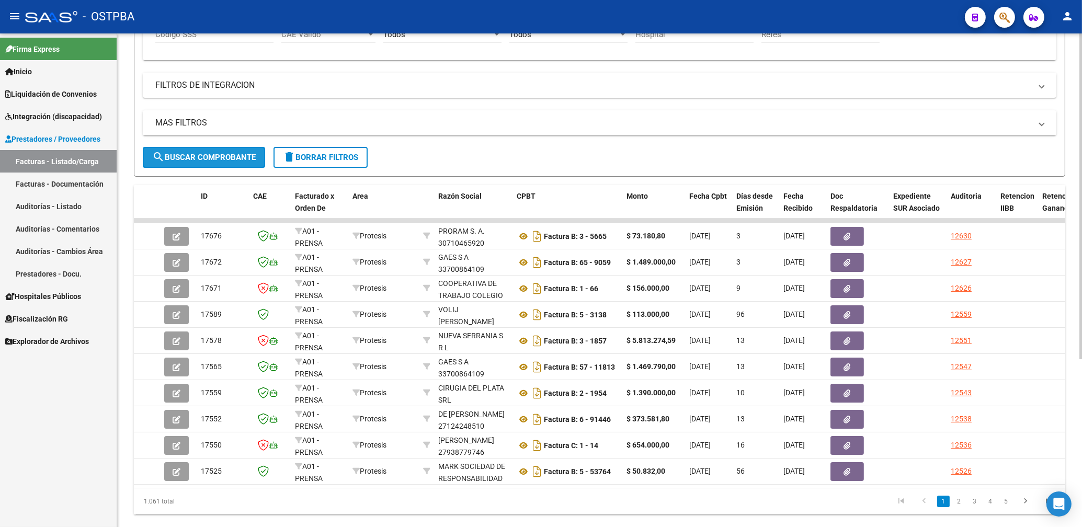
click at [205, 149] on button "search Buscar Comprobante" at bounding box center [204, 157] width 122 height 21
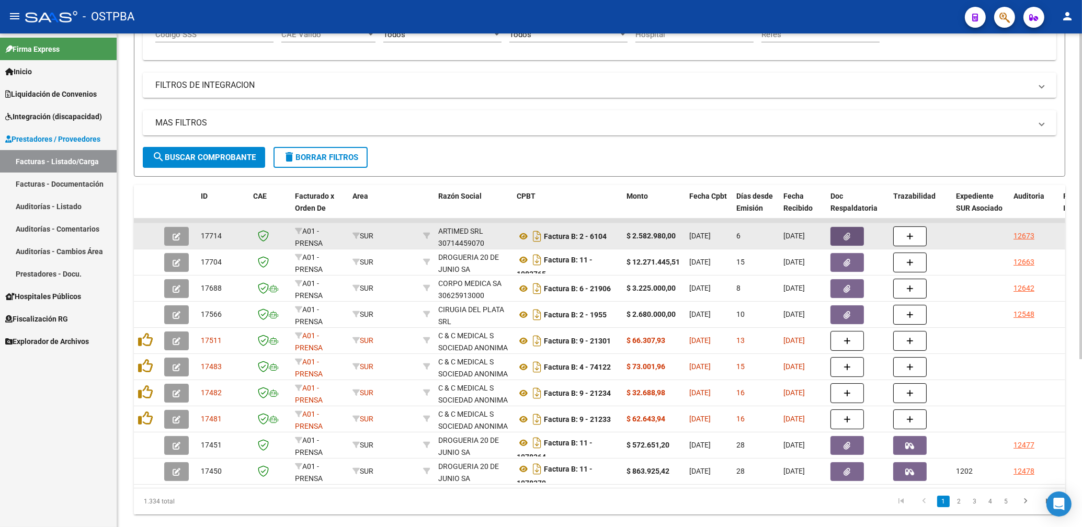
click at [847, 235] on icon "button" at bounding box center [847, 237] width 7 height 8
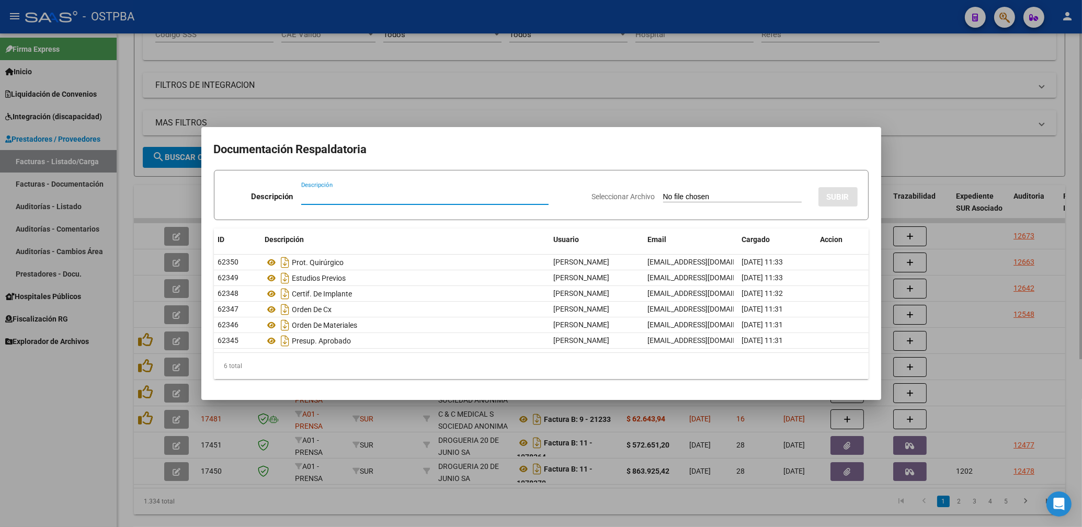
drag, startPoint x: 545, startPoint y: 116, endPoint x: 554, endPoint y: 115, distance: 8.9
click at [549, 116] on div at bounding box center [541, 263] width 1082 height 527
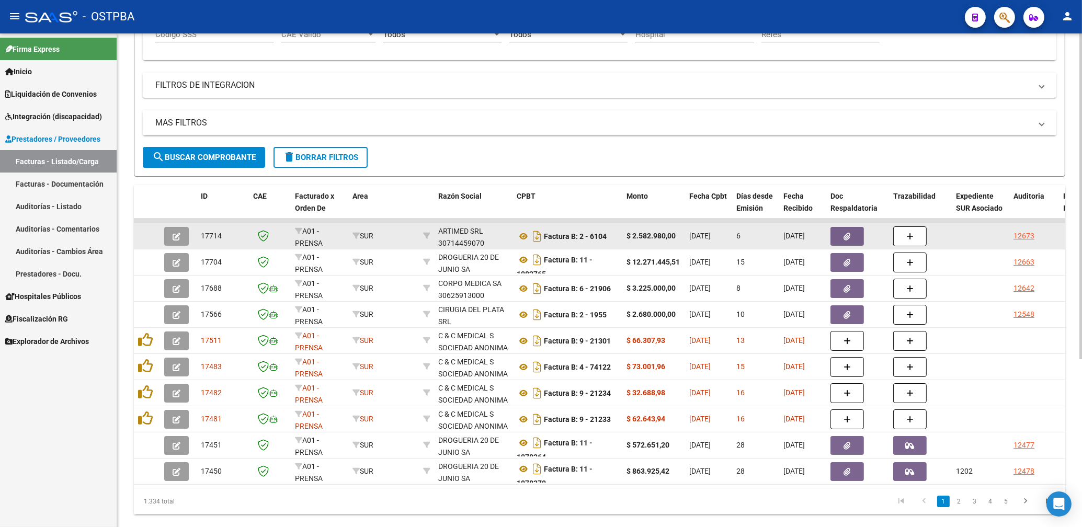
click at [181, 236] on button "button" at bounding box center [176, 236] width 25 height 19
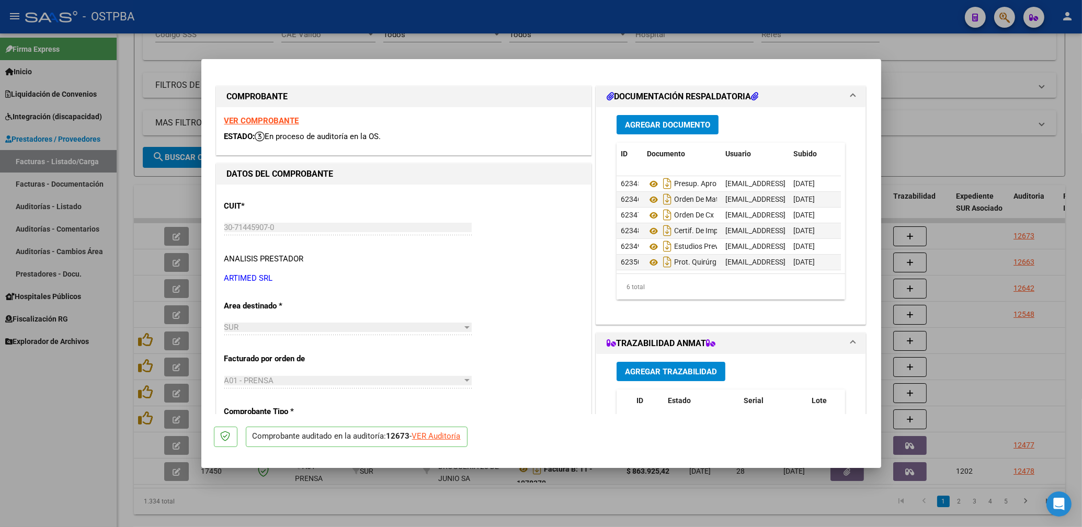
click at [277, 121] on strong "VER COMPROBANTE" at bounding box center [261, 120] width 75 height 9
click at [418, 47] on div at bounding box center [541, 263] width 1082 height 527
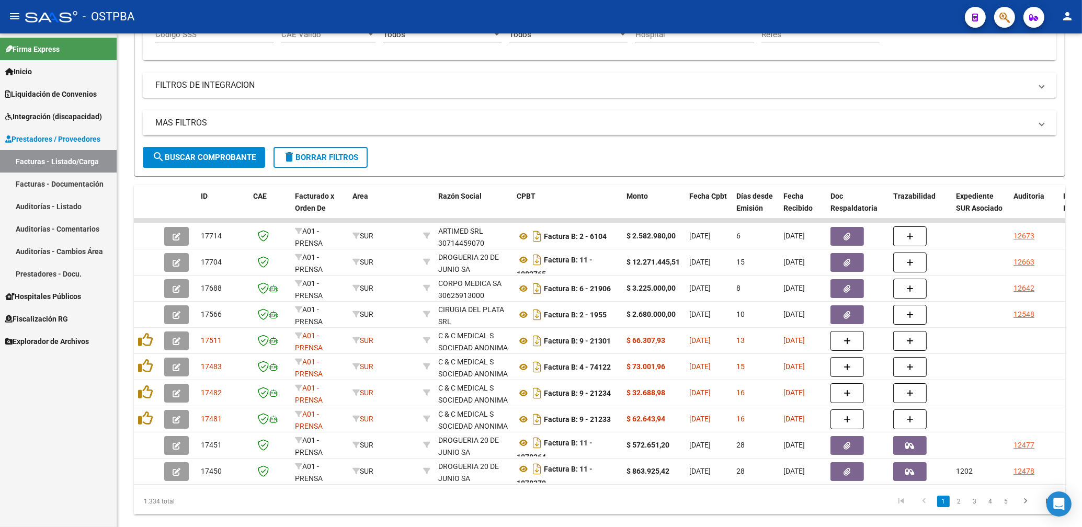
click at [105, 417] on div "Firma Express Inicio Calendario SSS Instructivos Contacto OS Liquidación de Con…" at bounding box center [58, 279] width 117 height 493
